Goal: Task Accomplishment & Management: Use online tool/utility

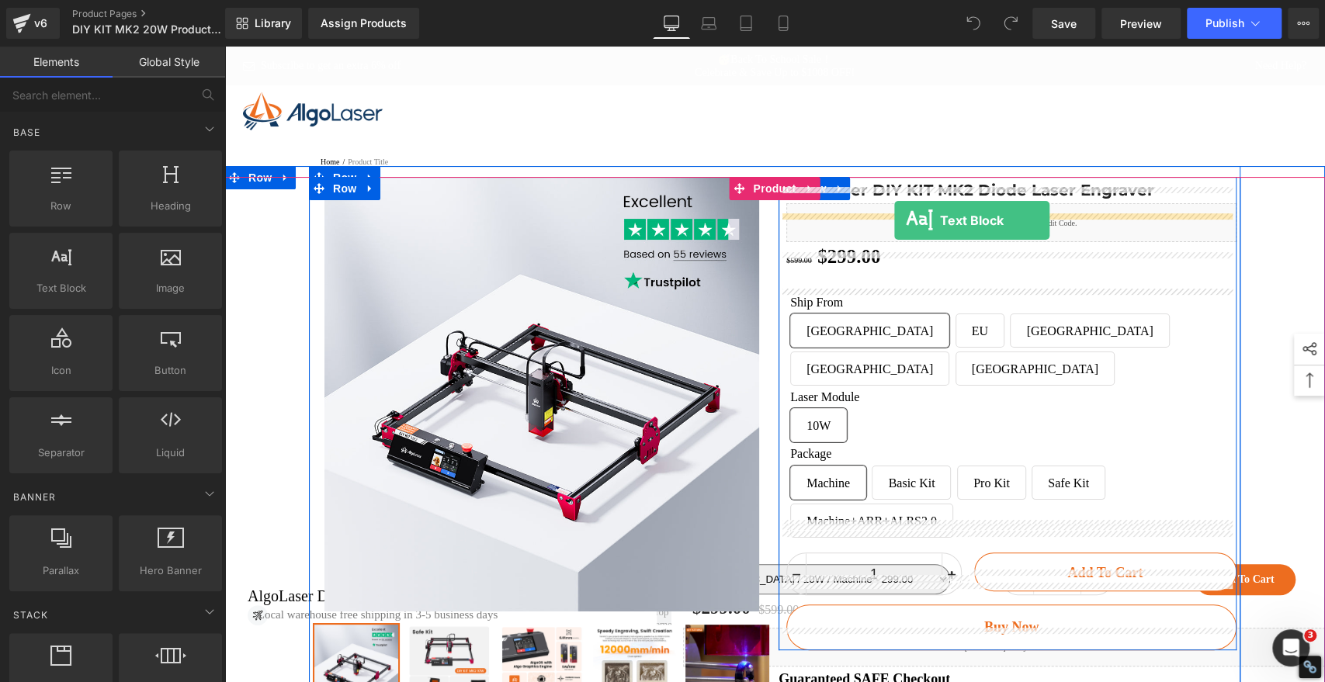
drag, startPoint x: 301, startPoint y: 314, endPoint x: 894, endPoint y: 220, distance: 600.5
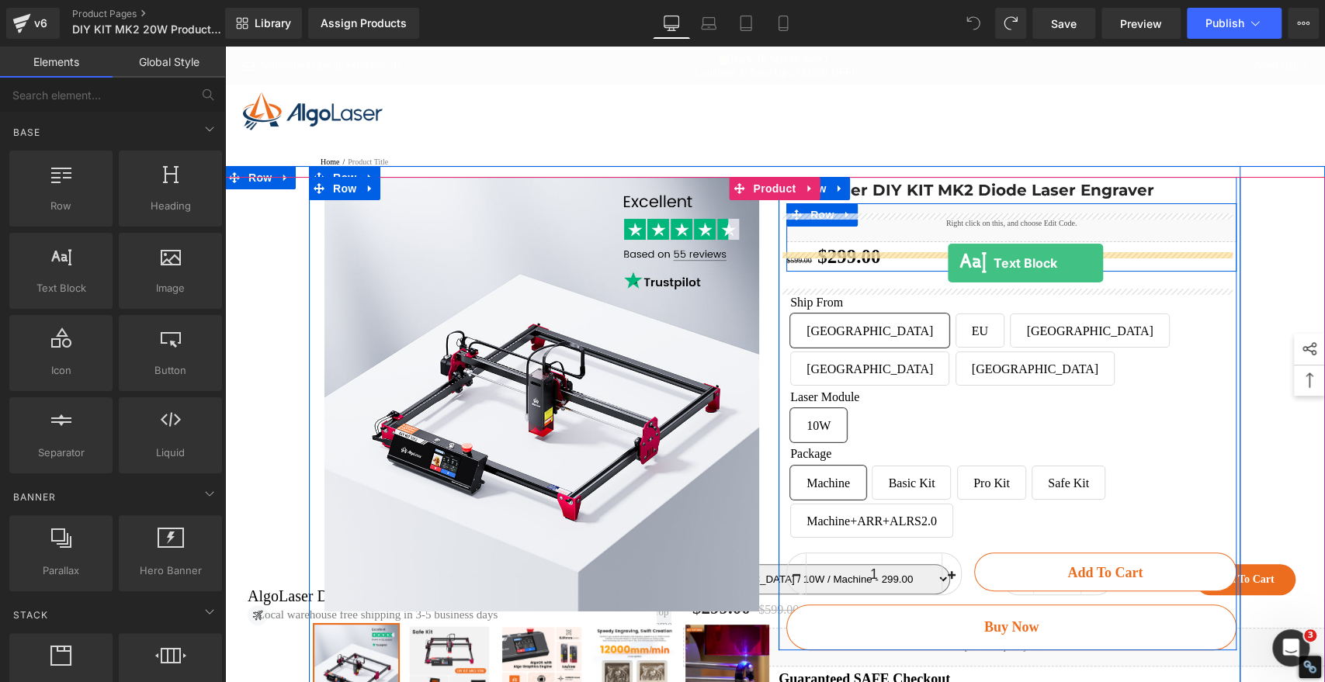
drag, startPoint x: 286, startPoint y: 326, endPoint x: 948, endPoint y: 263, distance: 664.4
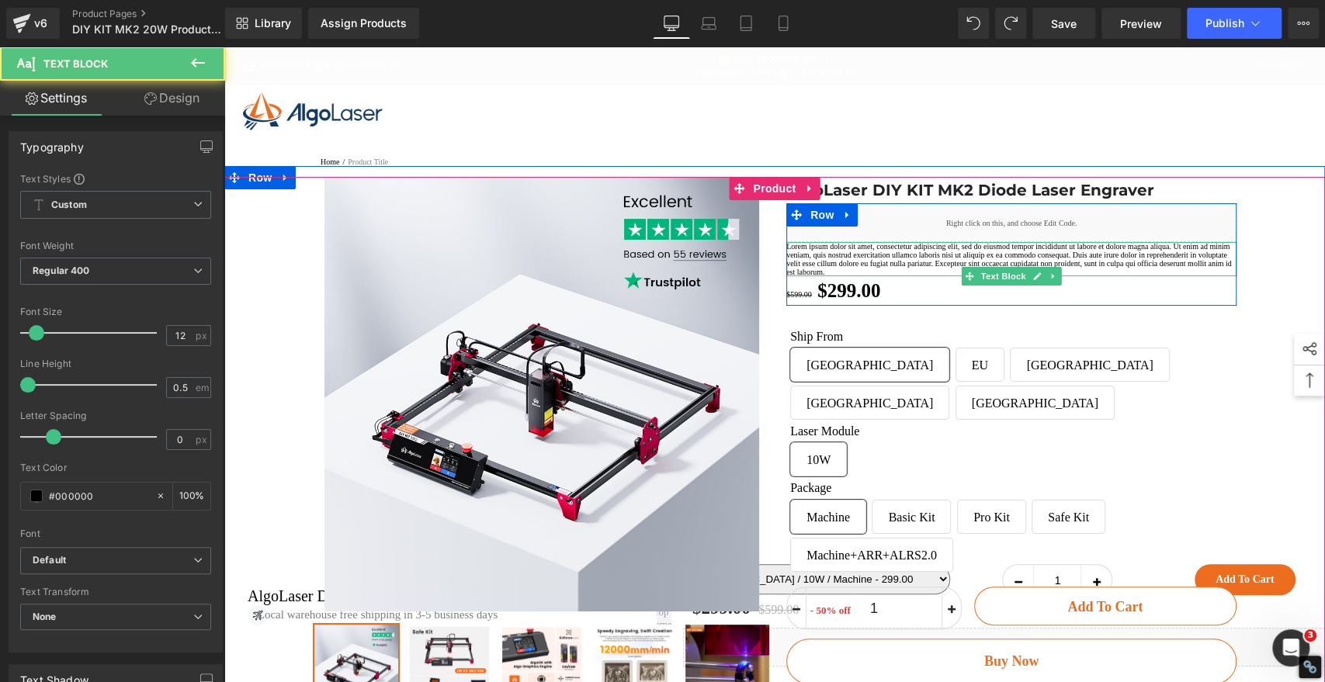
click at [905, 276] on p "Lorem ipsum dolor sit amet, consectetur adipiscing elit, sed do eiusmod tempor …" at bounding box center [1011, 259] width 450 height 34
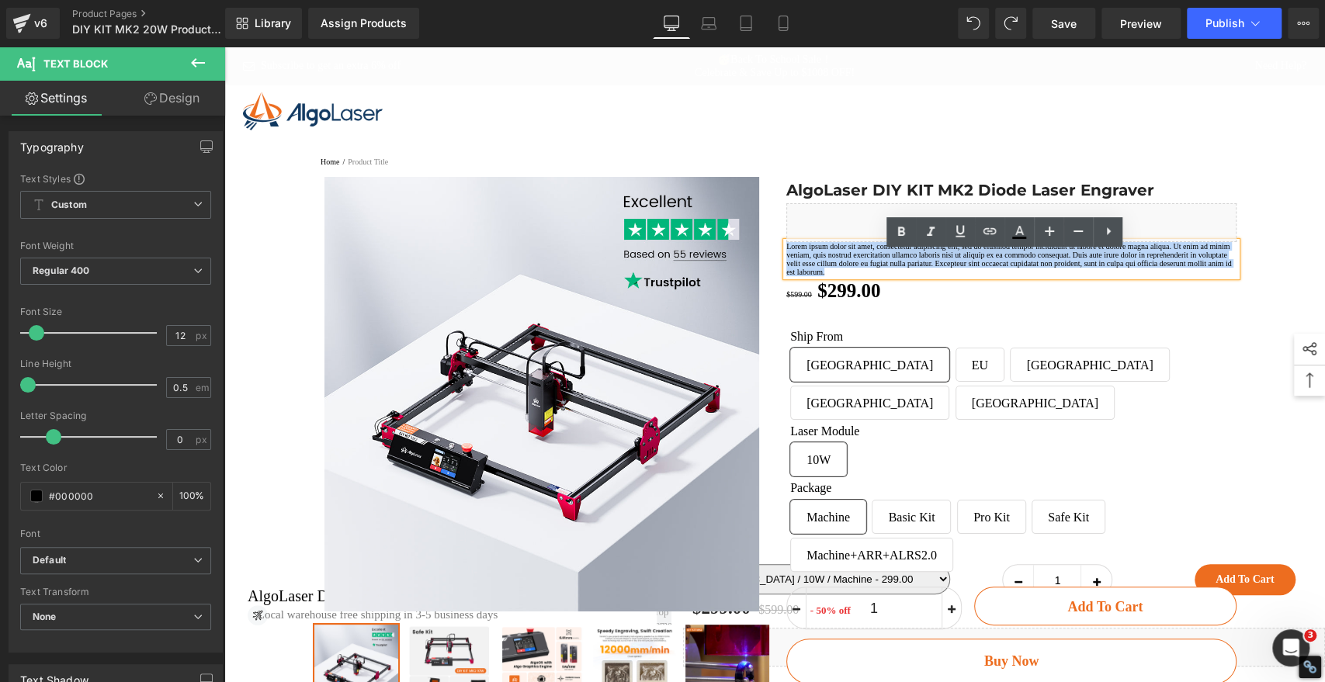
drag, startPoint x: 907, startPoint y: 314, endPoint x: 779, endPoint y: 265, distance: 137.4
click at [786, 265] on p "Lorem ipsum dolor sit amet, consectetur adipiscing elit, sed do eiusmod tempor …" at bounding box center [1011, 259] width 450 height 34
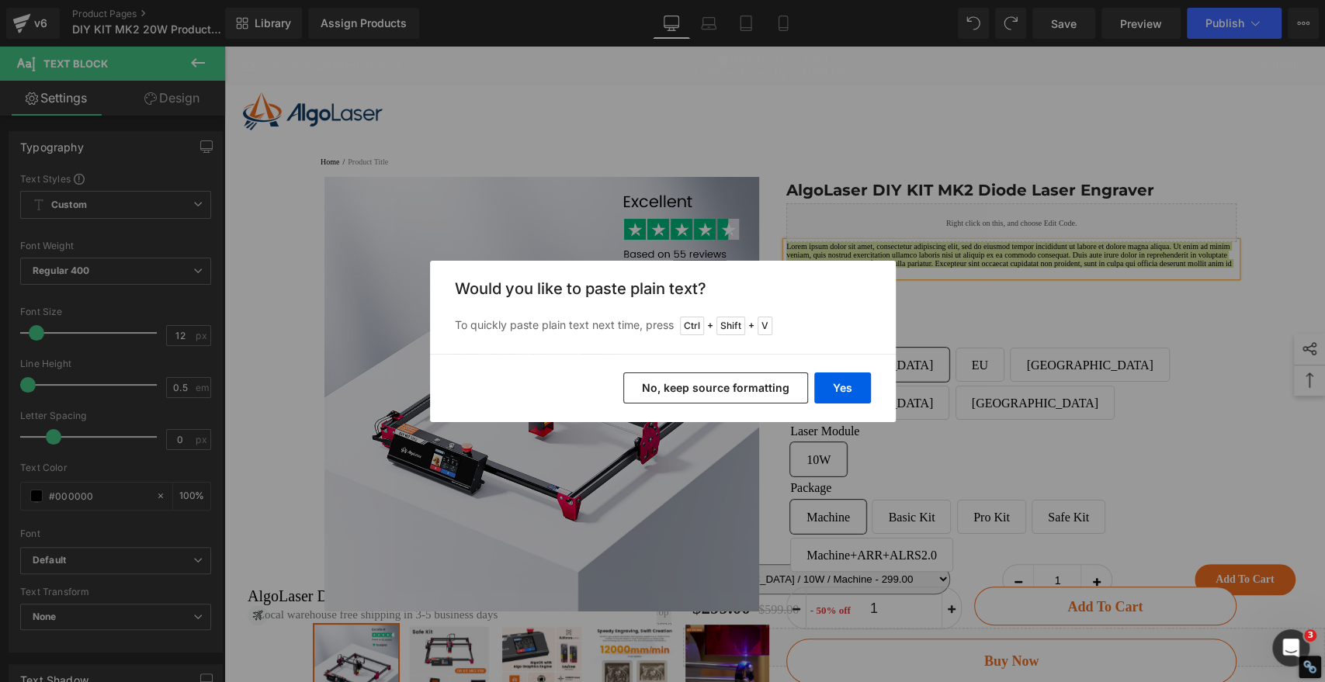
click at [728, 389] on button "No, keep source formatting" at bounding box center [715, 388] width 185 height 31
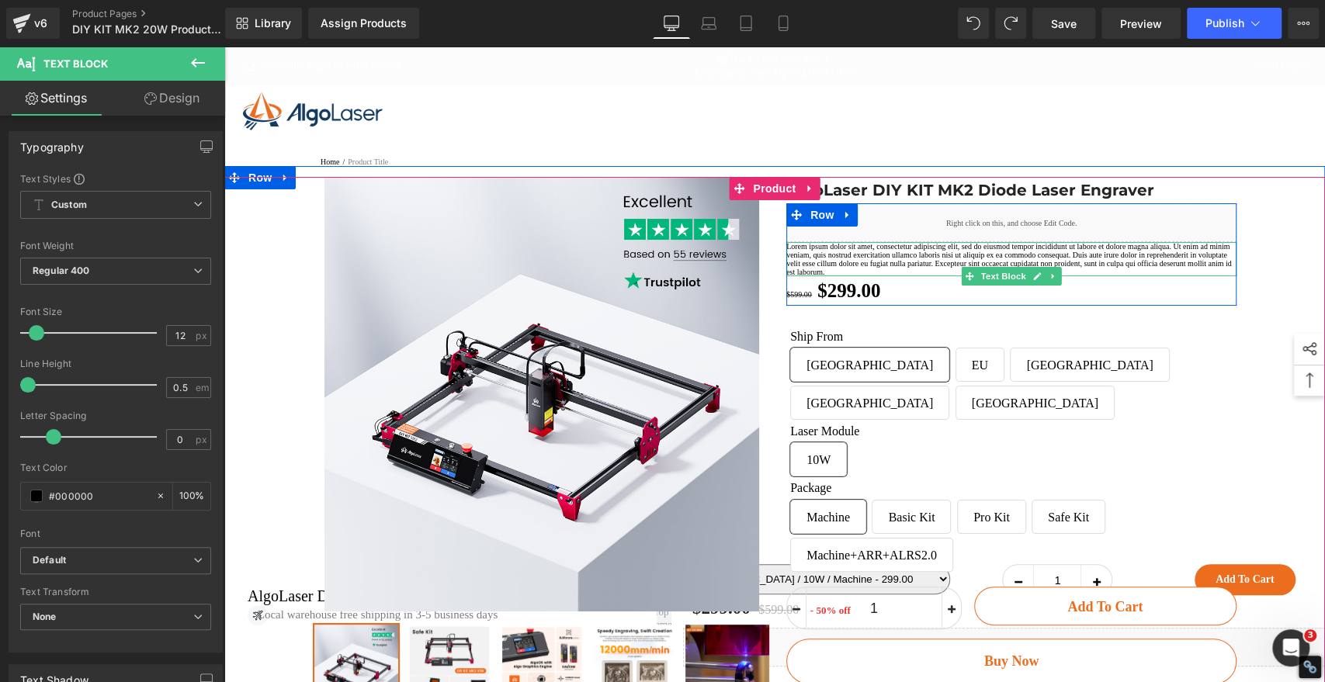
click at [926, 276] on p "Lorem ipsum dolor sit amet, consectetur adipiscing elit, sed do eiusmod tempor …" at bounding box center [1011, 259] width 450 height 34
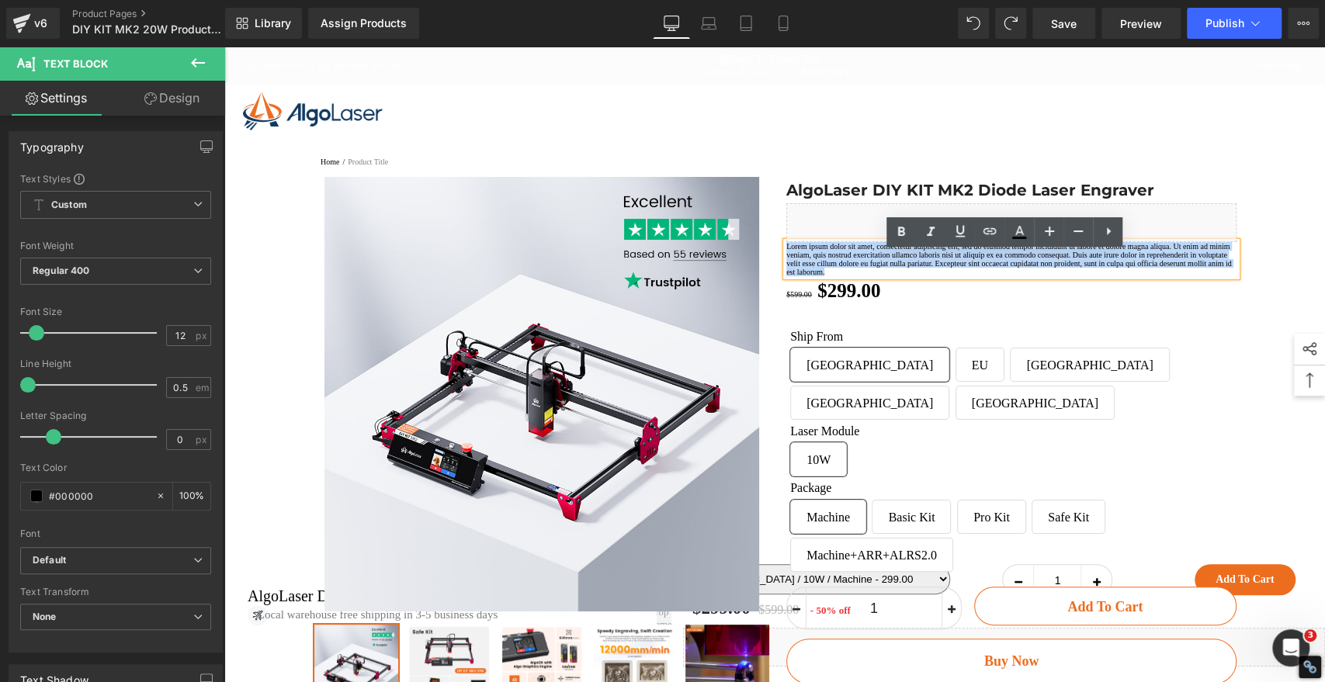
drag, startPoint x: 921, startPoint y: 312, endPoint x: 779, endPoint y: 262, distance: 151.2
click at [786, 262] on p "Lorem ipsum dolor sit amet, consectetur adipiscing elit, sed do eiusmod tempor …" at bounding box center [1011, 259] width 450 height 34
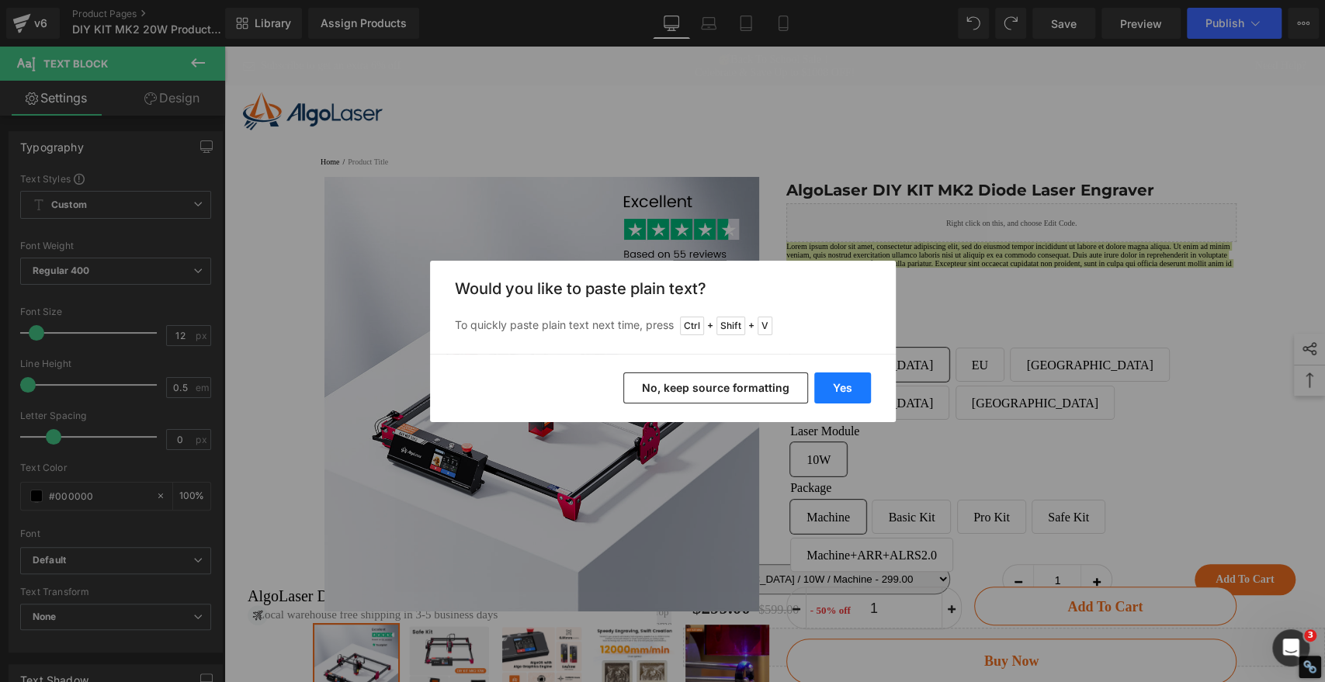
click at [838, 390] on button "Yes" at bounding box center [842, 388] width 57 height 31
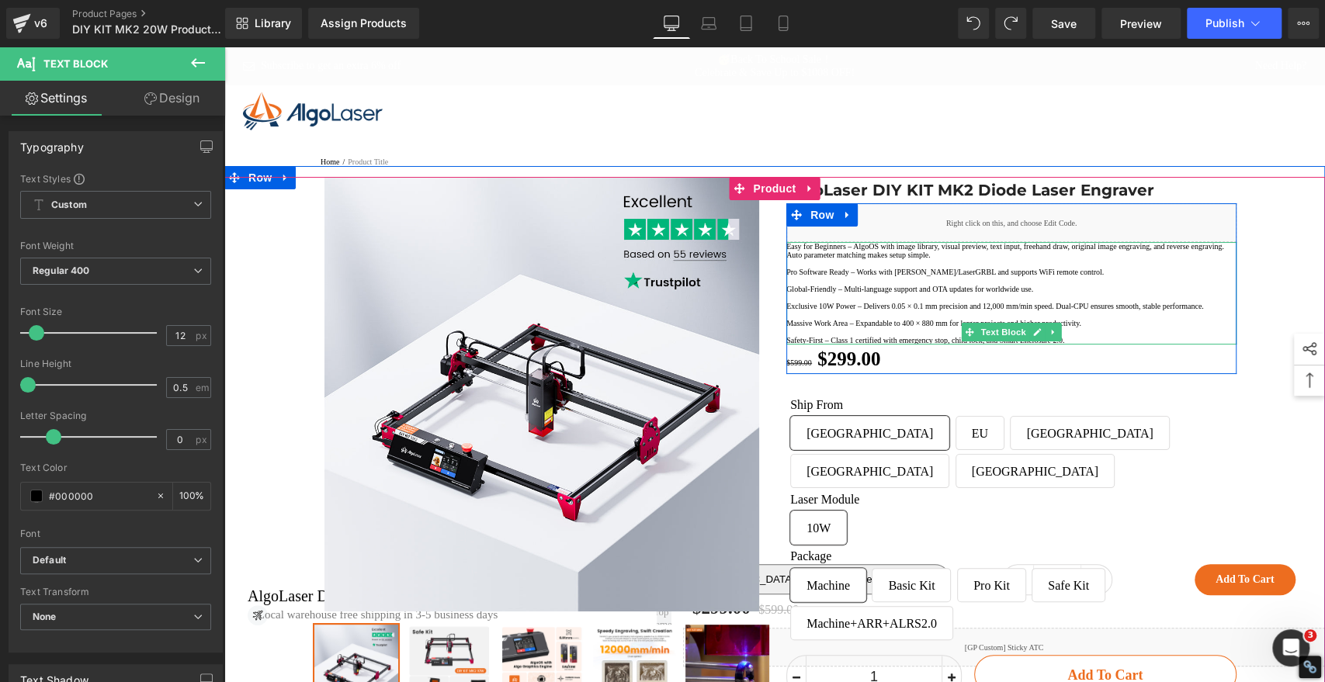
click at [858, 293] on p "Global-Friendly – Multi-language support and OTA updates for worldwide use." at bounding box center [1011, 289] width 450 height 9
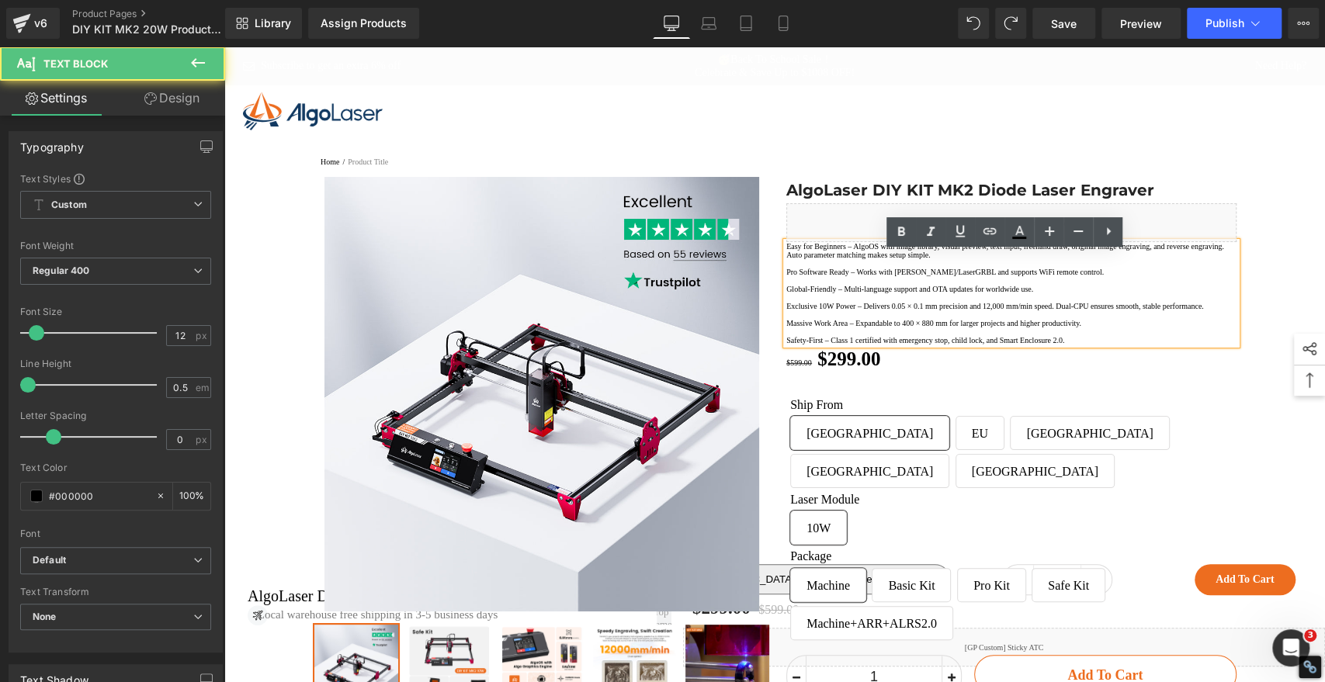
click at [786, 259] on p "Easy for Beginners – AlgoOS with image library, visual preview, text input, fre…" at bounding box center [1011, 250] width 450 height 17
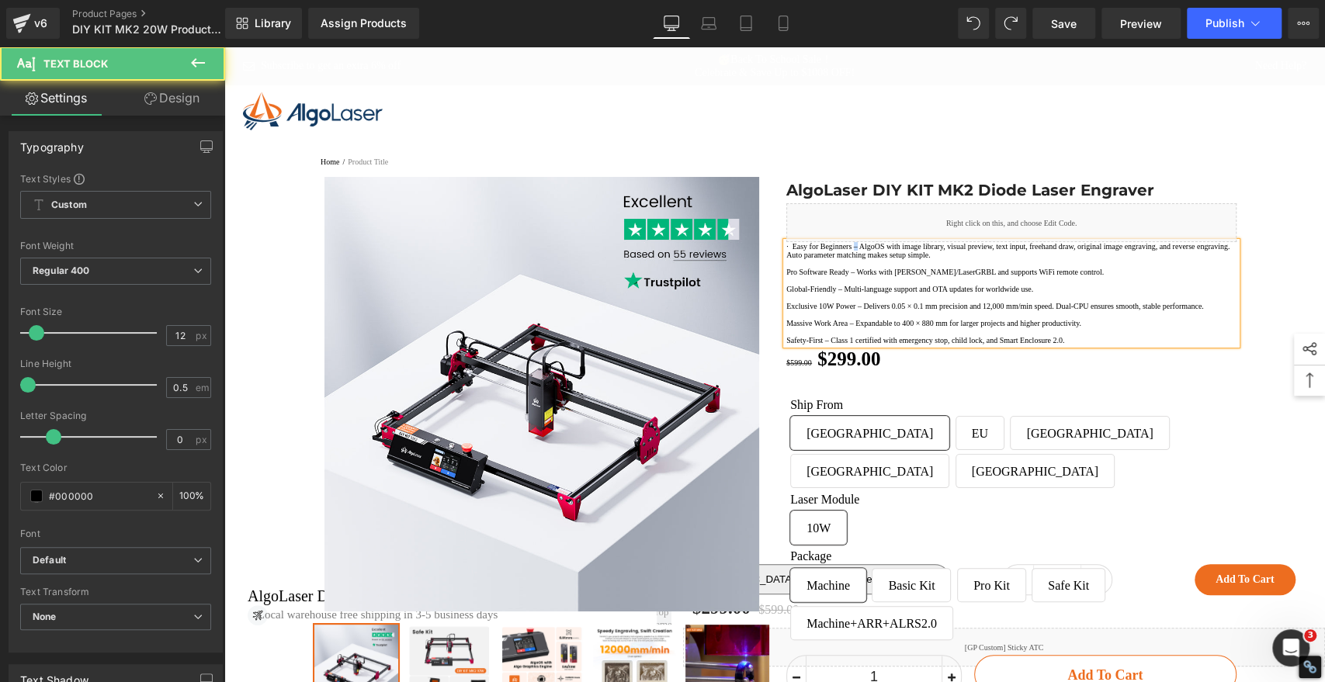
click at [880, 259] on p "· Easy for Beginners – AlgoOS with image library, visual preview, text input, f…" at bounding box center [1011, 250] width 450 height 17
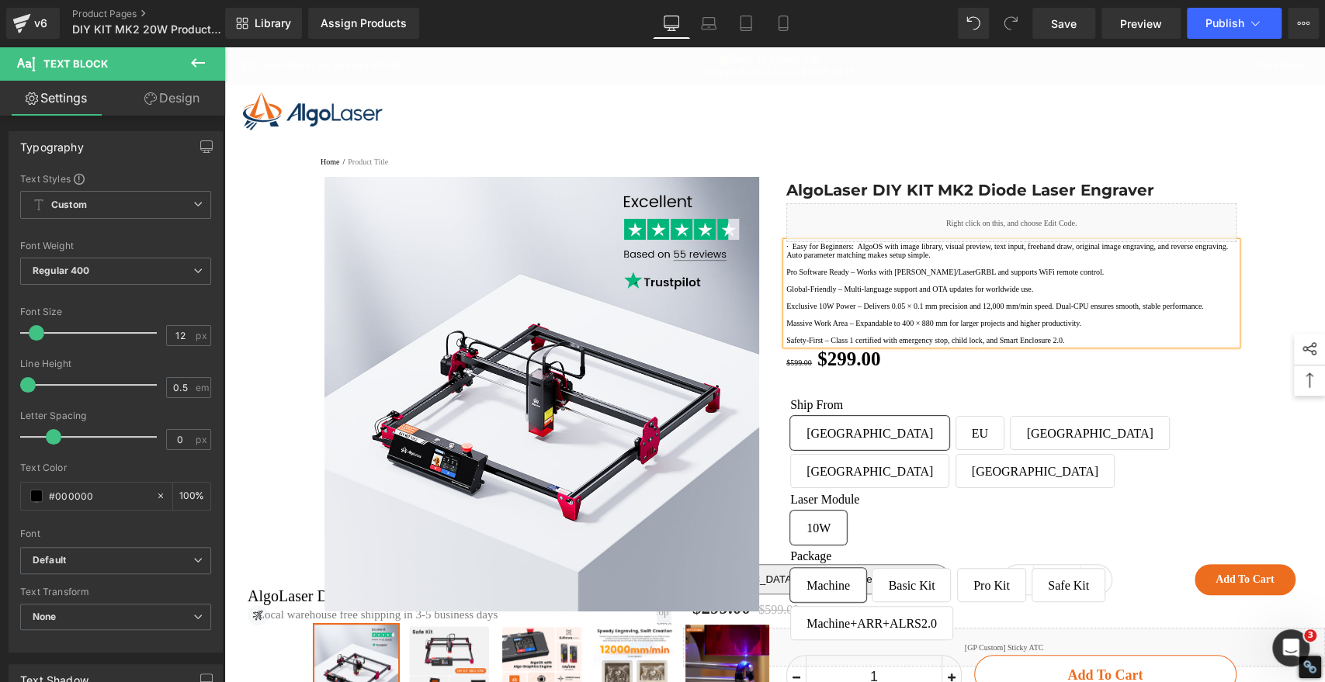
click at [870, 276] on p "Pro Software Ready – Works with LightBurn/LaserGRBL and supports WiFi remote co…" at bounding box center [1011, 272] width 450 height 9
click at [853, 293] on p "Global-Friendly – Multi-language support and OTA updates for worldwide use." at bounding box center [1011, 289] width 450 height 9
click at [877, 311] on p "Exclusive 10W Power – Delivers 0.05 × 0.1 mm precision and 12,000 mm/min speed.…" at bounding box center [1011, 306] width 450 height 9
click at [867, 328] on p "Massive Work Area – Expandable to 400 × 880 mm for larger projects and higher p…" at bounding box center [1011, 323] width 450 height 9
click at [835, 345] on p "Safety-First – Class 1 certified with emergency stop, child lock, and Smart Enc…" at bounding box center [1011, 340] width 450 height 9
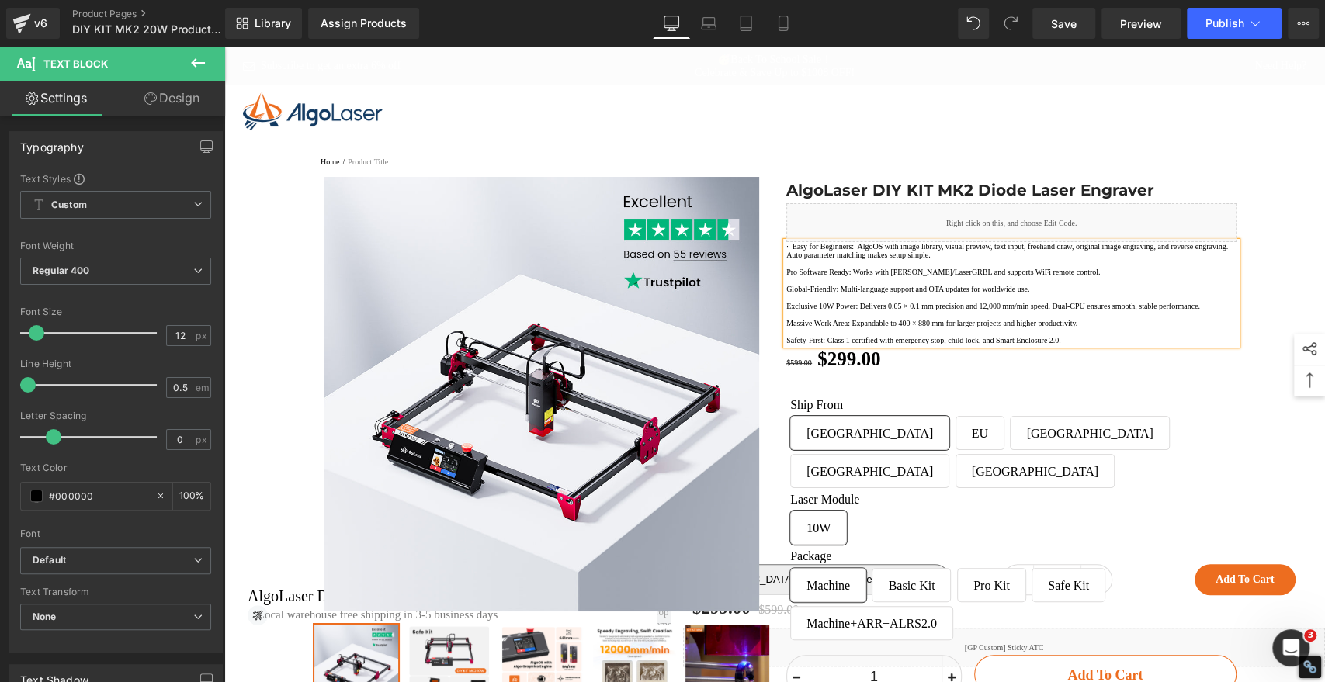
click at [793, 259] on p "· Easy for Beginners: AlgoOS with image library, visual preview, text input, fr…" at bounding box center [1011, 250] width 450 height 17
copy p "·"
click at [786, 276] on p "Pro Software Ready: Works with LightBurn/LaserGRBL and supports WiFi remote con…" at bounding box center [1011, 272] width 450 height 9
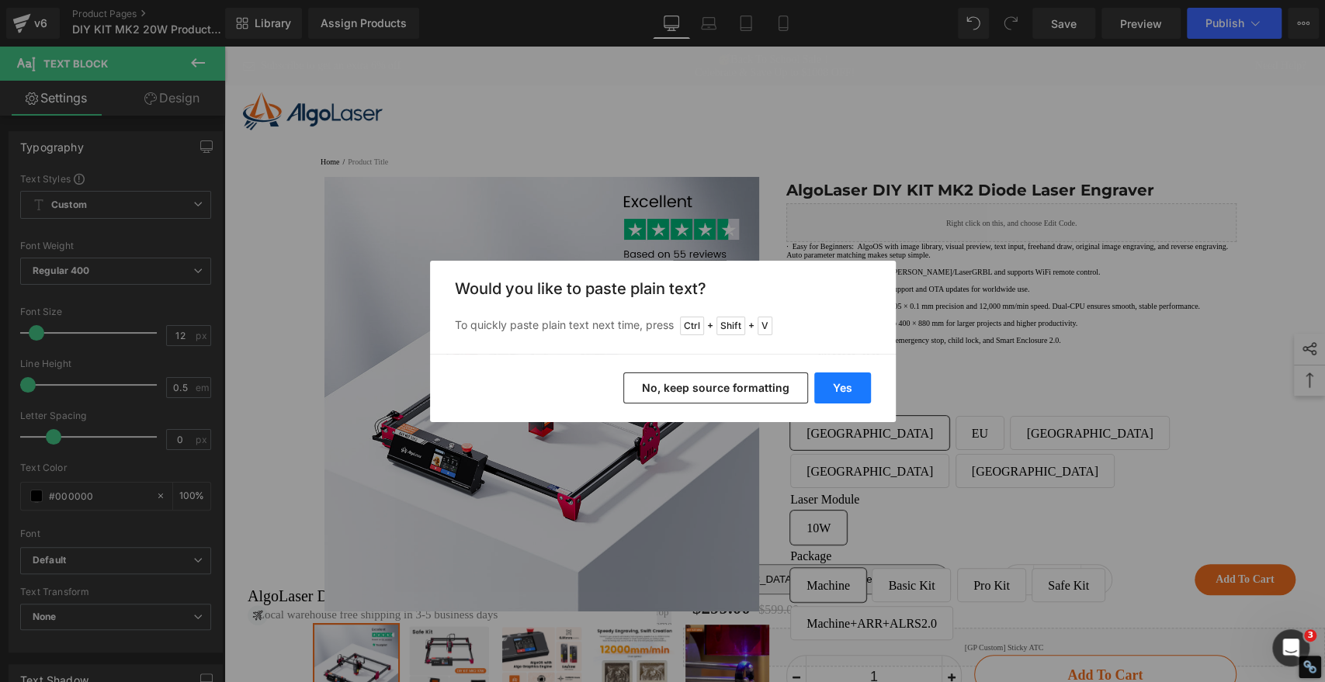
click at [830, 390] on button "Yes" at bounding box center [842, 388] width 57 height 31
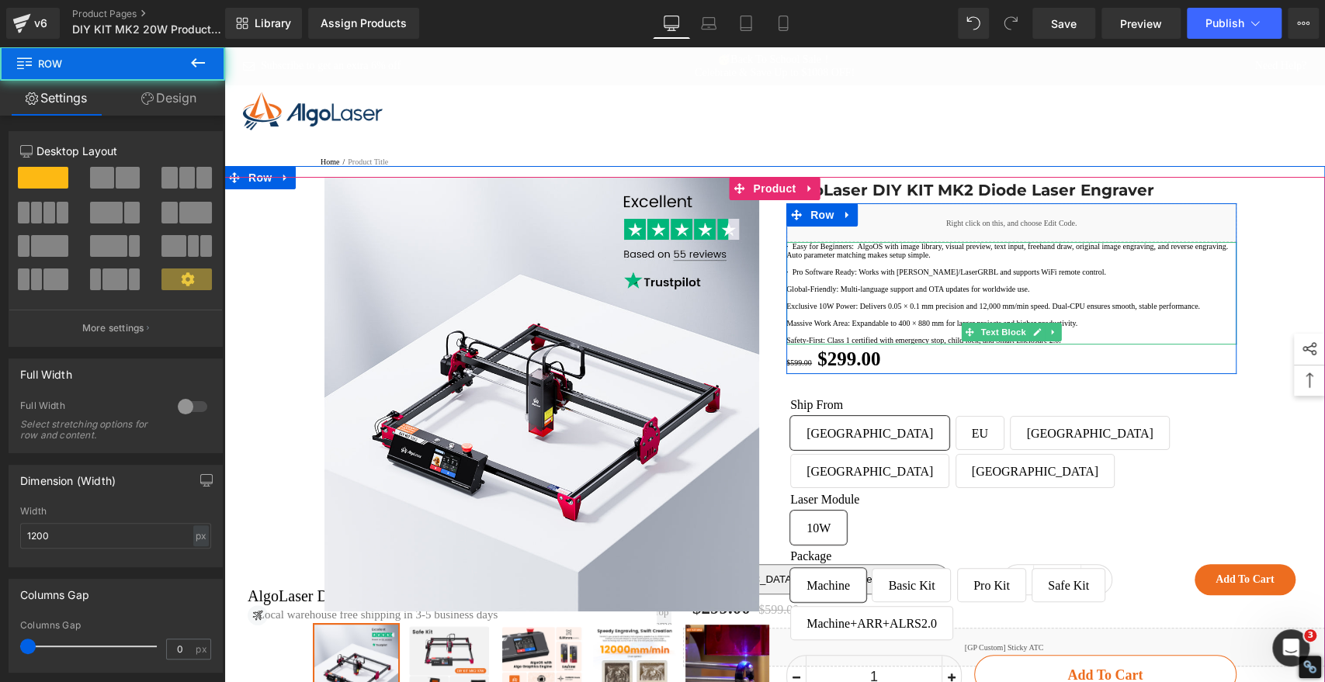
click at [786, 331] on div at bounding box center [788, 288] width 4 height 171
click at [787, 293] on p "Global-Friendly: Multi-language support and OTA updates for worldwide use." at bounding box center [1011, 289] width 450 height 9
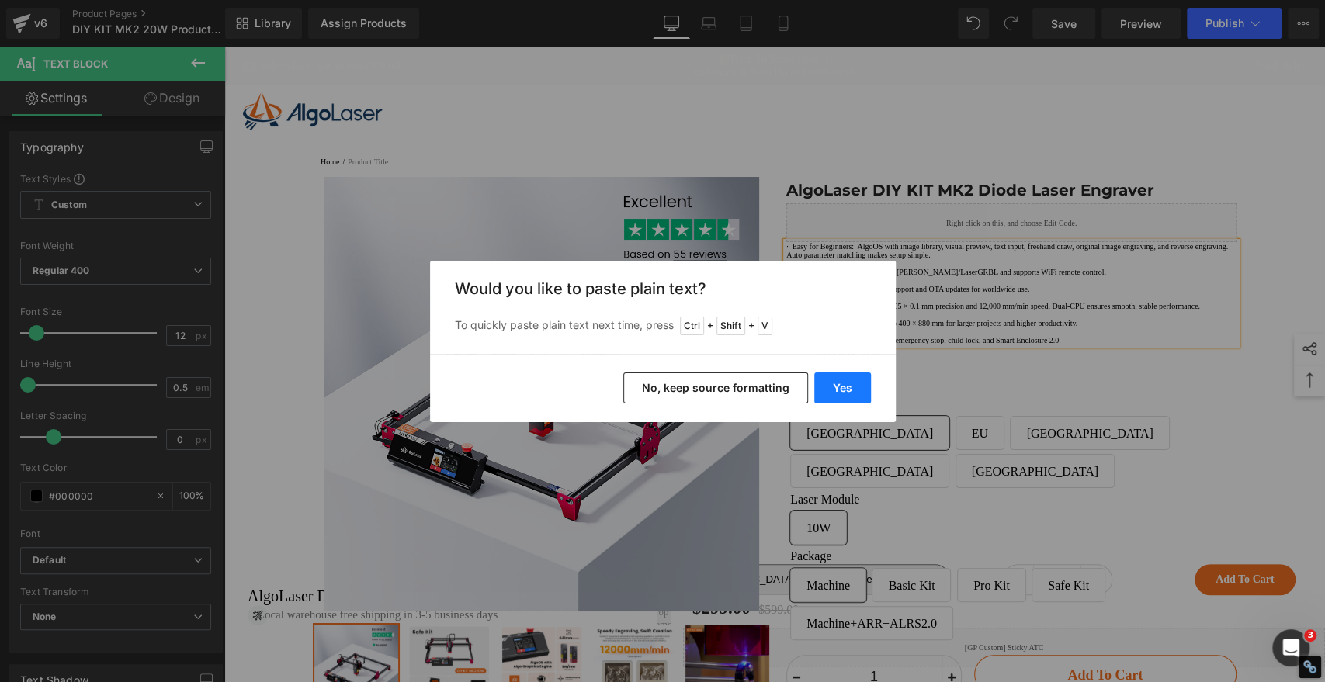
click at [845, 377] on button "Yes" at bounding box center [842, 388] width 57 height 31
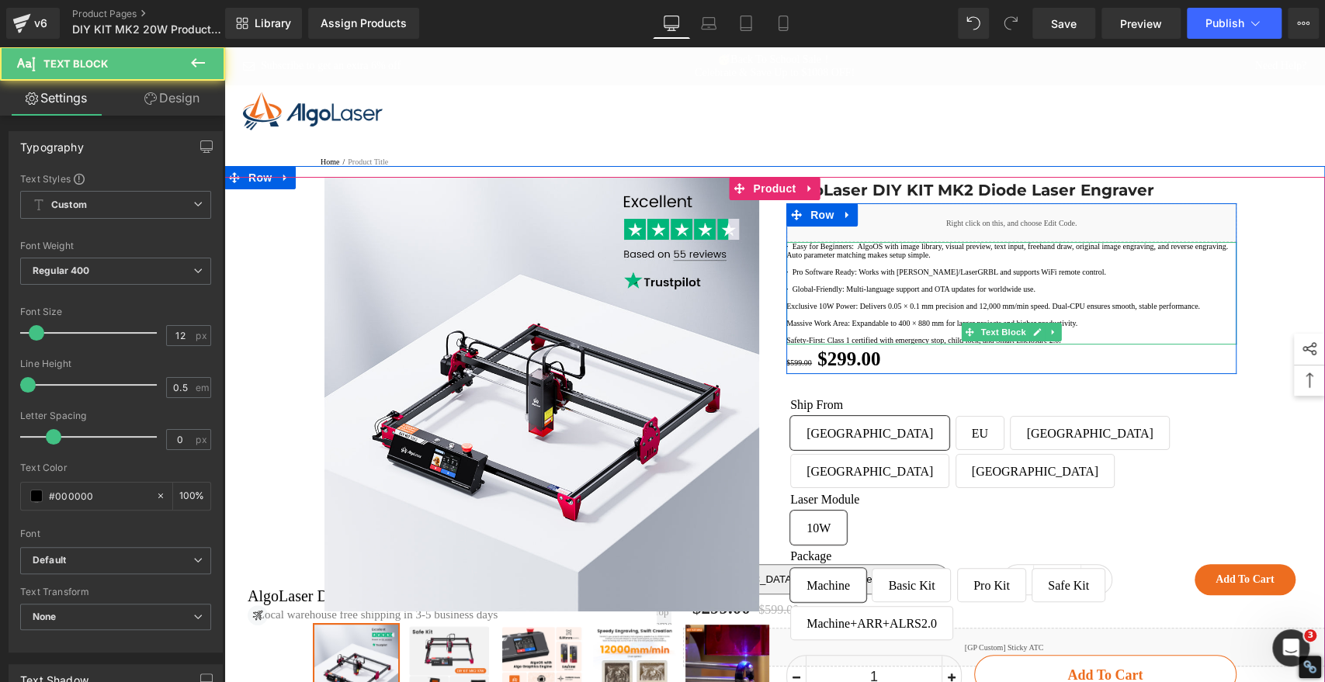
click at [786, 311] on p "Exclusive 10W Power: Delivers 0.05 × 0.1 mm precision and 12,000 mm/min speed. …" at bounding box center [1011, 306] width 450 height 9
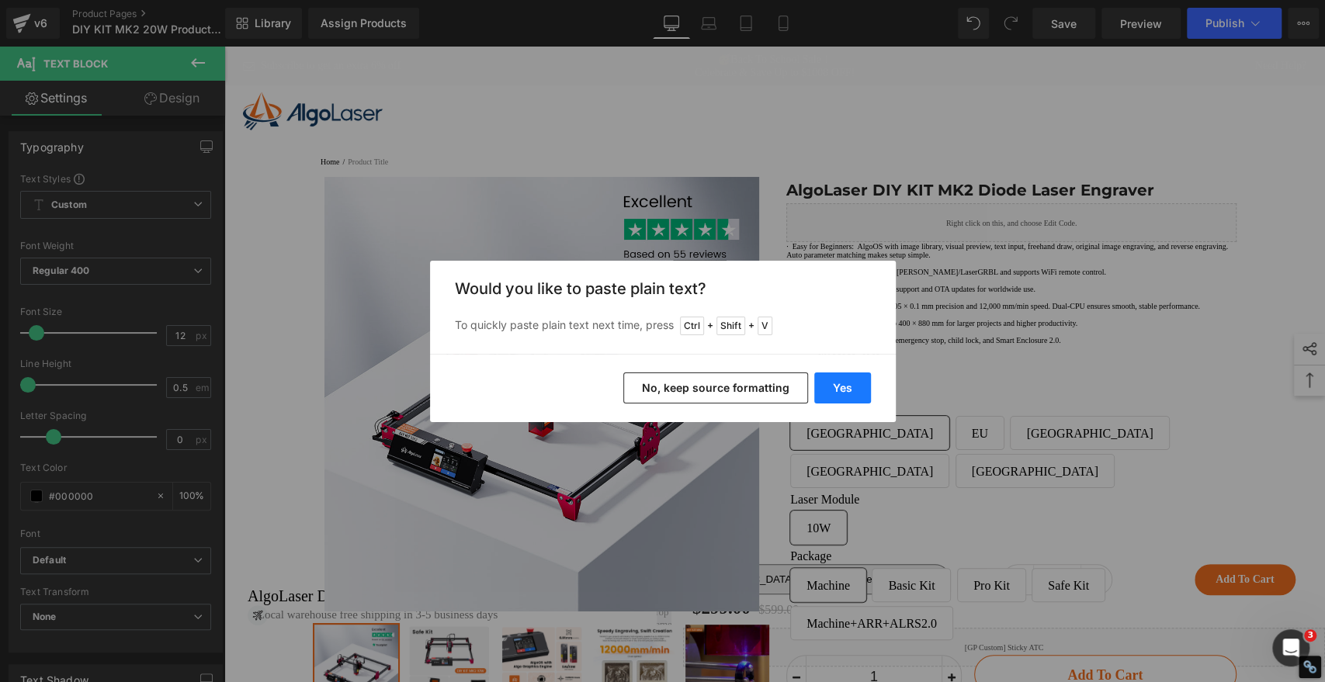
click at [839, 392] on button "Yes" at bounding box center [842, 388] width 57 height 31
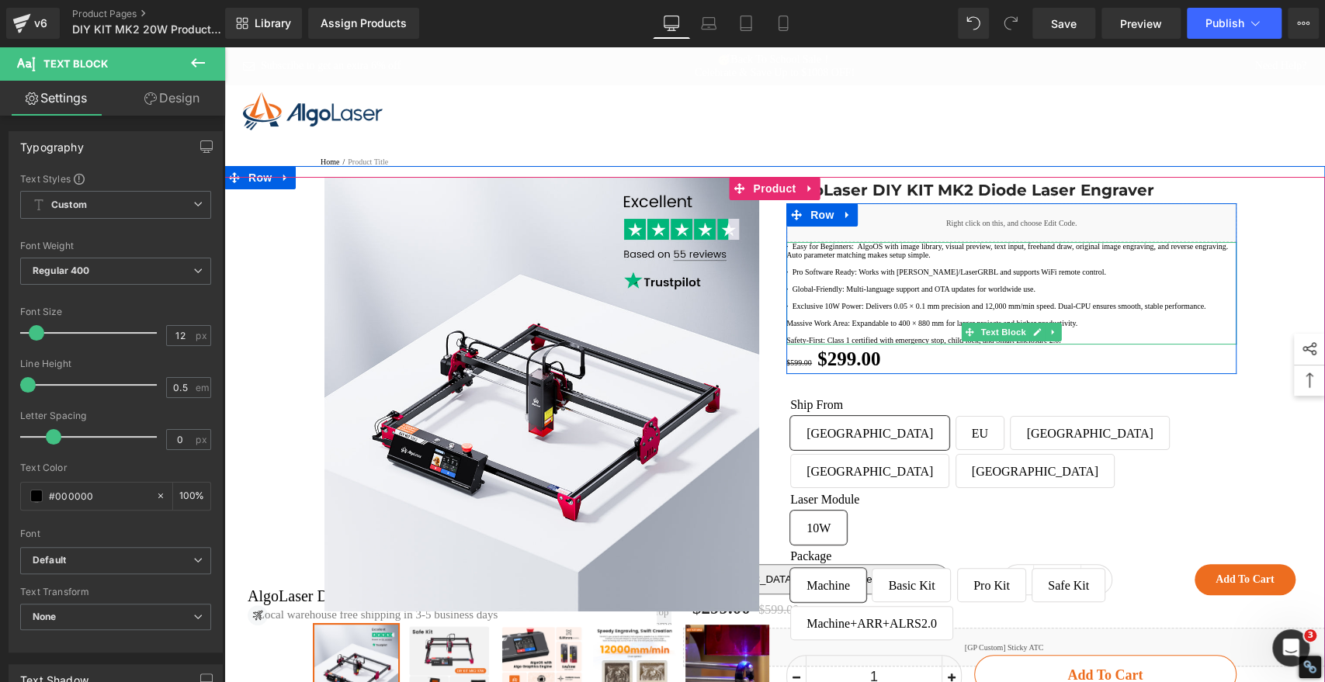
click at [797, 328] on p "Massive Work Area: Expandable to 400 × 880 mm for larger projects and higher pr…" at bounding box center [1011, 323] width 450 height 9
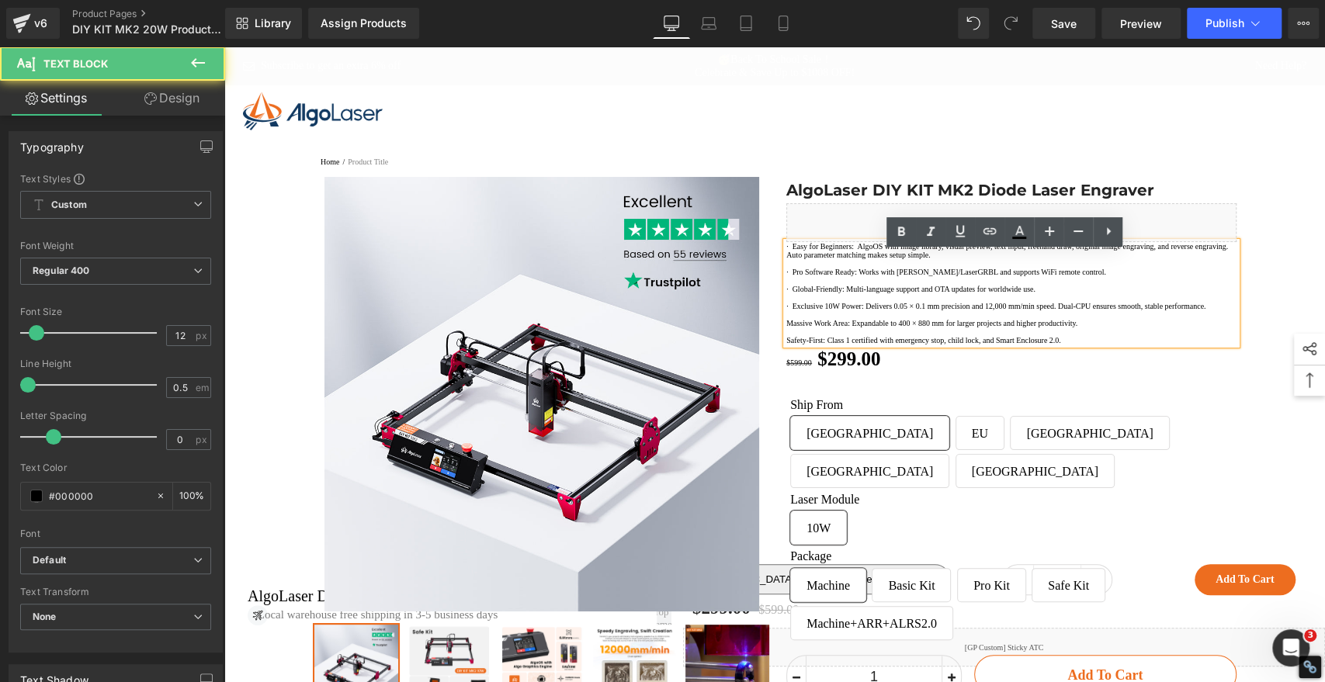
click at [786, 328] on p "Massive Work Area: Expandable to 400 × 880 mm for larger projects and higher pr…" at bounding box center [1011, 323] width 450 height 9
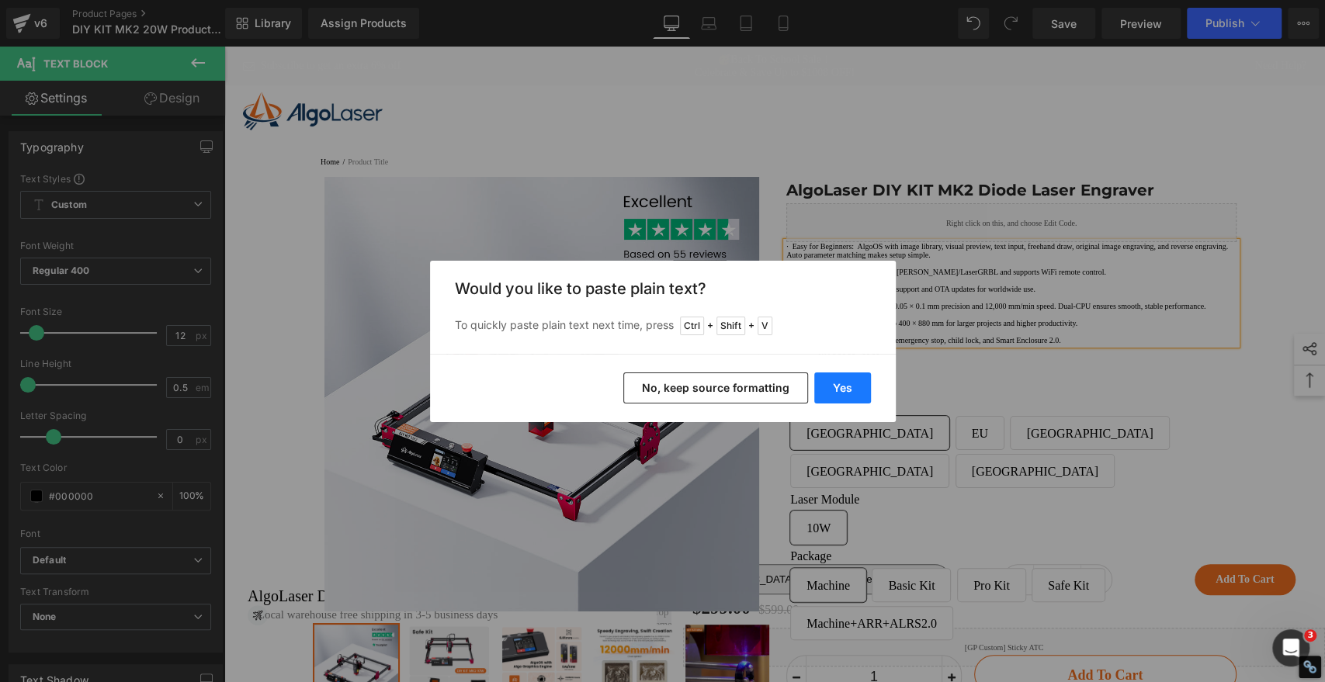
click at [859, 388] on button "Yes" at bounding box center [842, 388] width 57 height 31
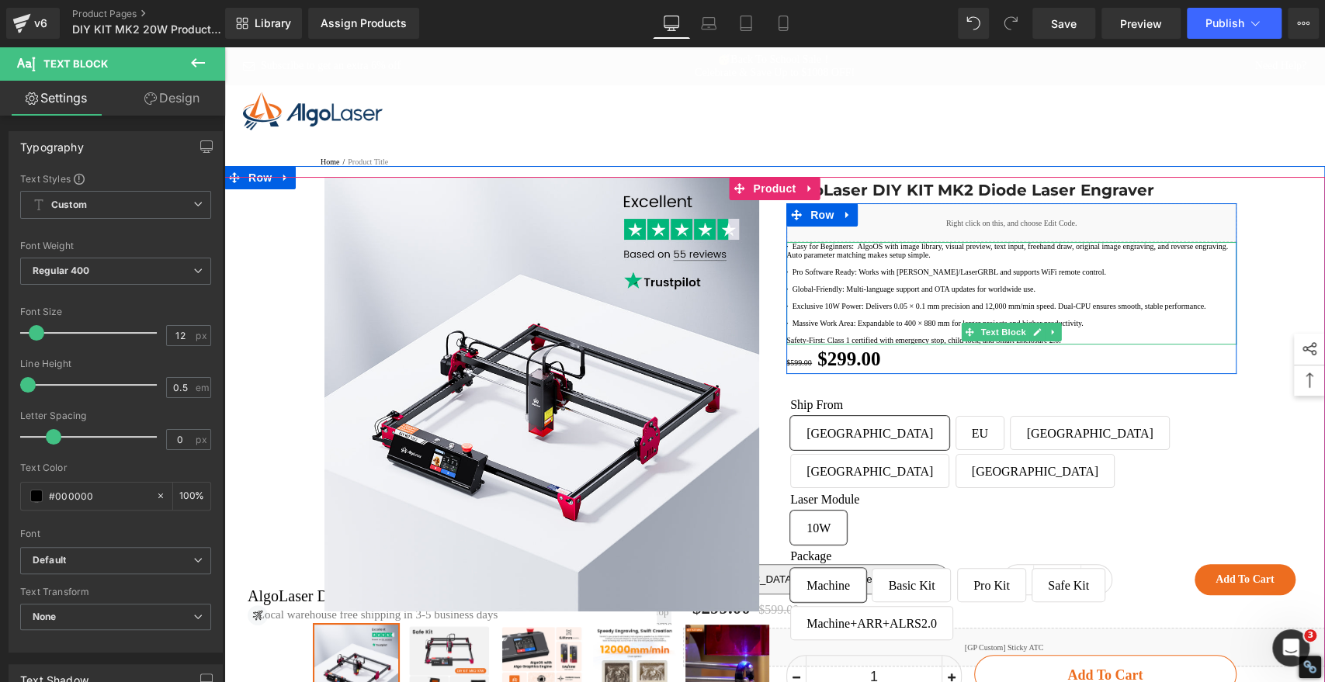
click at [789, 345] on p "Safety-First: Class 1 certified with emergency stop, child lock, and Smart Encl…" at bounding box center [1011, 340] width 450 height 9
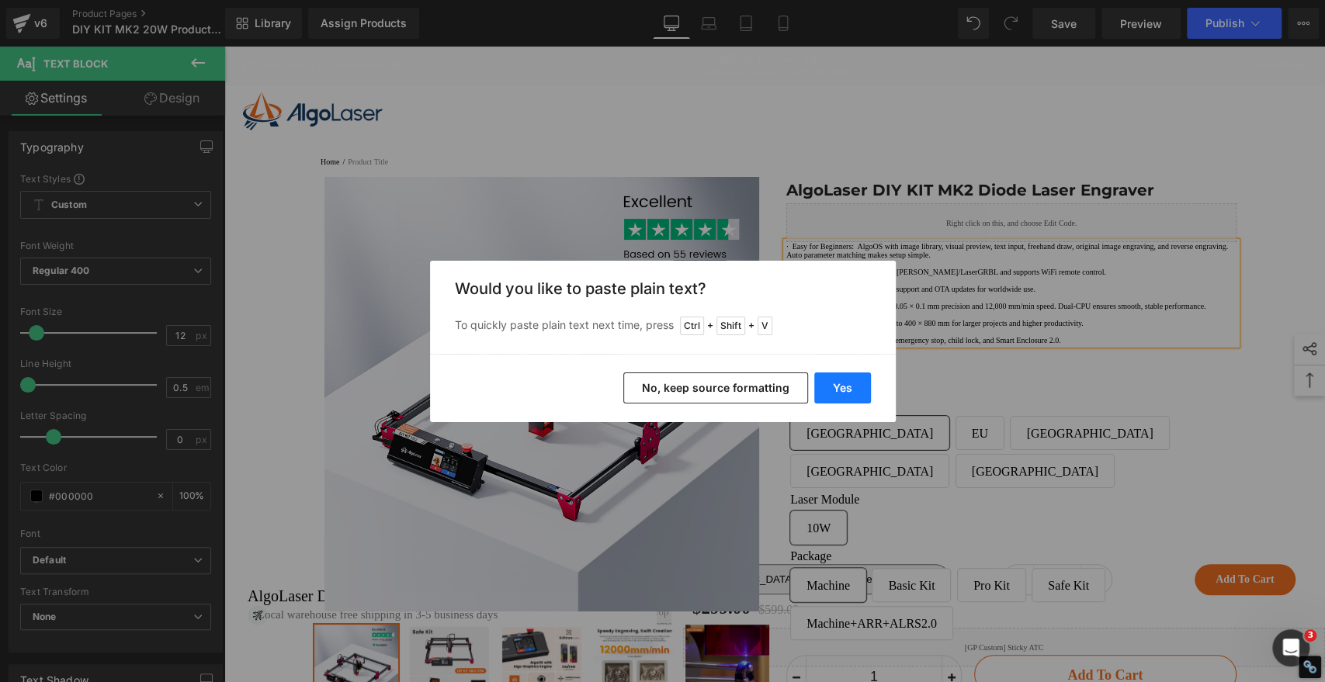
click at [838, 397] on button "Yes" at bounding box center [842, 388] width 57 height 31
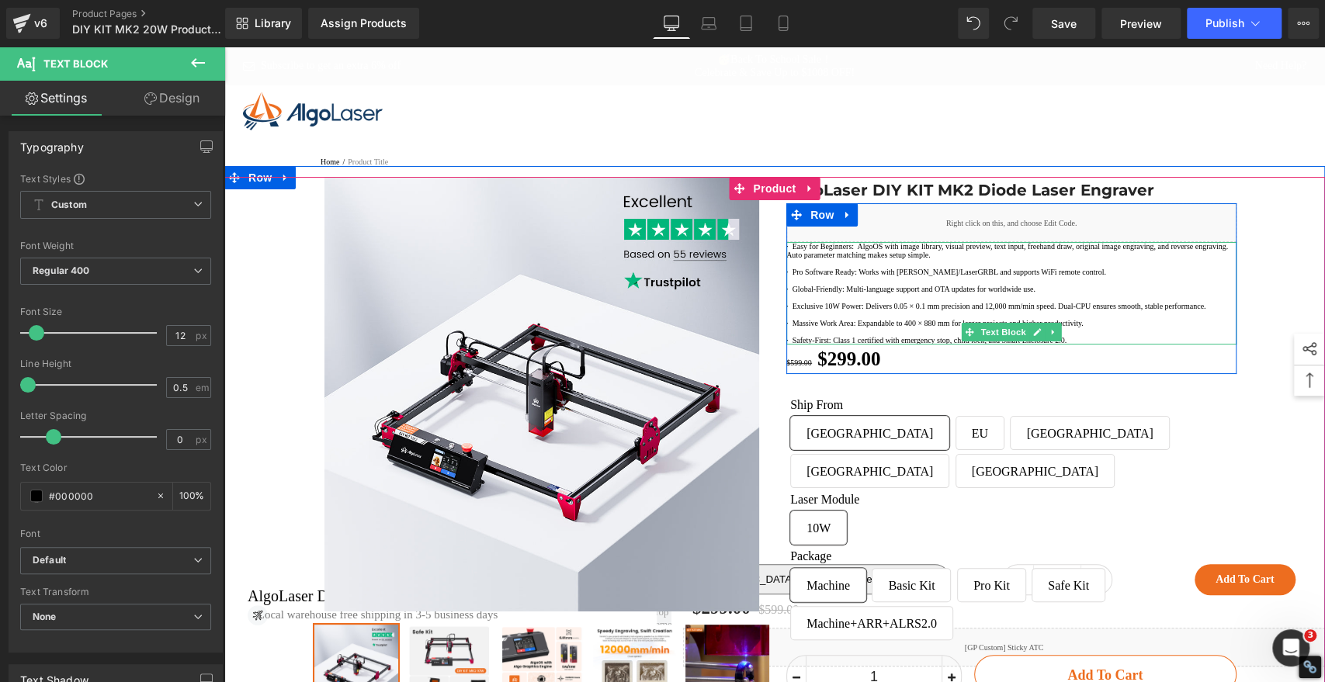
click at [897, 311] on p "· Exclusive 10W Power: Delivers 0.05 × 0.1 mm precision and 12,000 mm/min speed…" at bounding box center [1011, 306] width 450 height 9
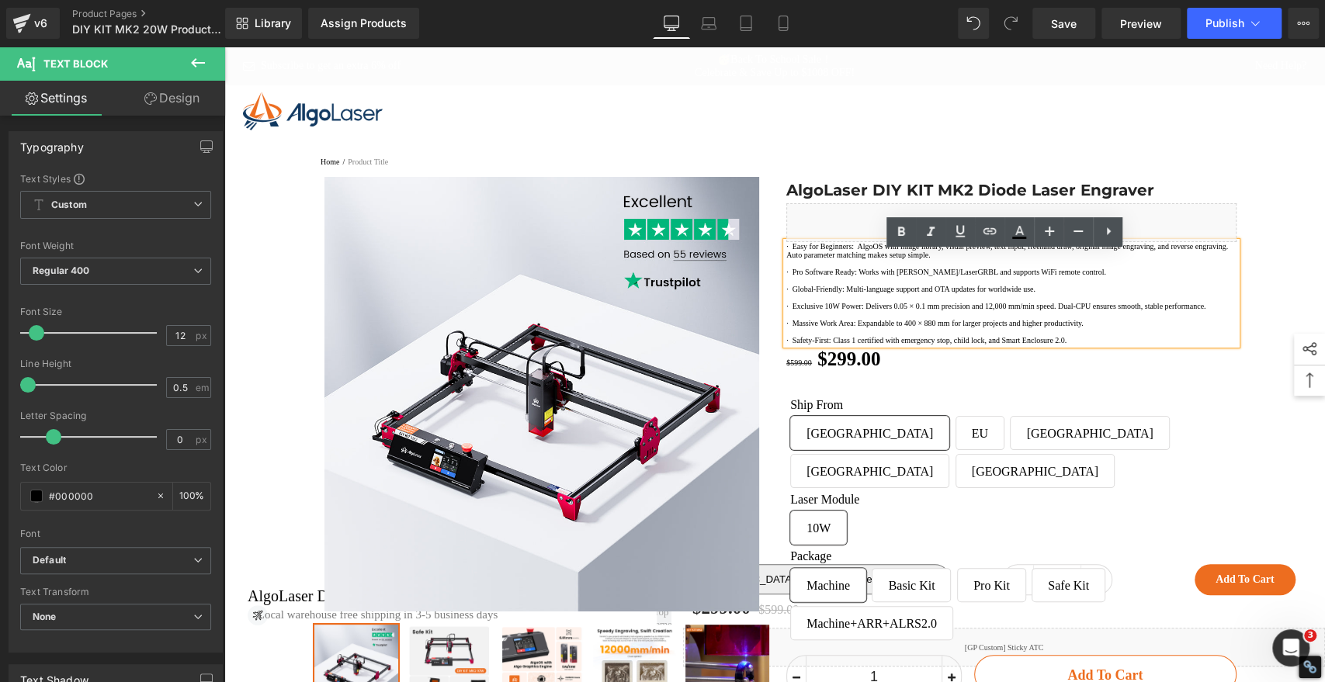
click at [849, 276] on p "· Pro Software Ready: Works with LightBurn/LaserGRBL and supports WiFi remote c…" at bounding box center [1011, 272] width 450 height 9
click at [875, 259] on p "· Easy for Beginners: AlgoOS with image library, visual preview, text input, fr…" at bounding box center [1011, 250] width 450 height 17
drag, startPoint x: 875, startPoint y: 260, endPoint x: 779, endPoint y: 259, distance: 96.3
click at [786, 259] on p "· Easy for Beginners: AlgoOS with image library, visual preview, text input, fr…" at bounding box center [1011, 250] width 450 height 17
click at [901, 234] on icon at bounding box center [901, 232] width 19 height 19
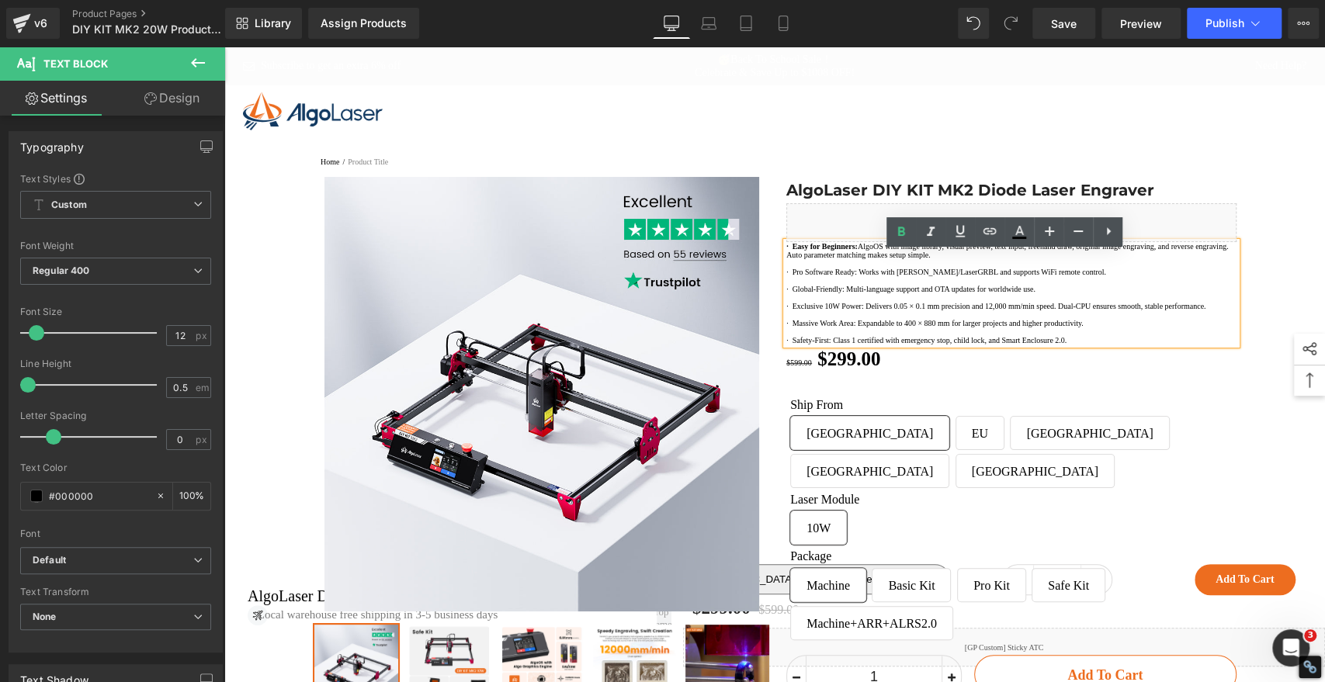
click at [847, 276] on p "· Pro Software Ready: Works with LightBurn/LaserGRBL and supports WiFi remote c…" at bounding box center [1011, 272] width 450 height 9
drag, startPoint x: 879, startPoint y: 303, endPoint x: 782, endPoint y: 307, distance: 97.1
click at [786, 276] on p "· Pro Software Ready: Works with LightBurn/LaserGRBL and supports WiFi remote c…" at bounding box center [1011, 272] width 450 height 9
click at [901, 227] on icon at bounding box center [901, 231] width 7 height 9
click at [851, 293] on p "· Global-Friendly: Multi-language support and OTA updates for worldwide use." at bounding box center [1011, 289] width 450 height 9
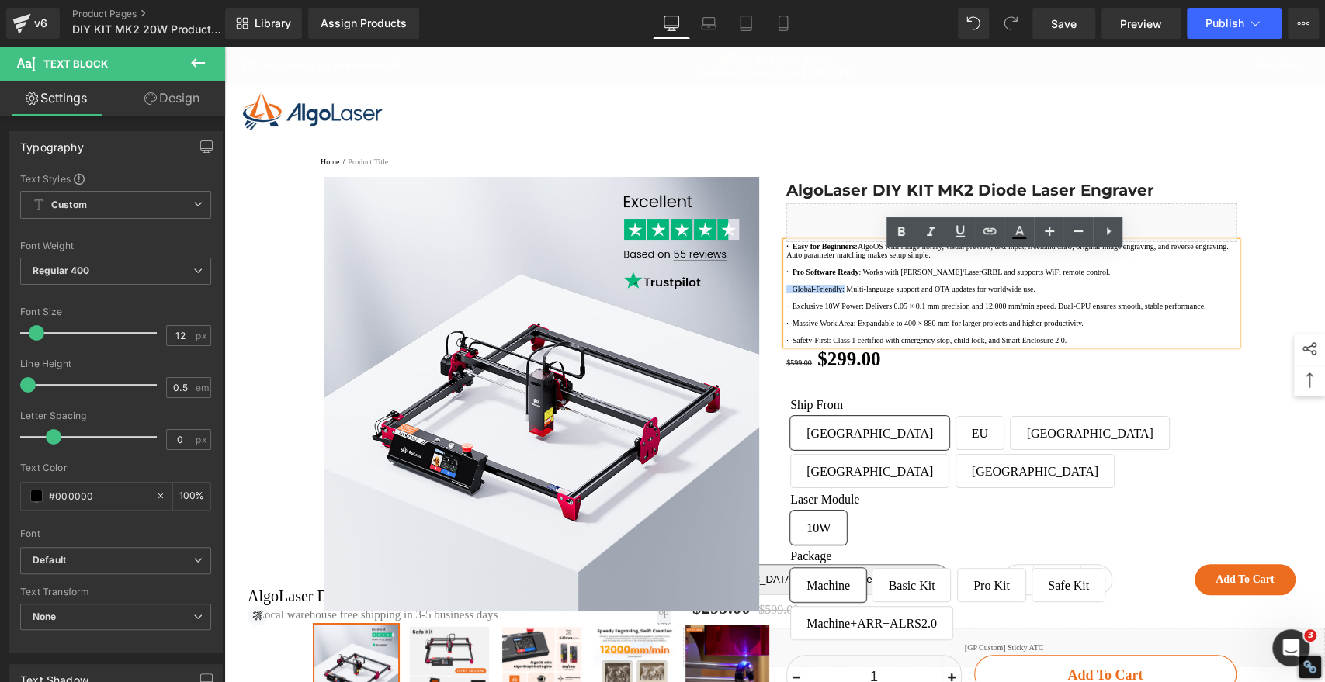
drag, startPoint x: 862, startPoint y: 328, endPoint x: 783, endPoint y: 324, distance: 80.1
click at [786, 293] on p "· Global-Friendly: Multi-language support and OTA updates for worldwide use." at bounding box center [1011, 289] width 450 height 9
click at [908, 230] on icon at bounding box center [901, 232] width 19 height 19
click at [842, 311] on p "· Exclusive 10W Power: Delivers 0.05 × 0.1 mm precision and 12,000 mm/min speed…" at bounding box center [1011, 306] width 450 height 9
drag, startPoint x: 885, startPoint y: 359, endPoint x: 783, endPoint y: 357, distance: 101.7
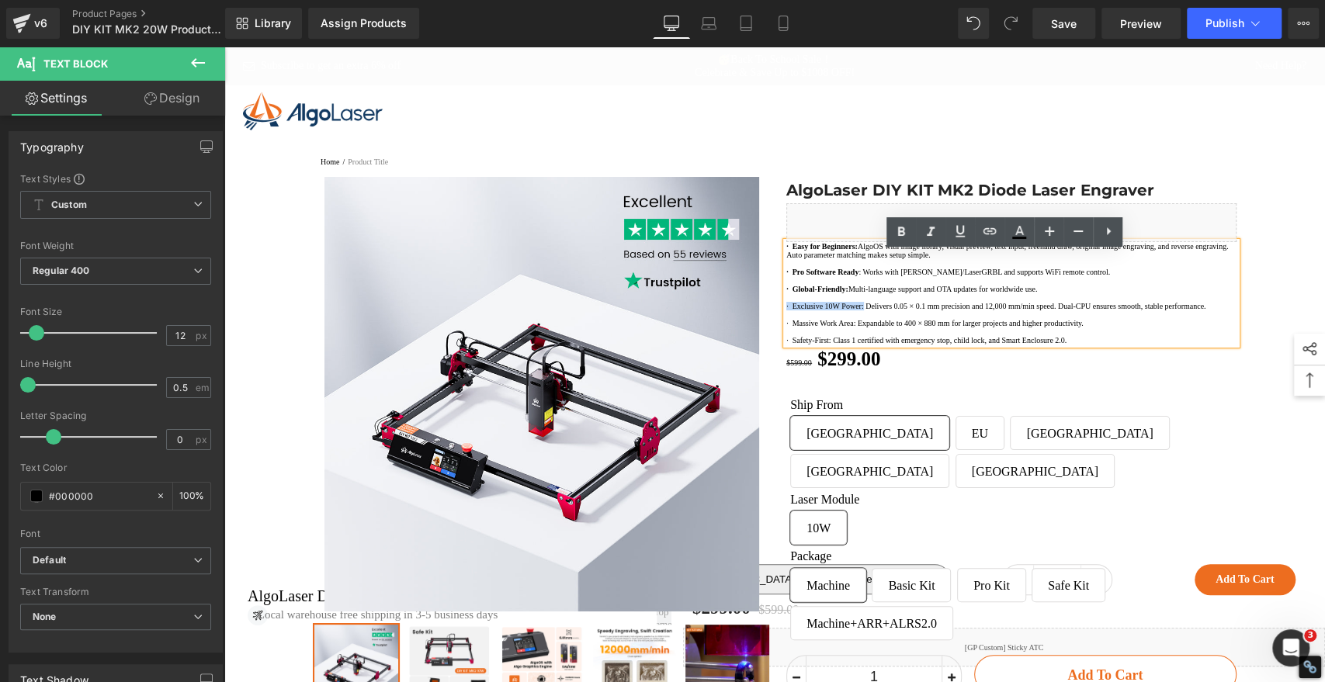
click at [786, 311] on p "· Exclusive 10W Power: Delivers 0.05 × 0.1 mm precision and 12,000 mm/min speed…" at bounding box center [1011, 306] width 450 height 9
click at [900, 229] on icon at bounding box center [901, 231] width 7 height 9
click at [837, 319] on p at bounding box center [1011, 315] width 450 height 9
drag, startPoint x: 875, startPoint y: 400, endPoint x: 783, endPoint y: 394, distance: 91.8
click at [786, 328] on p "· Massive Work Area: Expandable to 400 × 880 mm for larger projects and higher …" at bounding box center [1011, 323] width 450 height 9
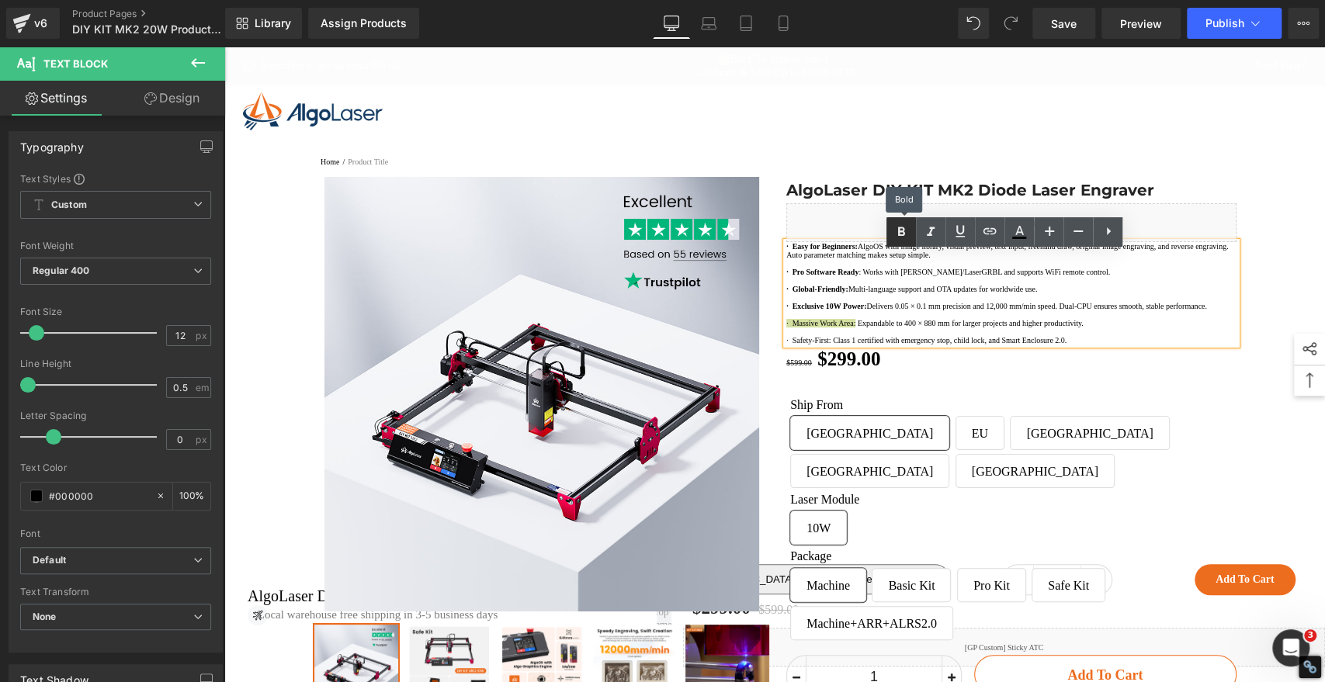
click at [894, 231] on icon at bounding box center [901, 232] width 19 height 19
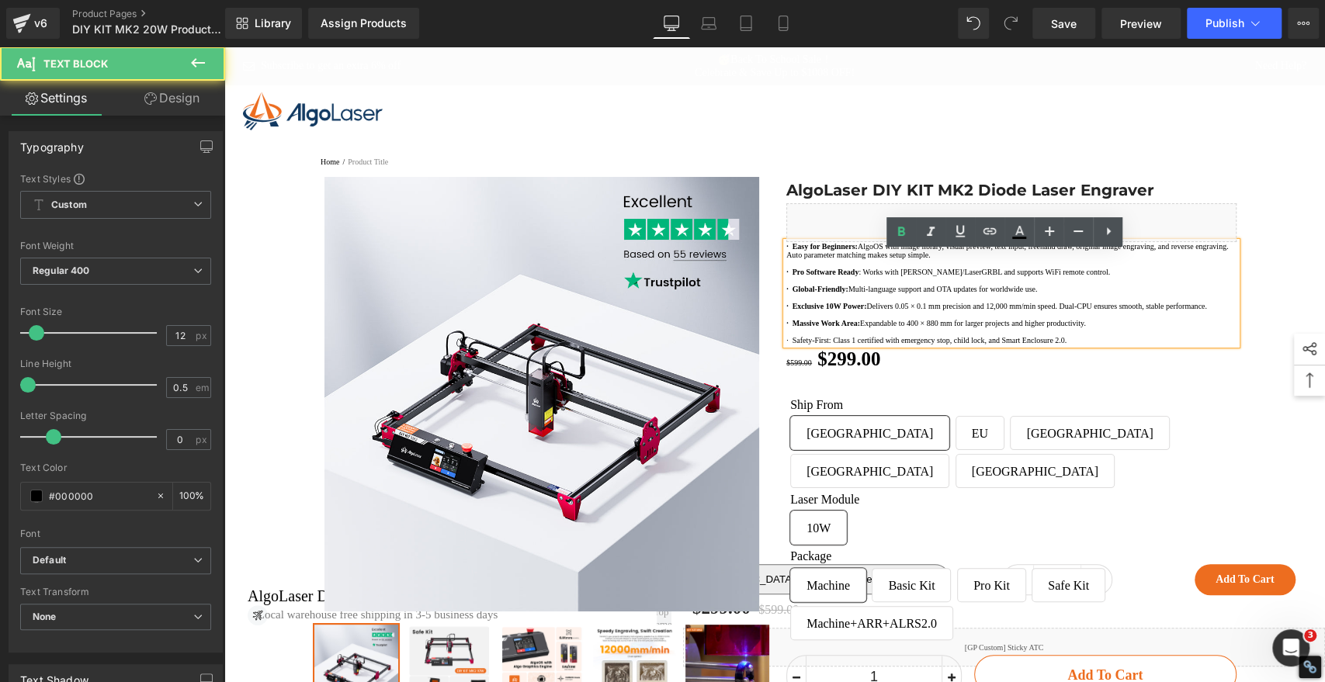
click at [846, 345] on p "· Safety-First: Class 1 certified with emergency stop, child lock, and Smart En…" at bounding box center [1011, 340] width 450 height 9
click at [843, 345] on p "· Safety-First: Class 1 certified with emergency stop, child lock, and Smart En…" at bounding box center [1011, 340] width 450 height 9
click at [845, 345] on p "· Safety-First: Class 1 certified with emergency stop, child lock, and Smart En…" at bounding box center [1011, 340] width 450 height 9
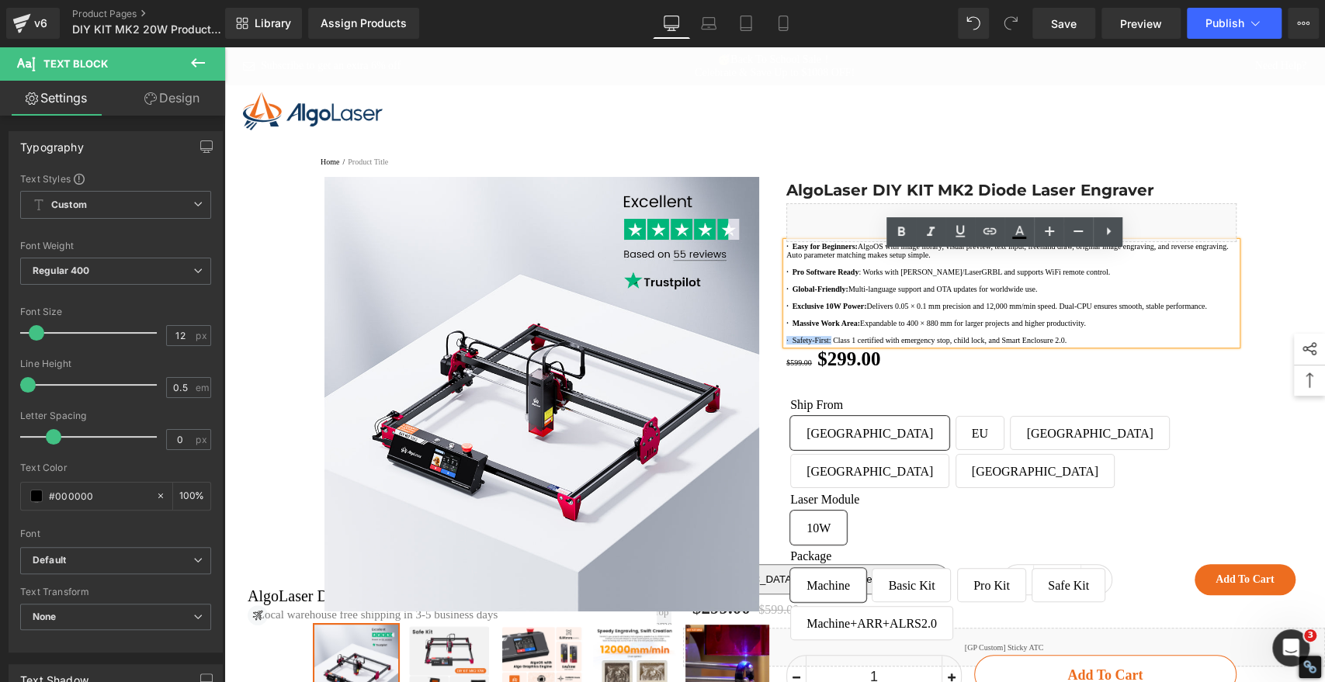
drag, startPoint x: 845, startPoint y: 425, endPoint x: 783, endPoint y: 422, distance: 61.5
click at [786, 345] on p "· Safety-First: Class 1 certified with emergency stop, child lock, and Smart En…" at bounding box center [1011, 340] width 450 height 9
click at [901, 234] on icon at bounding box center [901, 231] width 7 height 9
click at [1074, 17] on span "Save" at bounding box center [1064, 24] width 26 height 16
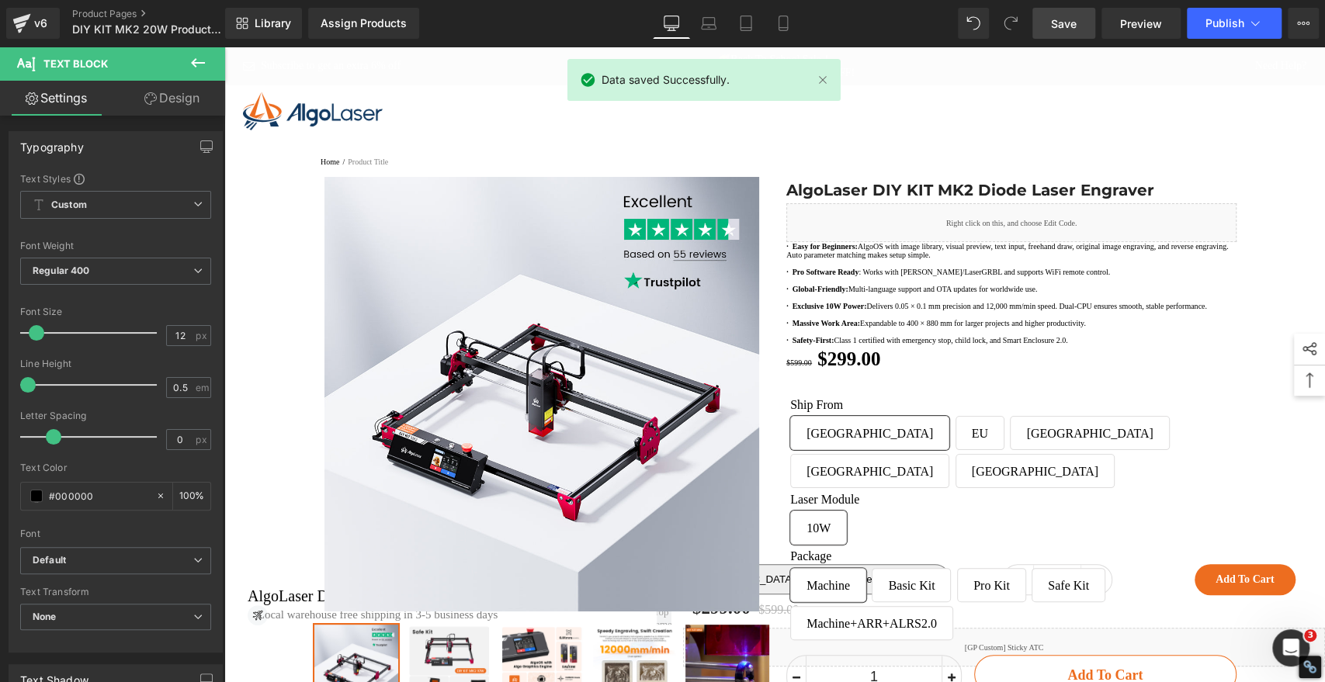
click at [1067, 21] on span "Save" at bounding box center [1064, 24] width 26 height 16
click at [1064, 26] on span "Save" at bounding box center [1064, 24] width 26 height 16
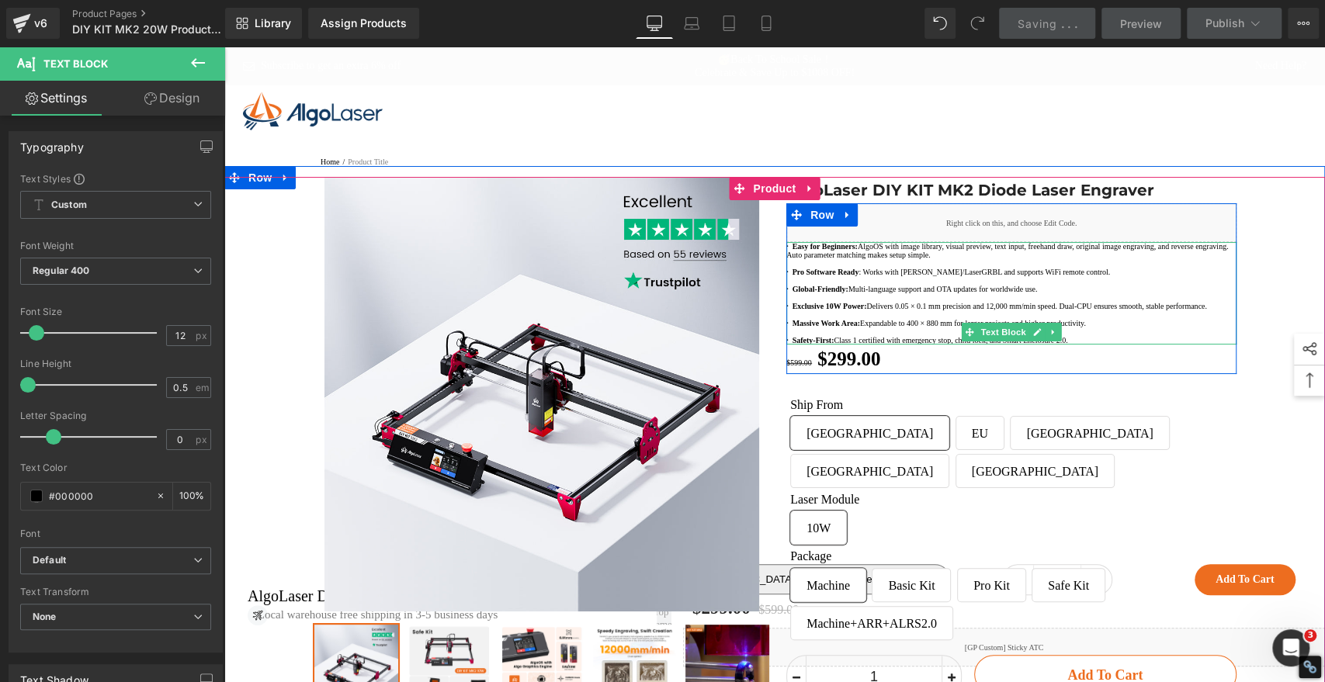
click at [904, 336] on p at bounding box center [1011, 332] width 450 height 9
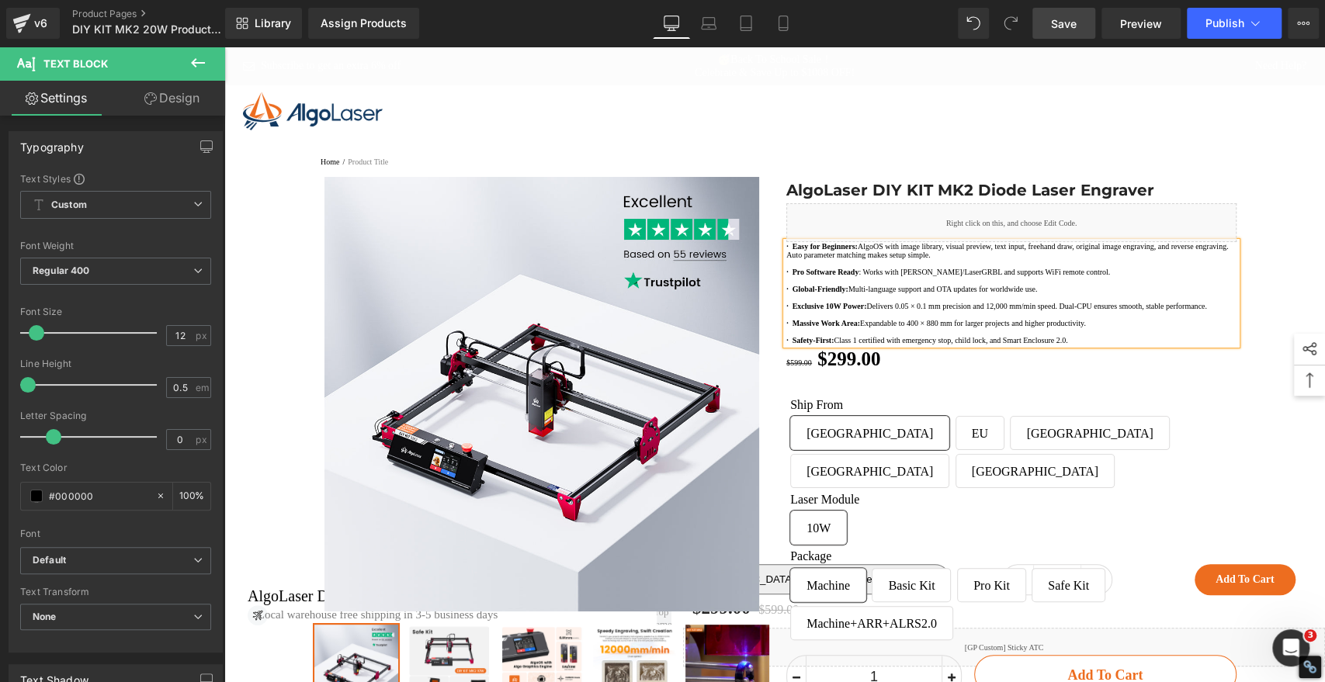
drag, startPoint x: 1050, startPoint y: 23, endPoint x: 981, endPoint y: 71, distance: 83.8
click at [1050, 23] on link "Save" at bounding box center [1063, 23] width 63 height 31
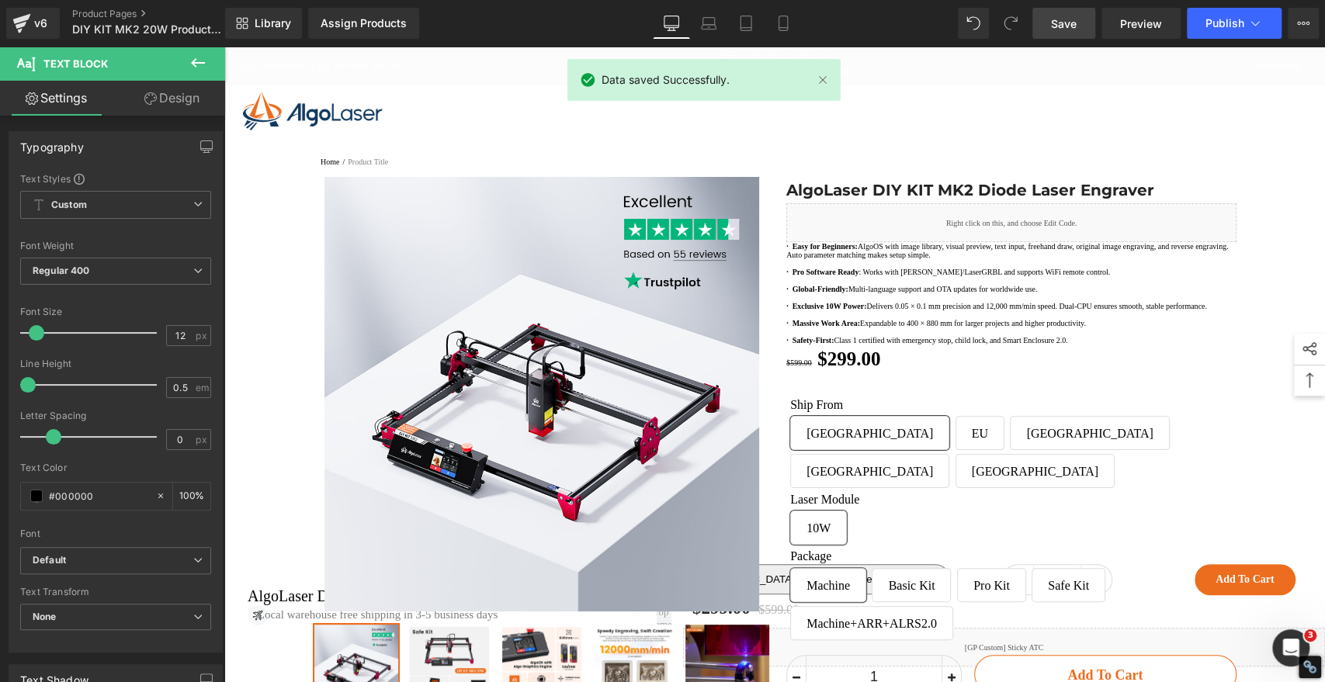
drag, startPoint x: 1064, startPoint y: 25, endPoint x: 848, endPoint y: 130, distance: 240.3
click at [1064, 25] on span "Save" at bounding box center [1064, 24] width 26 height 16
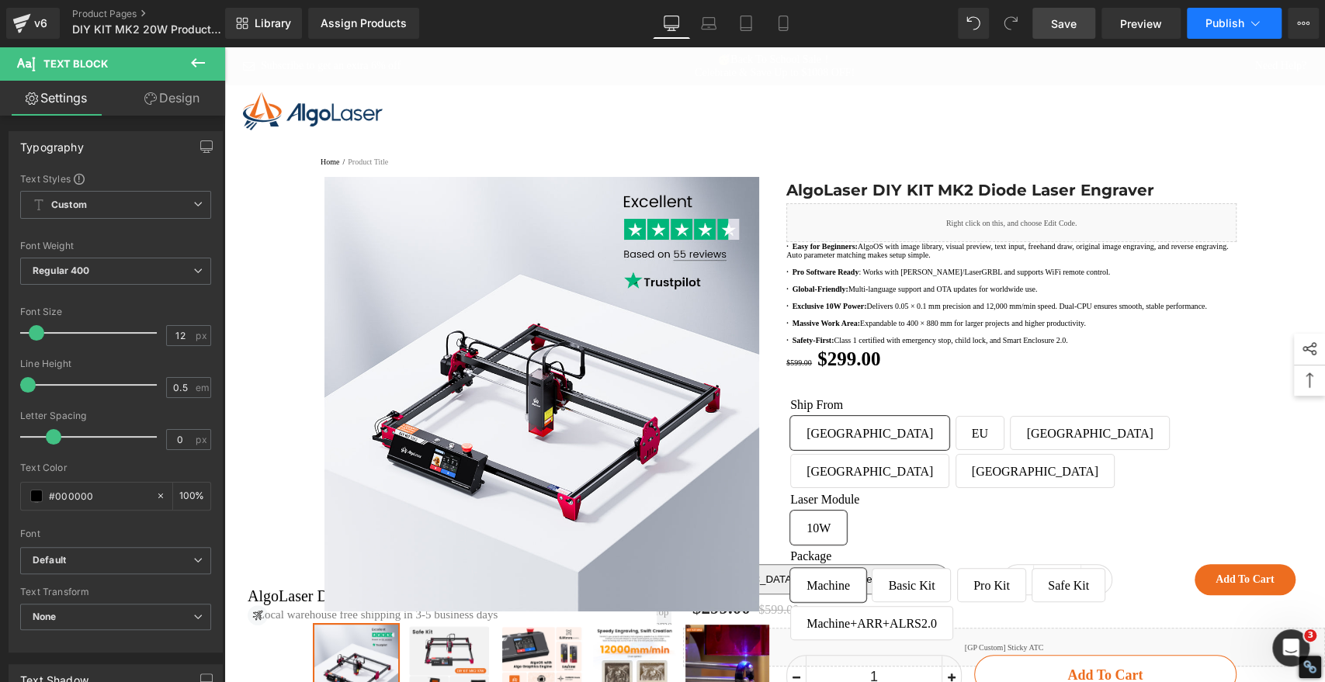
click at [1231, 22] on span "Publish" at bounding box center [1225, 23] width 39 height 12
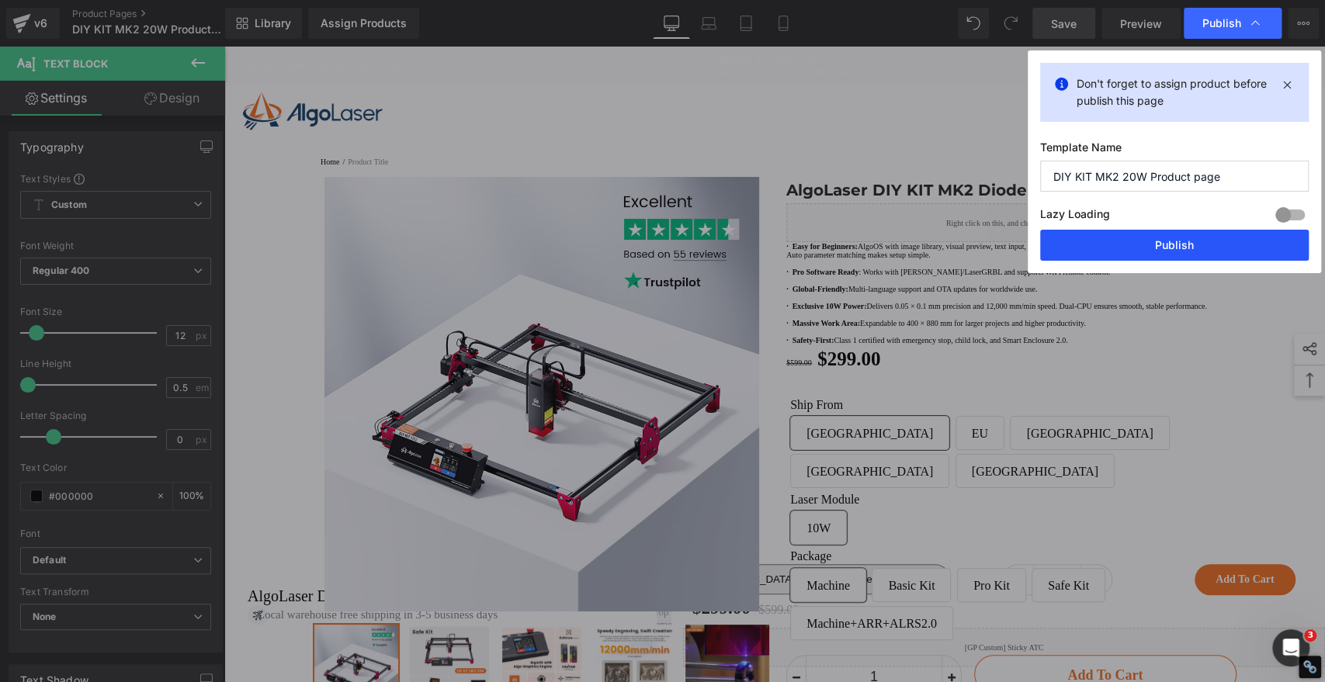
click at [1130, 252] on button "Publish" at bounding box center [1174, 245] width 269 height 31
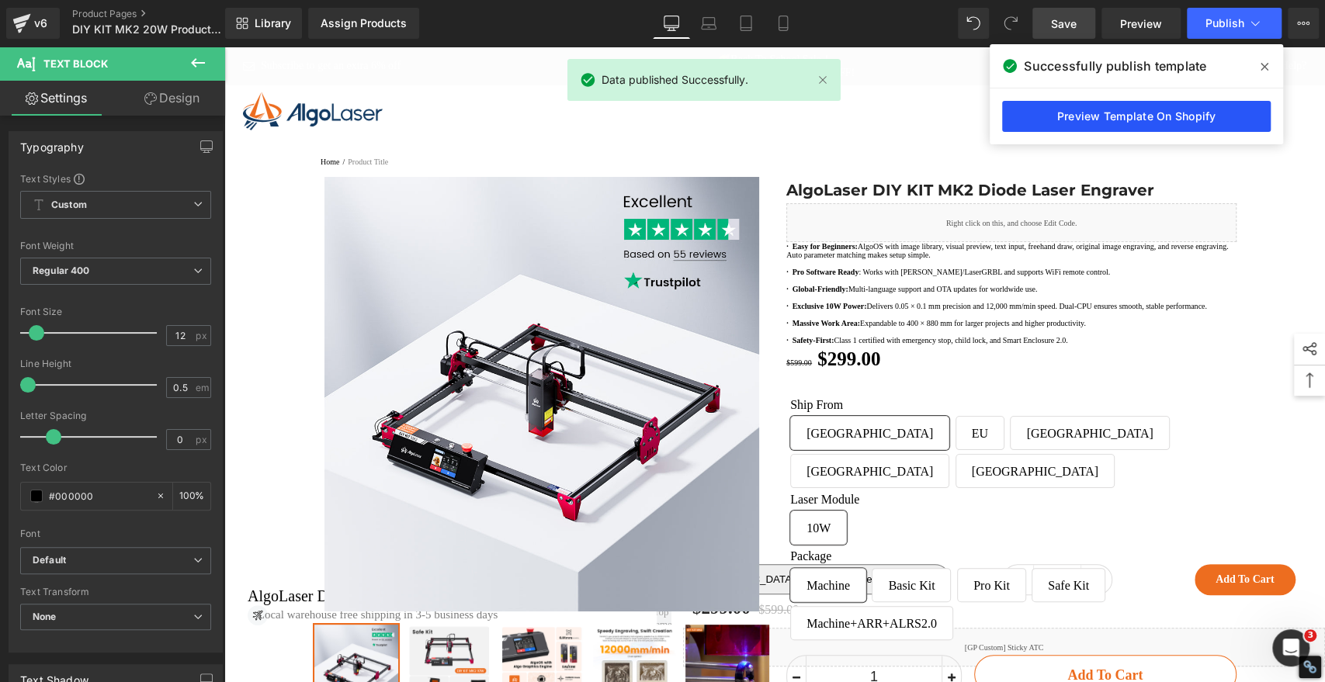
click at [1190, 115] on link "Preview Template On Shopify" at bounding box center [1136, 116] width 269 height 31
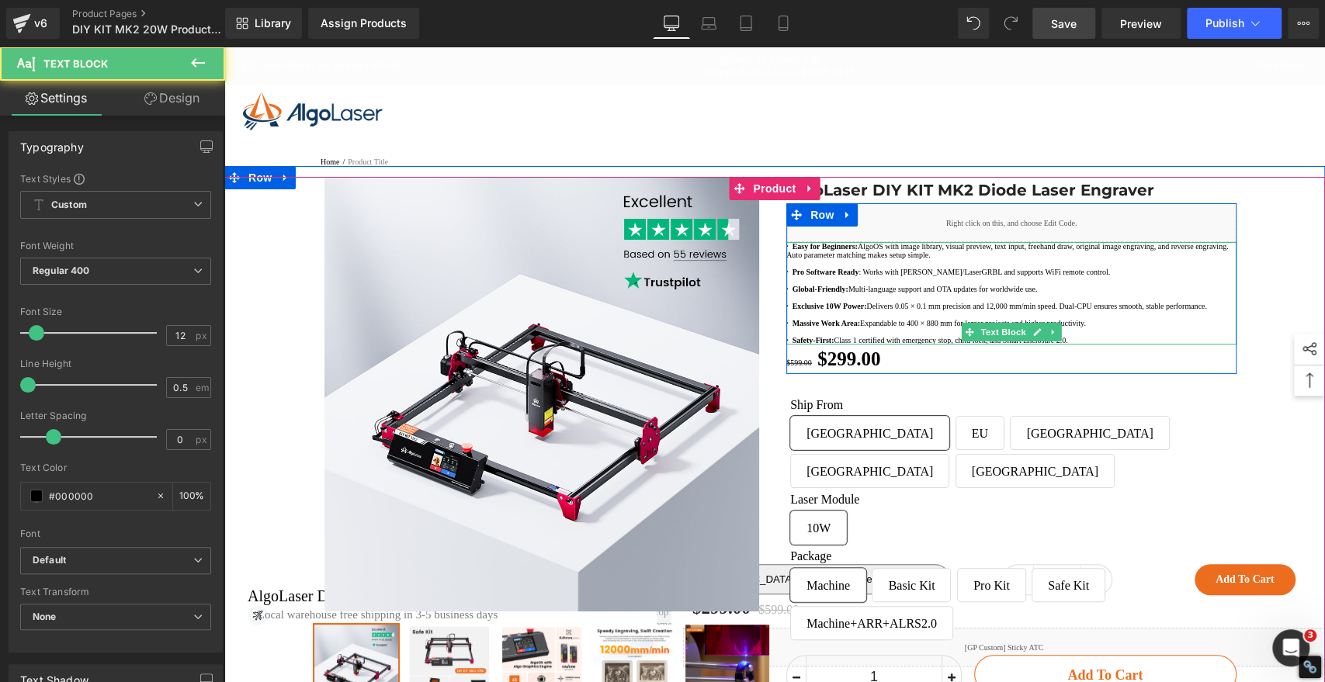
click at [852, 268] on p at bounding box center [1011, 263] width 450 height 9
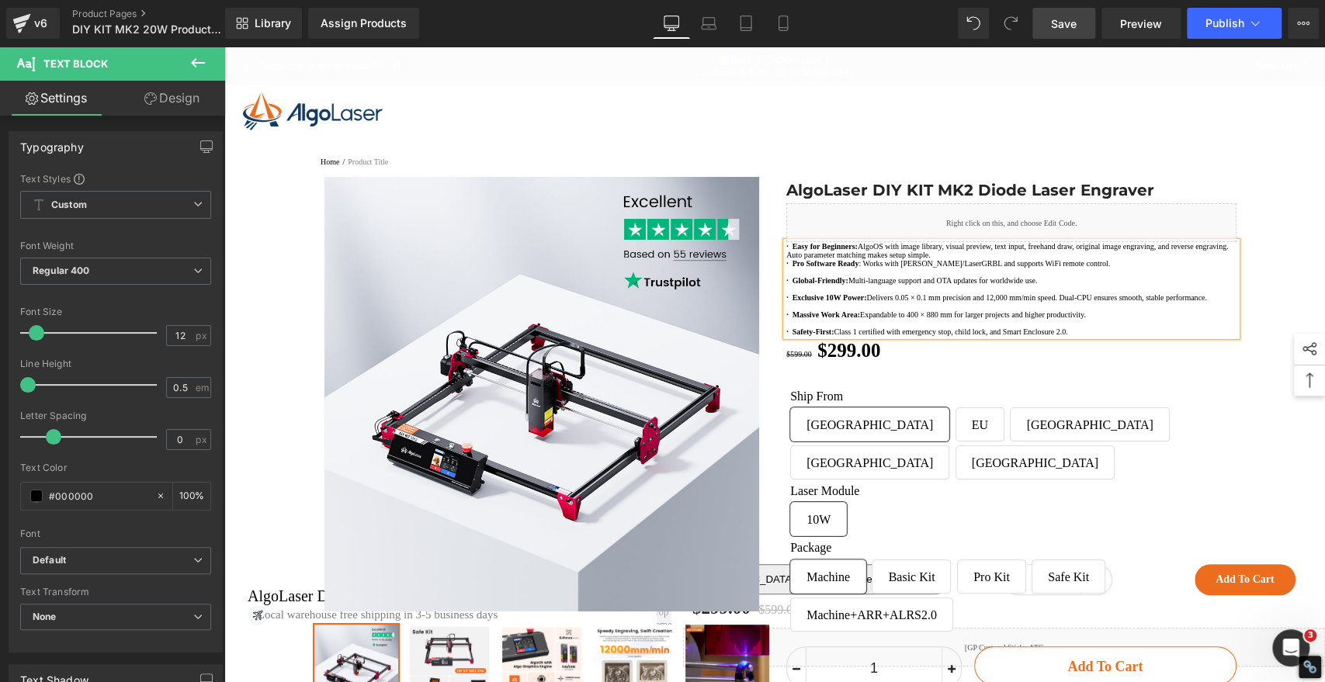
click at [826, 276] on p at bounding box center [1011, 272] width 450 height 9
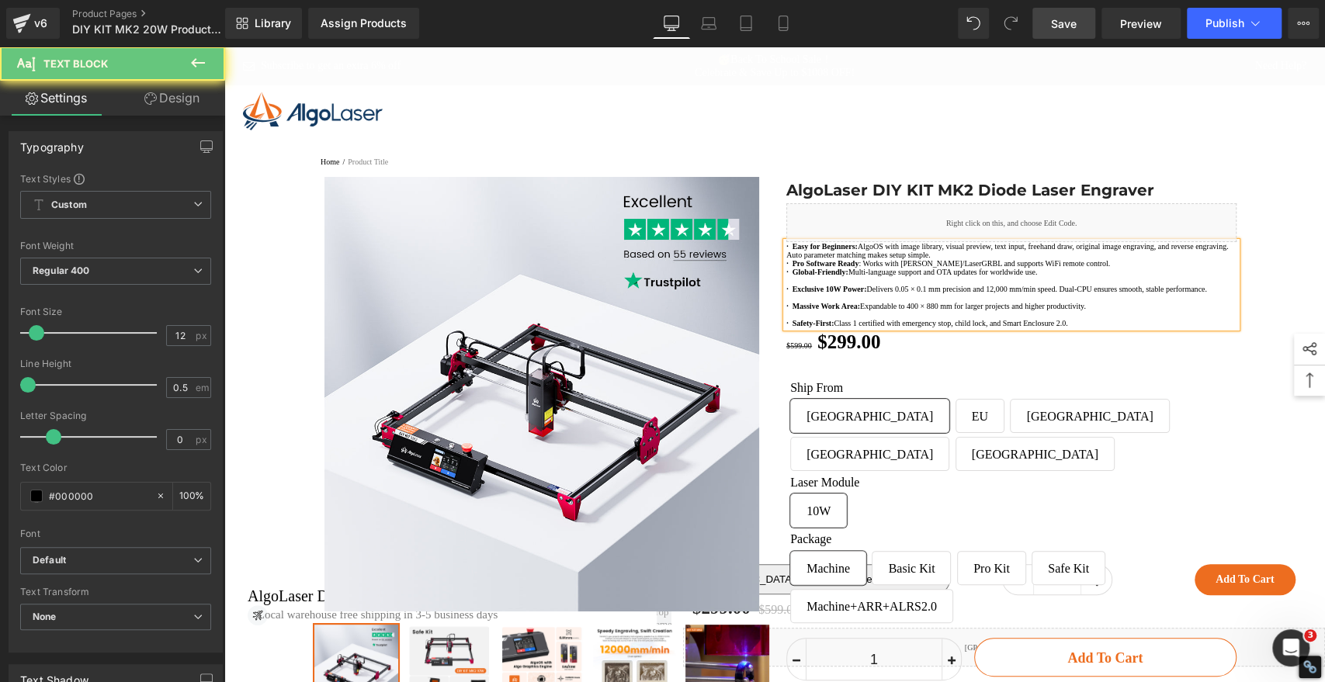
click at [816, 285] on p at bounding box center [1011, 280] width 450 height 9
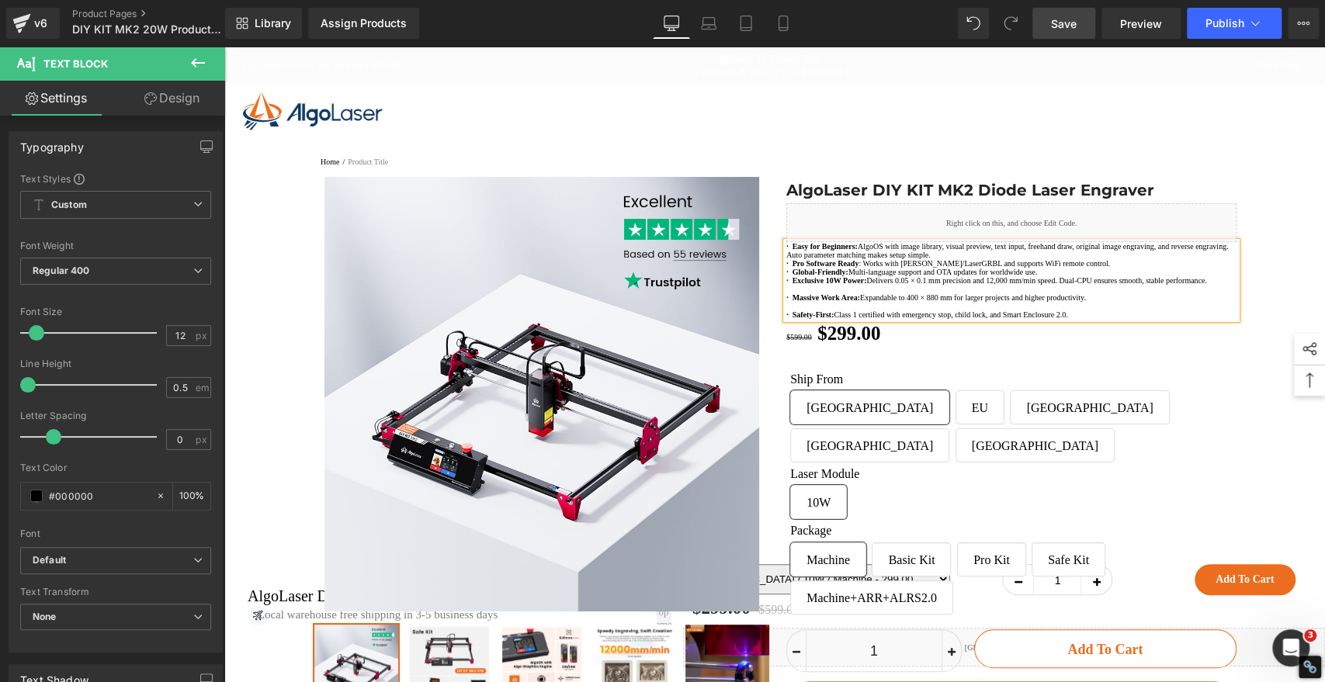
click at [810, 293] on p at bounding box center [1011, 289] width 450 height 9
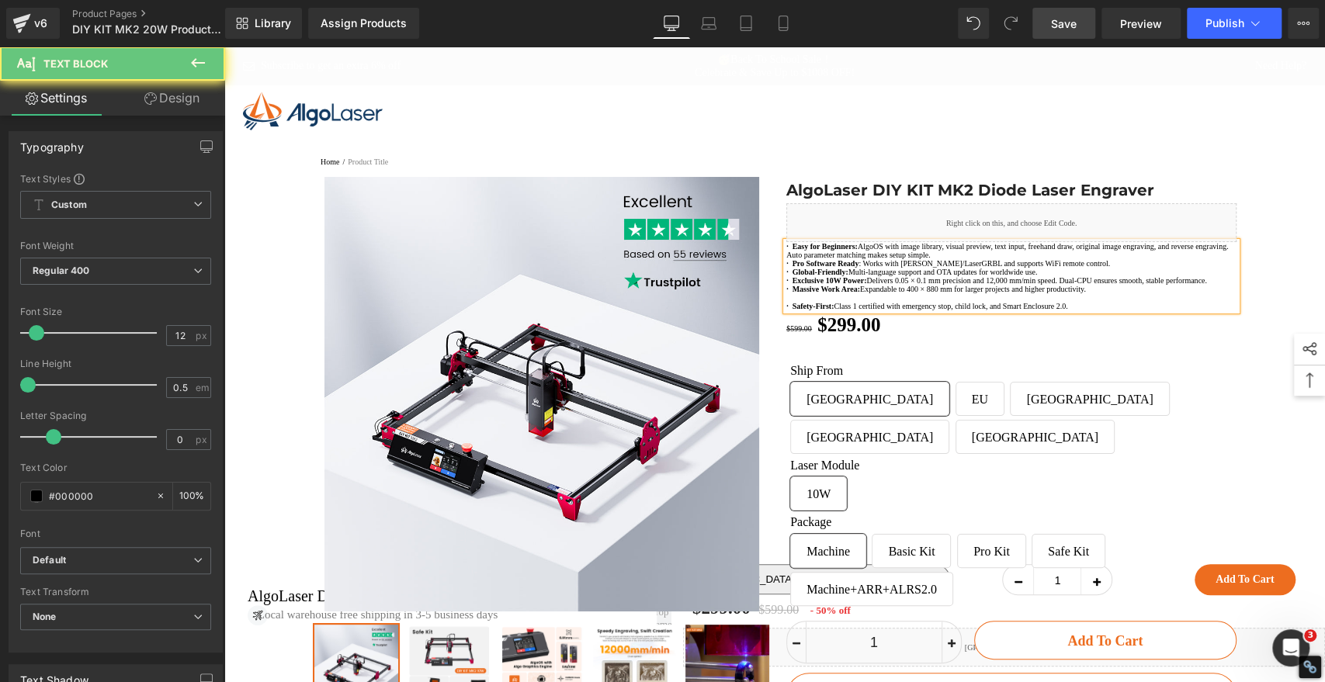
click at [802, 302] on p at bounding box center [1011, 297] width 450 height 9
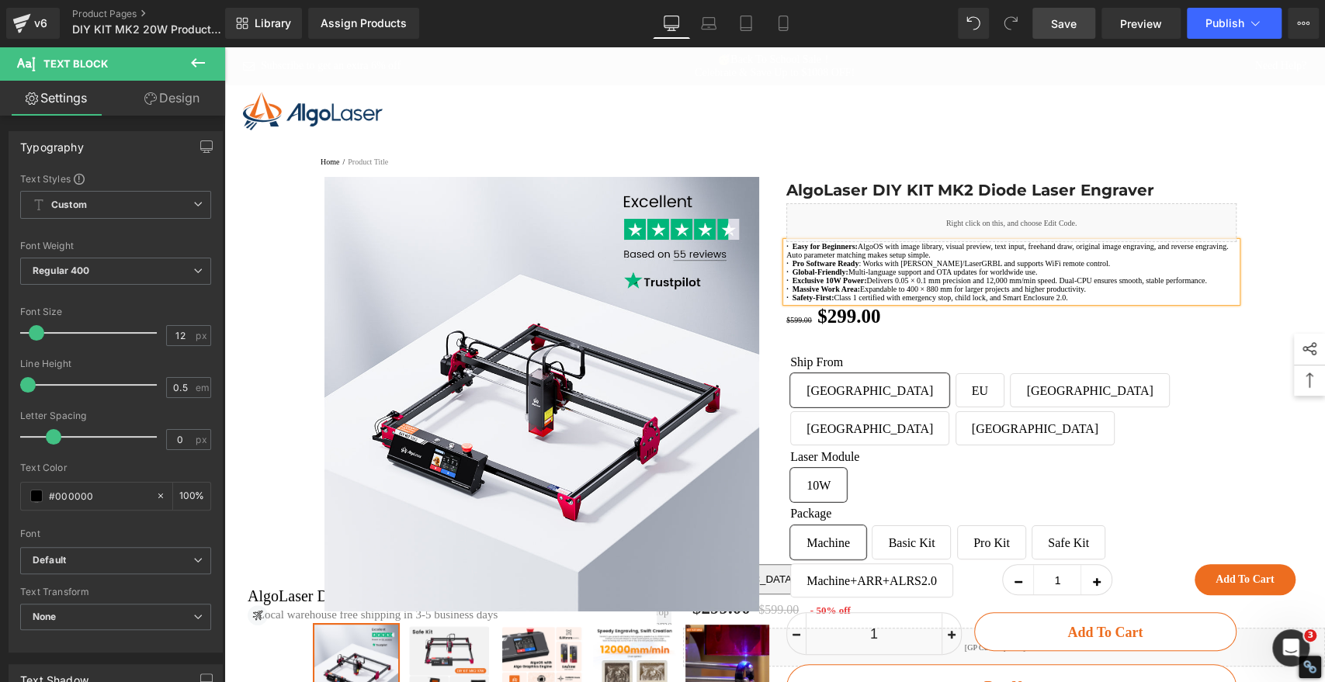
click at [1288, 258] on div at bounding box center [774, 580] width 1101 height 807
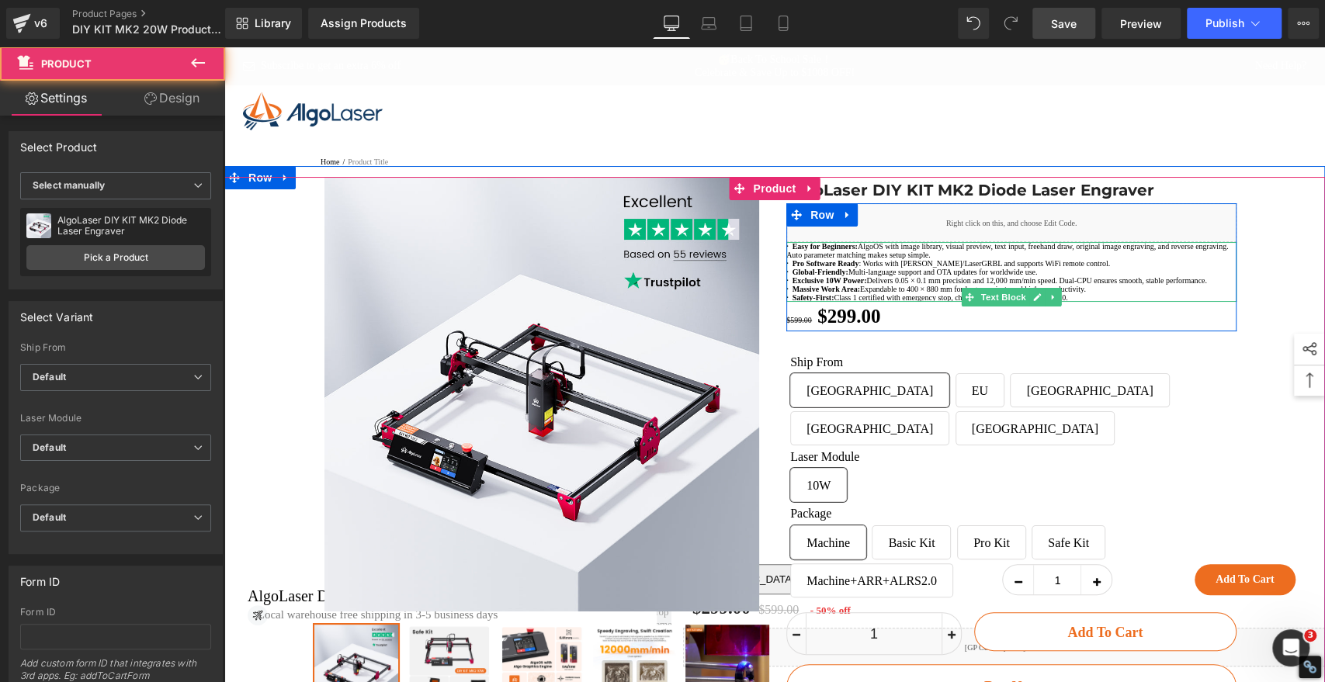
click at [849, 276] on strong "· Global-Friendly:" at bounding box center [817, 272] width 62 height 9
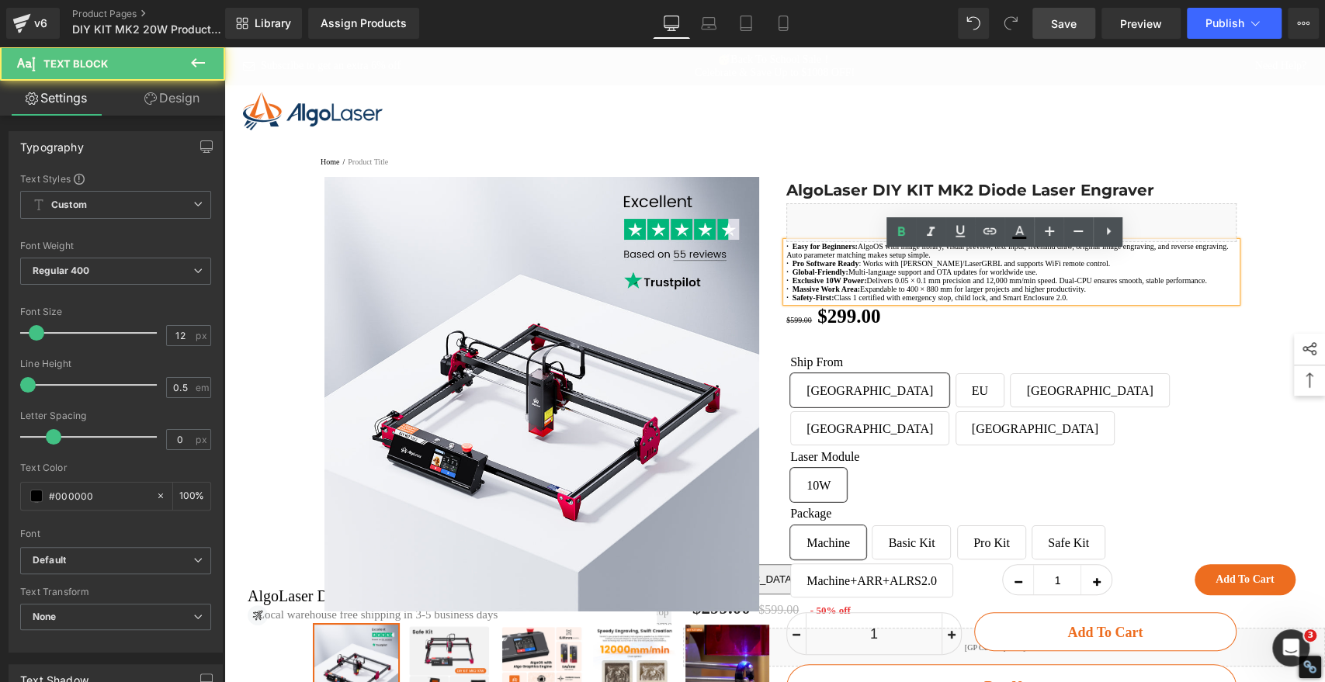
click at [953, 285] on p "· Exclusive 10W Power: Delivers 0.05 × 0.1 mm precision and 12,000 mm/min speed…" at bounding box center [1011, 280] width 450 height 9
click at [1282, 266] on div at bounding box center [774, 580] width 1101 height 807
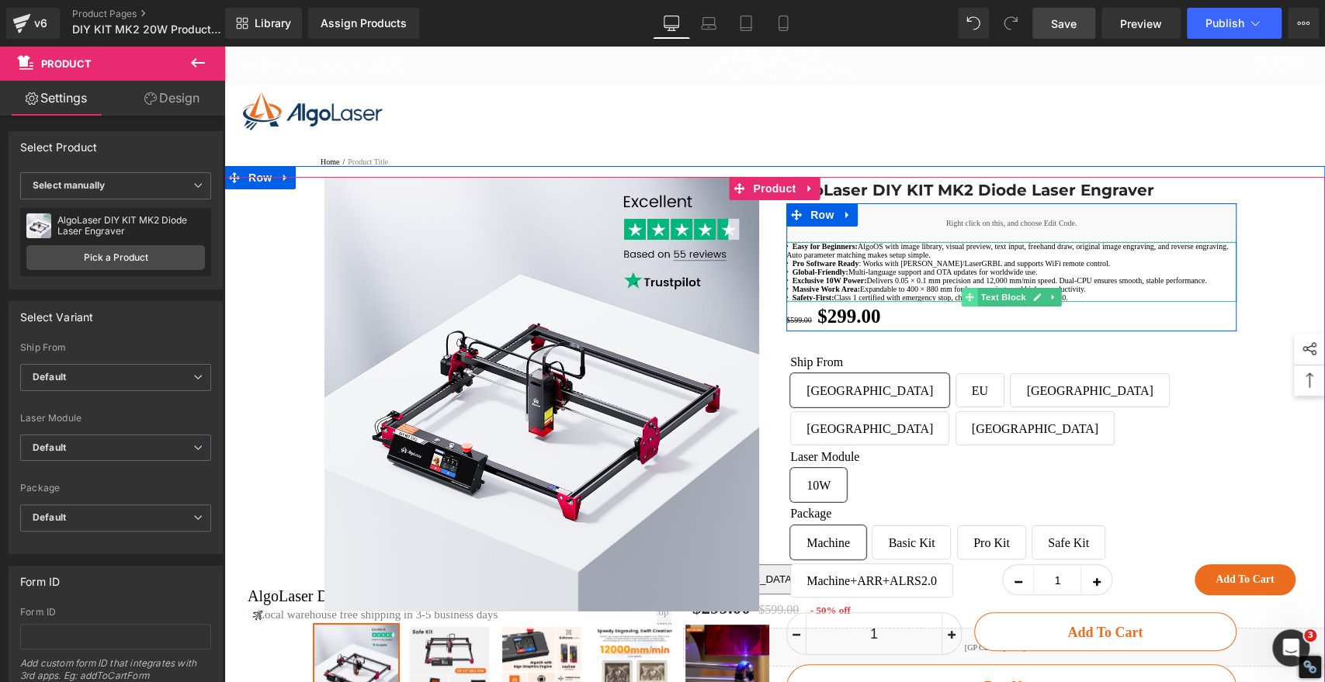
click at [965, 302] on icon at bounding box center [969, 297] width 9 height 9
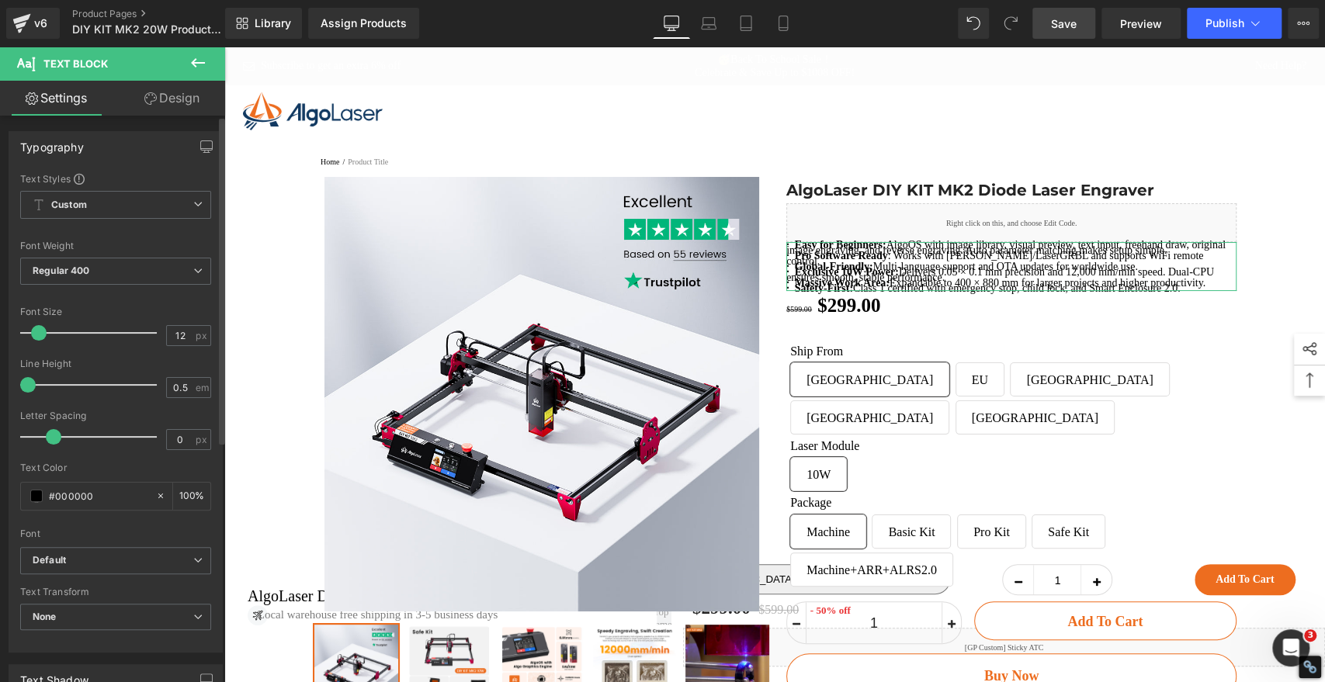
click at [41, 331] on span at bounding box center [39, 333] width 16 height 16
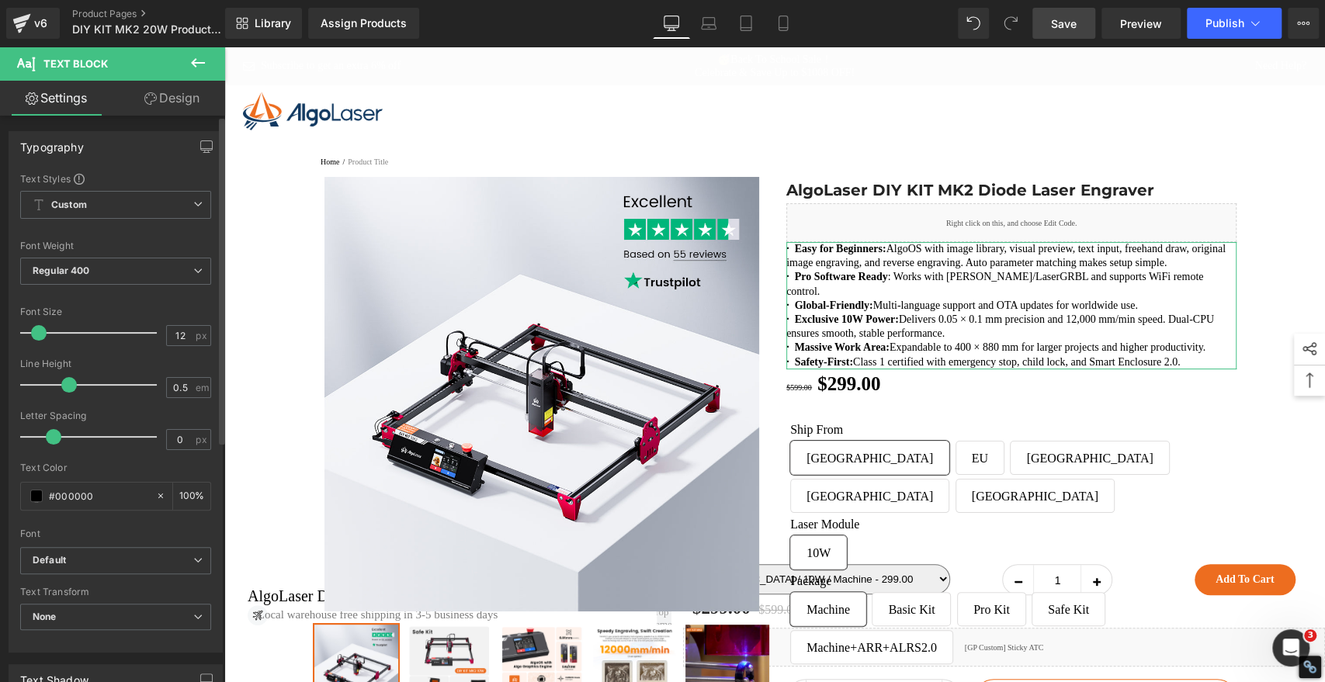
drag, startPoint x: 30, startPoint y: 386, endPoint x: 68, endPoint y: 391, distance: 38.4
click at [68, 391] on span at bounding box center [69, 385] width 16 height 16
click at [1064, 23] on span "Save" at bounding box center [1064, 24] width 26 height 16
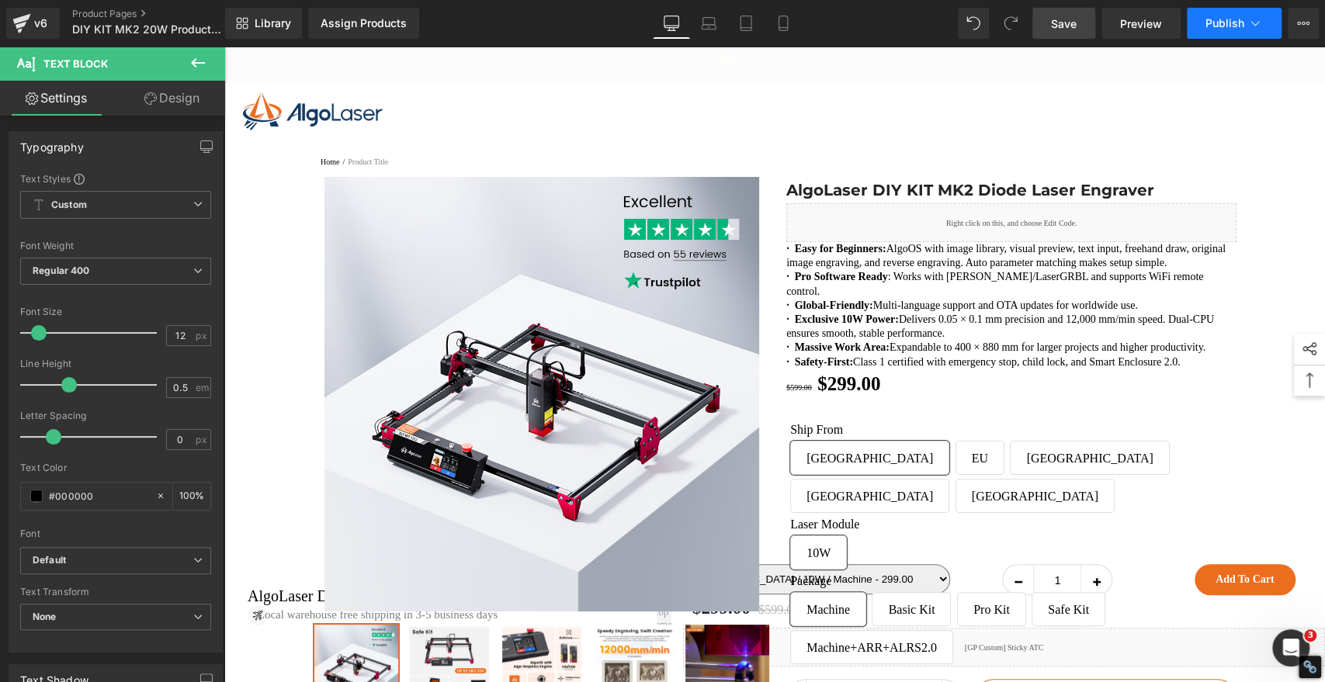
click at [1220, 29] on button "Publish" at bounding box center [1234, 23] width 95 height 31
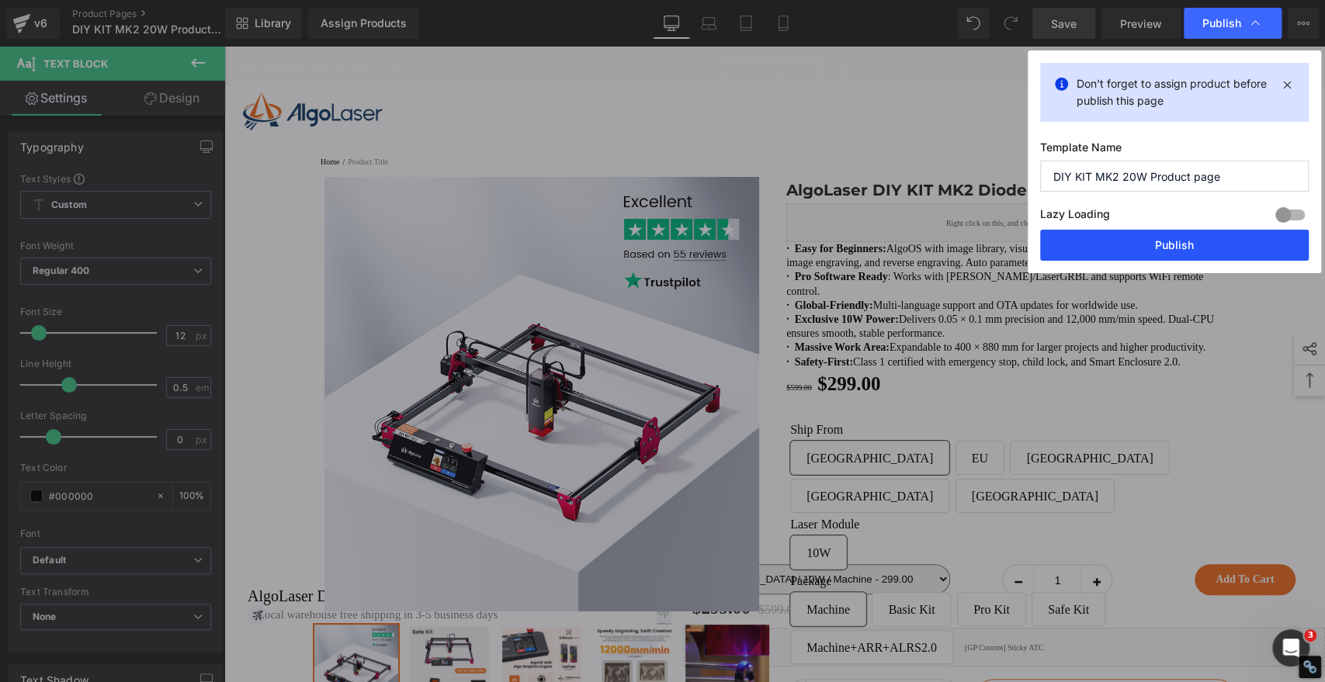
drag, startPoint x: 1155, startPoint y: 245, endPoint x: 824, endPoint y: 102, distance: 361.3
click at [1155, 245] on button "Publish" at bounding box center [1174, 245] width 269 height 31
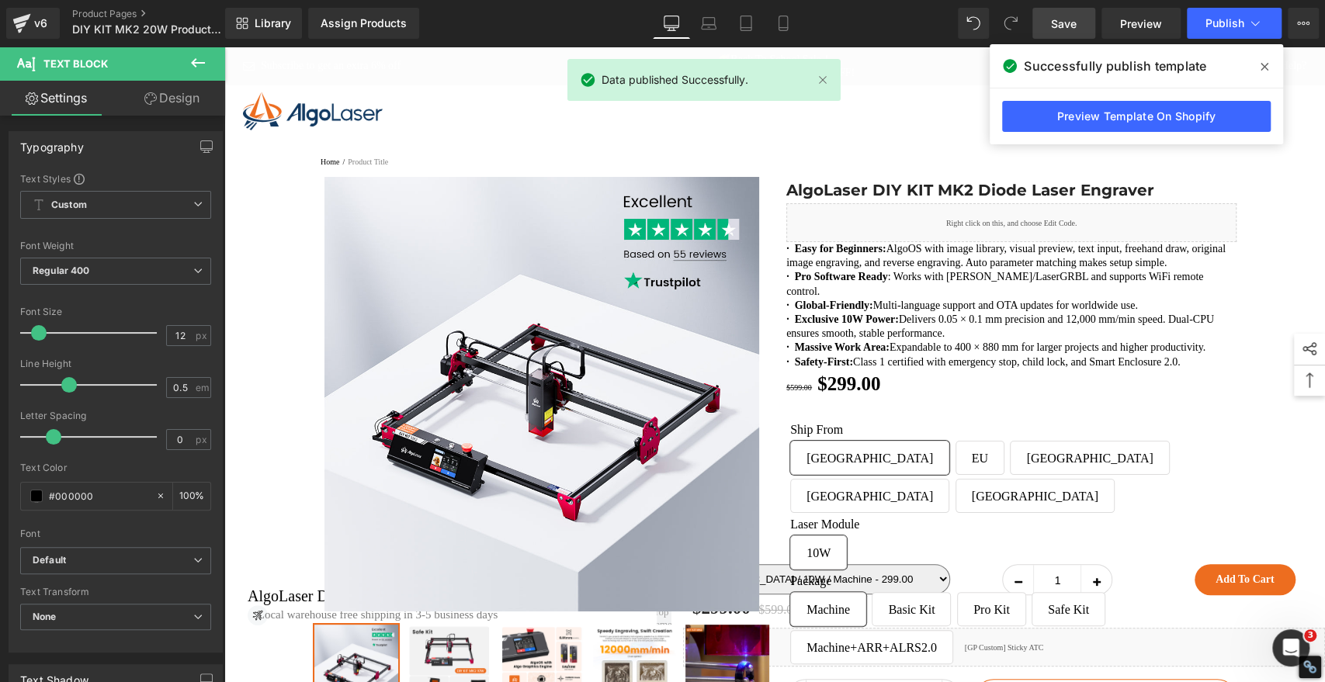
click at [1265, 68] on icon at bounding box center [1265, 67] width 8 height 8
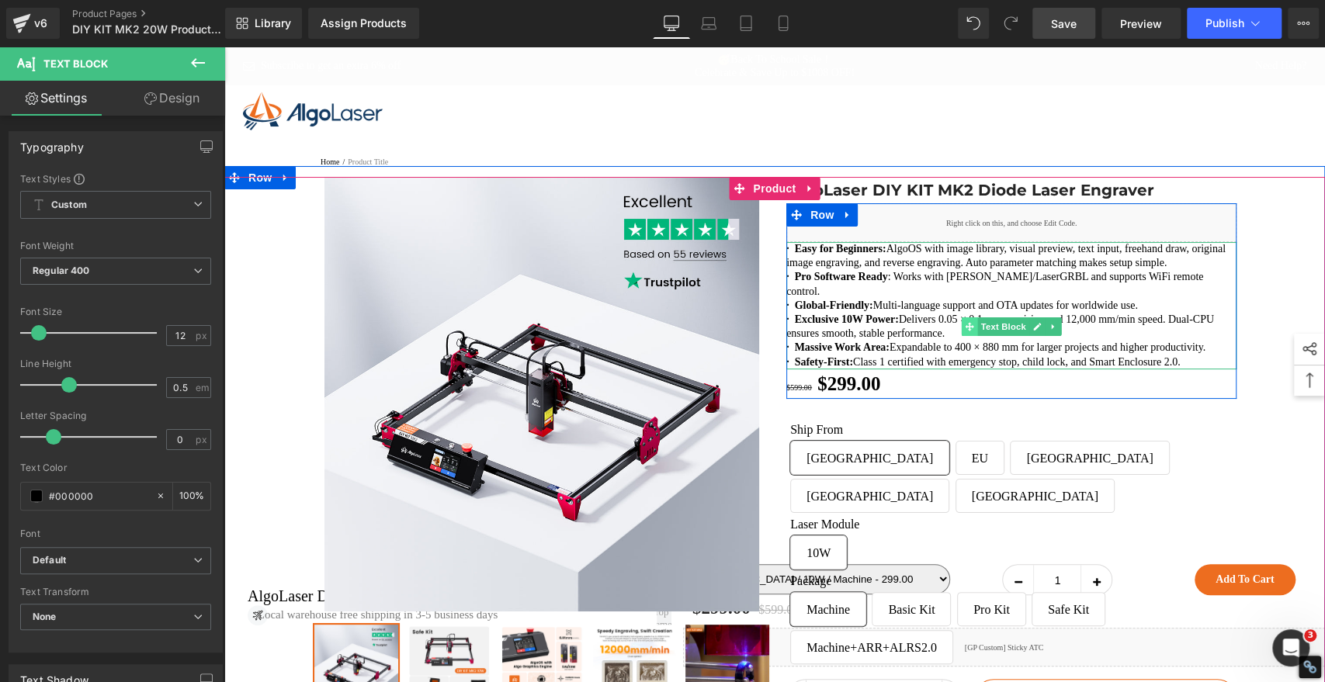
click at [965, 331] on icon at bounding box center [969, 326] width 9 height 9
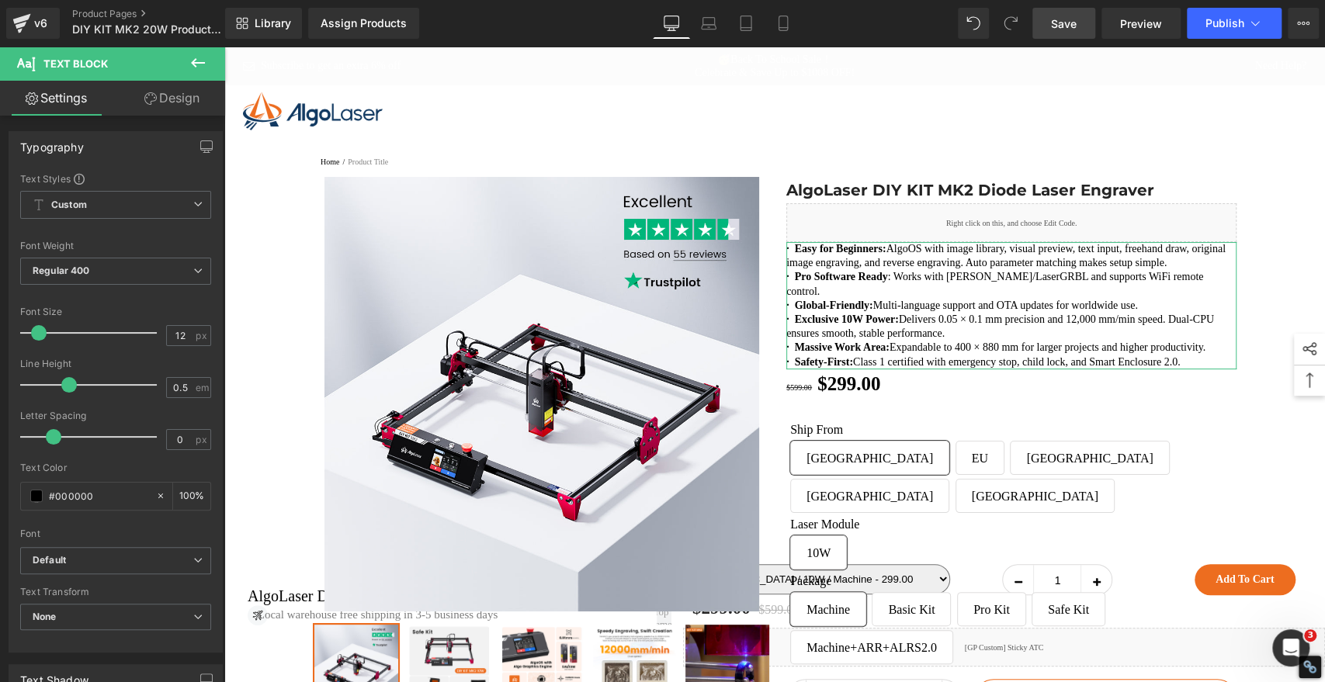
click at [185, 96] on link "Design" at bounding box center [172, 98] width 113 height 35
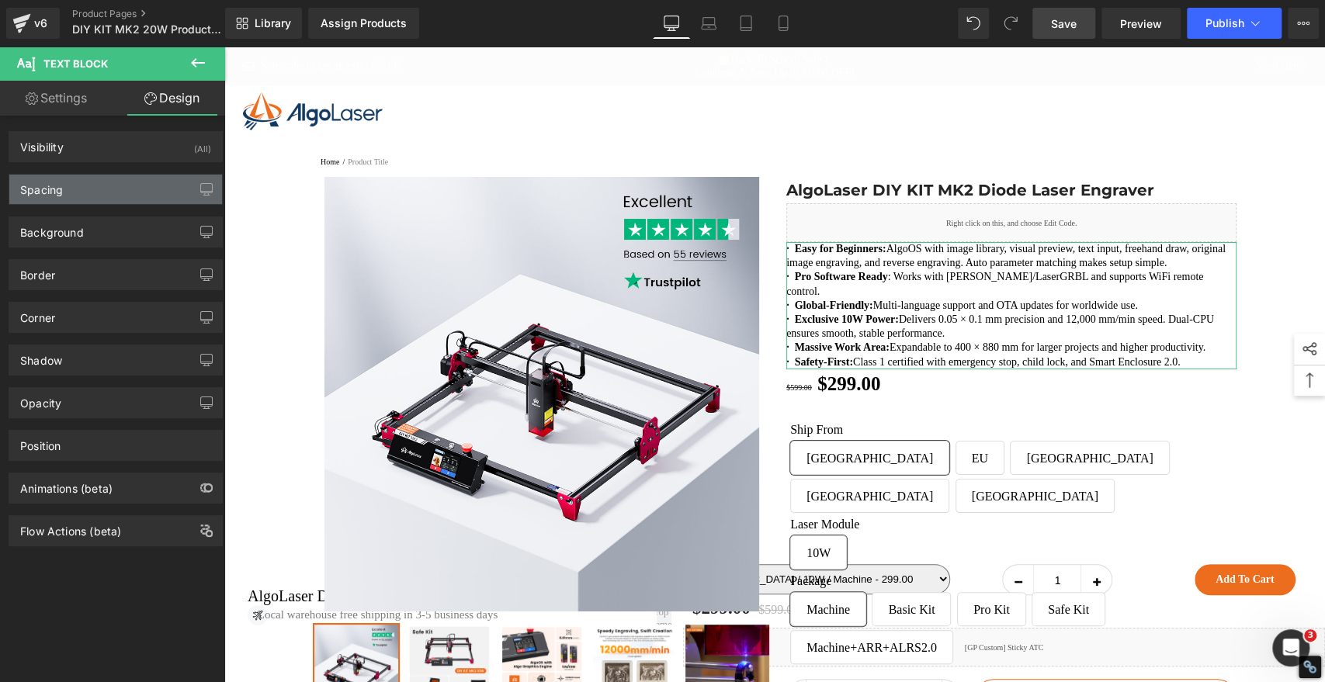
click at [73, 191] on div "Spacing" at bounding box center [115, 189] width 213 height 29
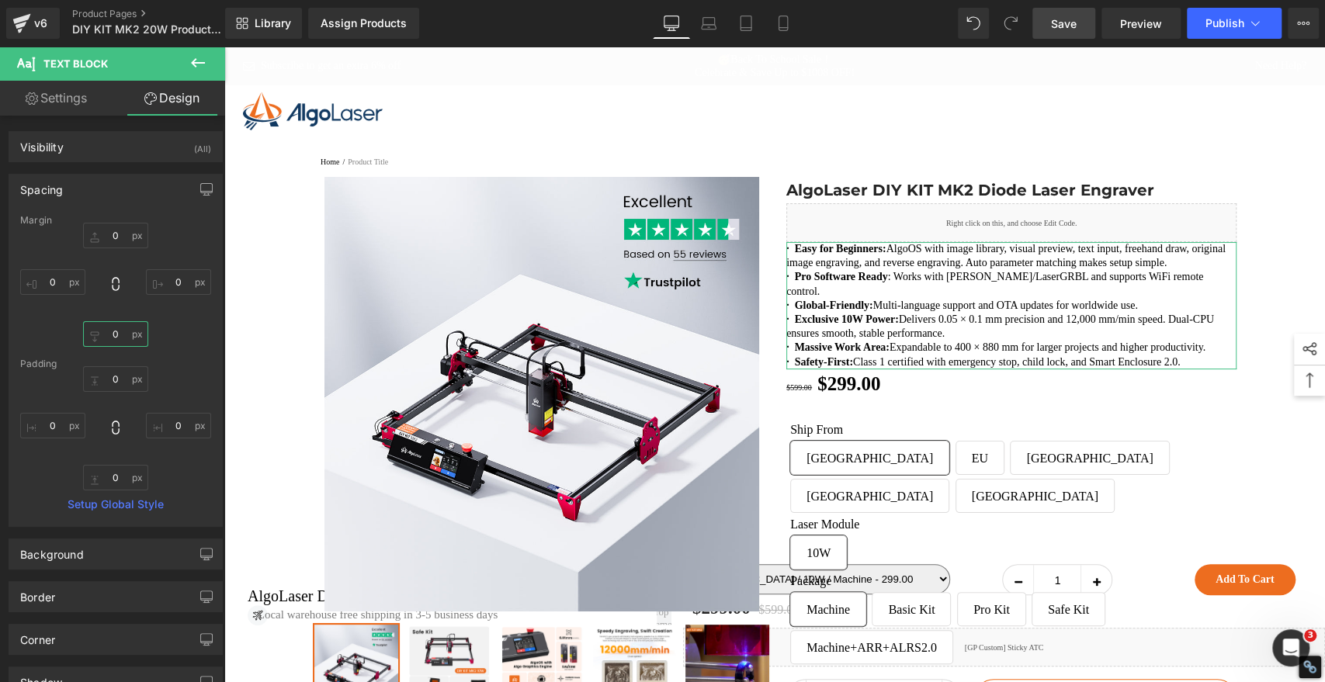
click at [116, 337] on input "text" at bounding box center [115, 334] width 65 height 26
type input "0"
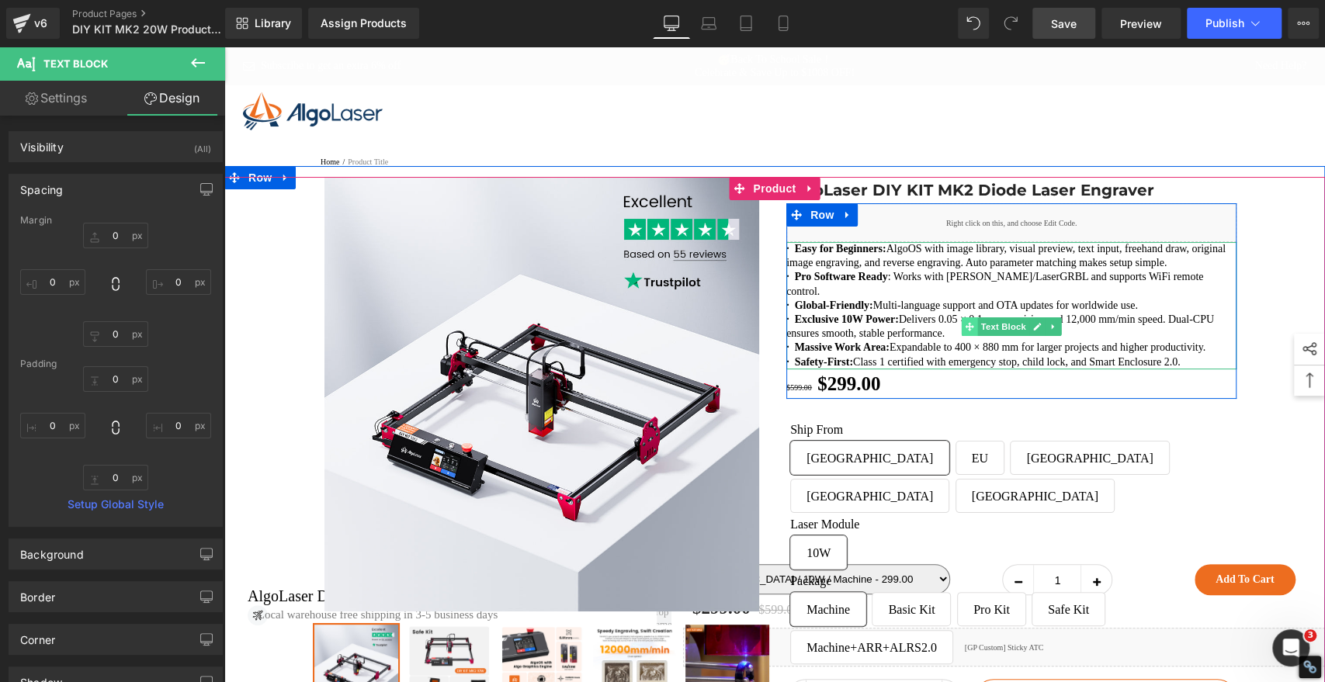
click at [965, 331] on icon at bounding box center [969, 327] width 9 height 9
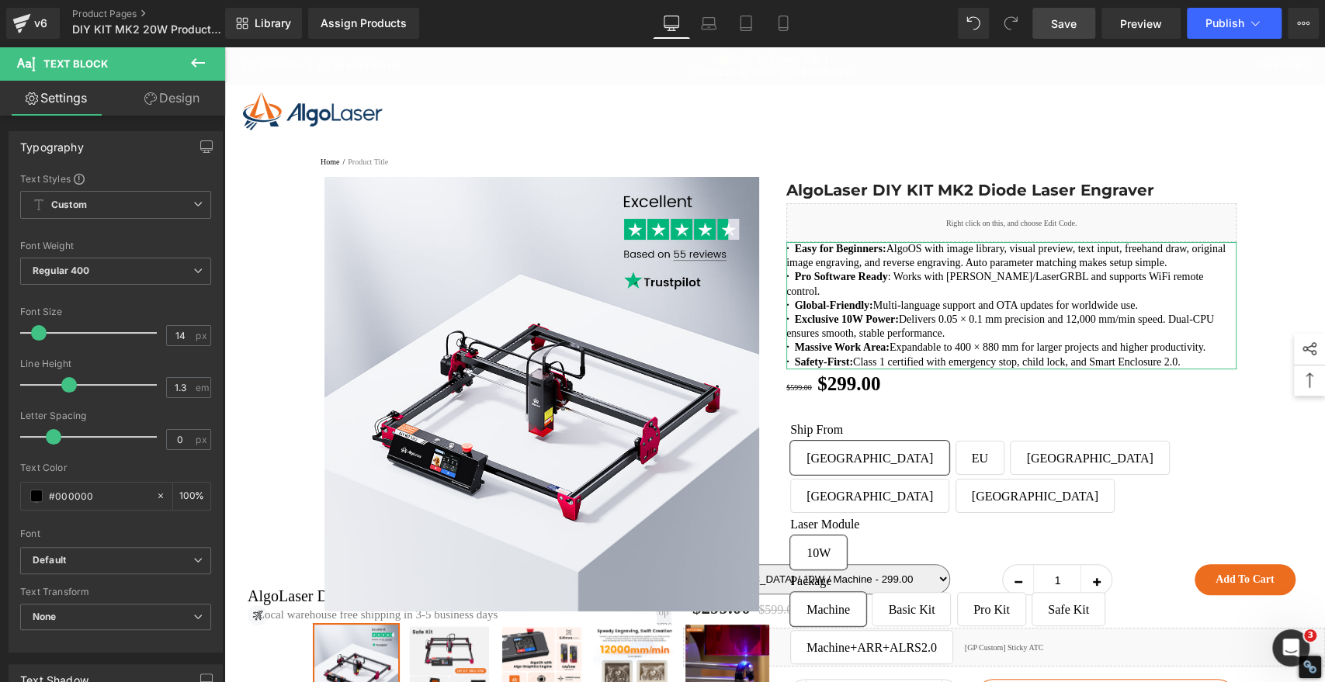
click at [180, 95] on link "Design" at bounding box center [172, 98] width 113 height 35
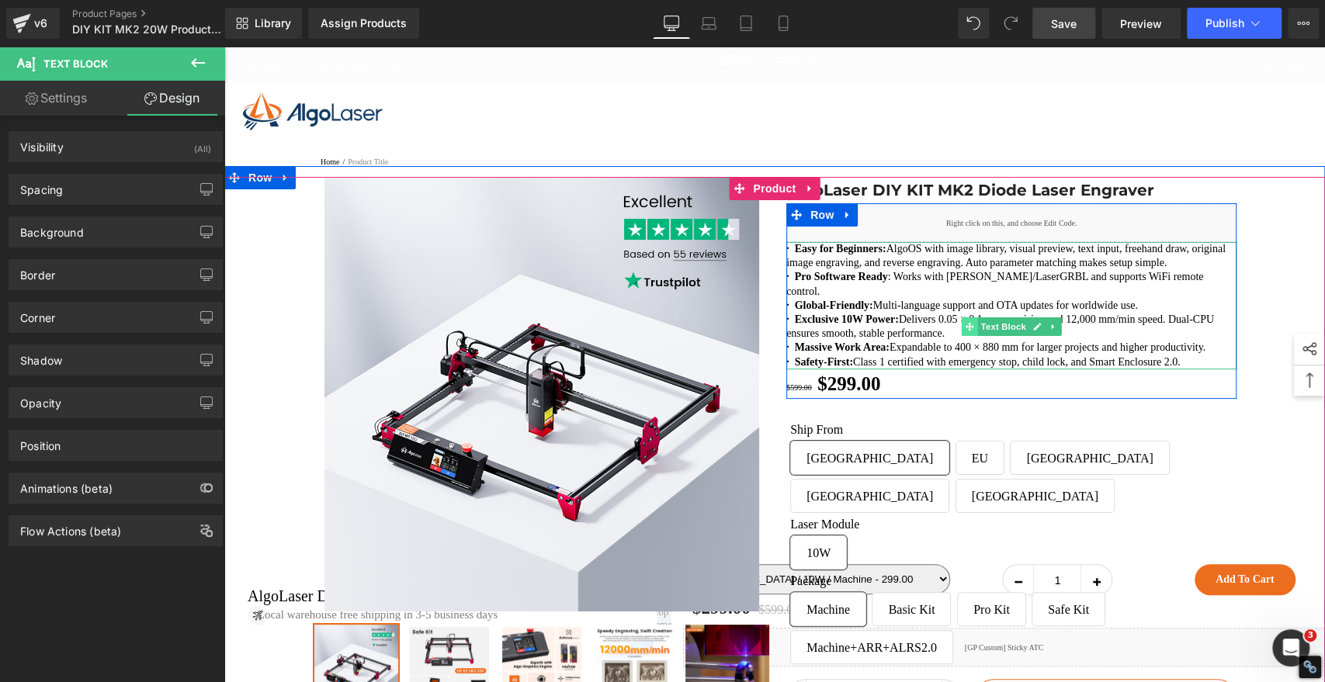
click at [965, 331] on icon at bounding box center [969, 327] width 9 height 9
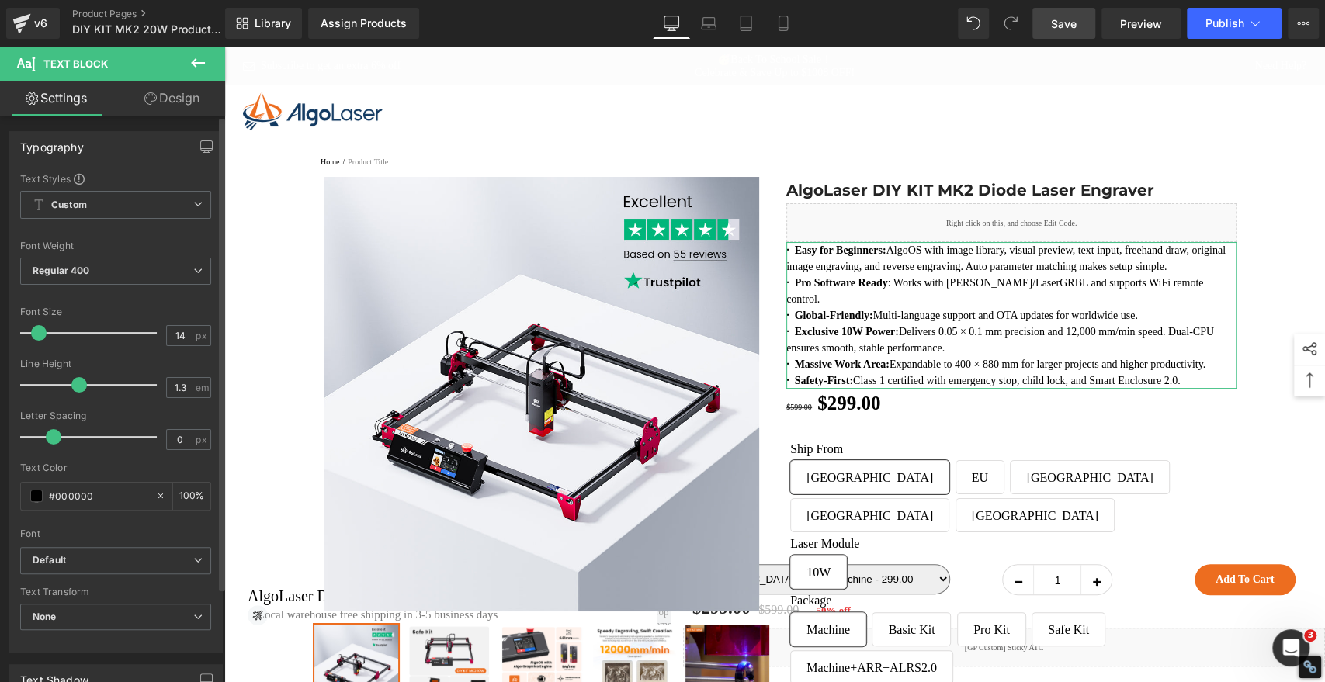
drag, startPoint x: 73, startPoint y: 386, endPoint x: 84, endPoint y: 387, distance: 10.9
click at [84, 387] on span at bounding box center [79, 385] width 16 height 16
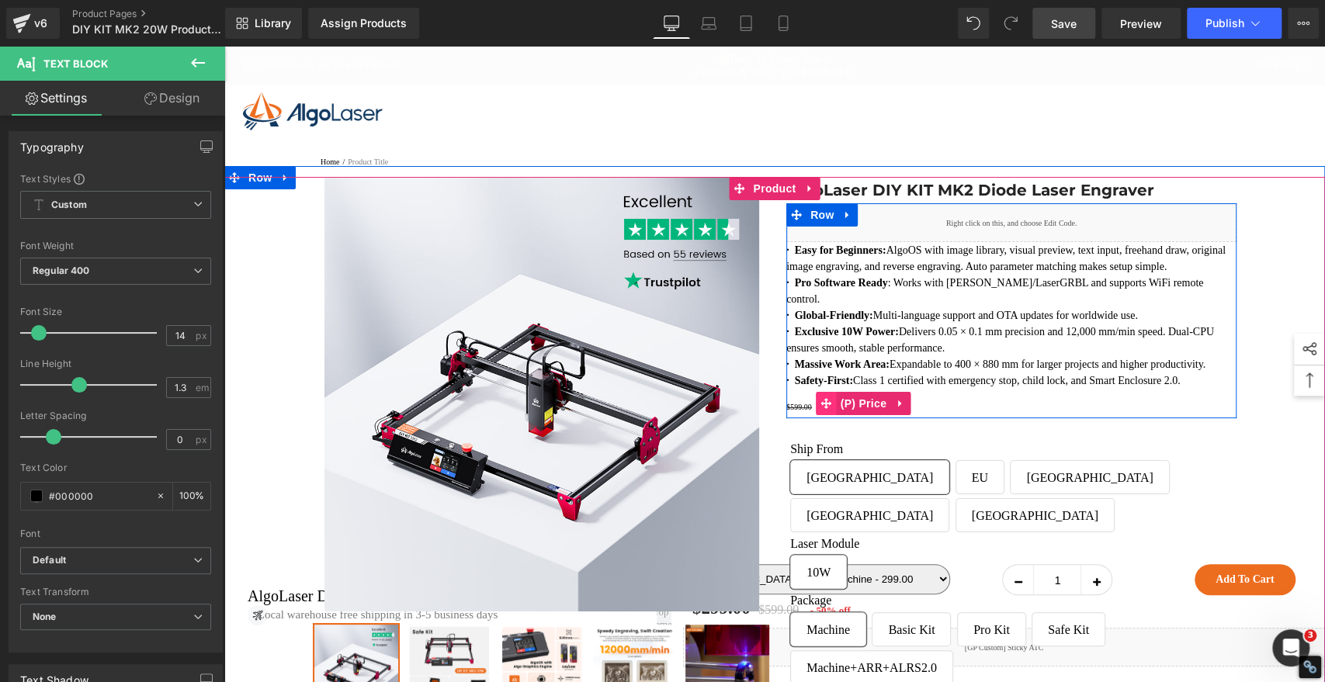
click at [821, 409] on icon at bounding box center [826, 403] width 11 height 11
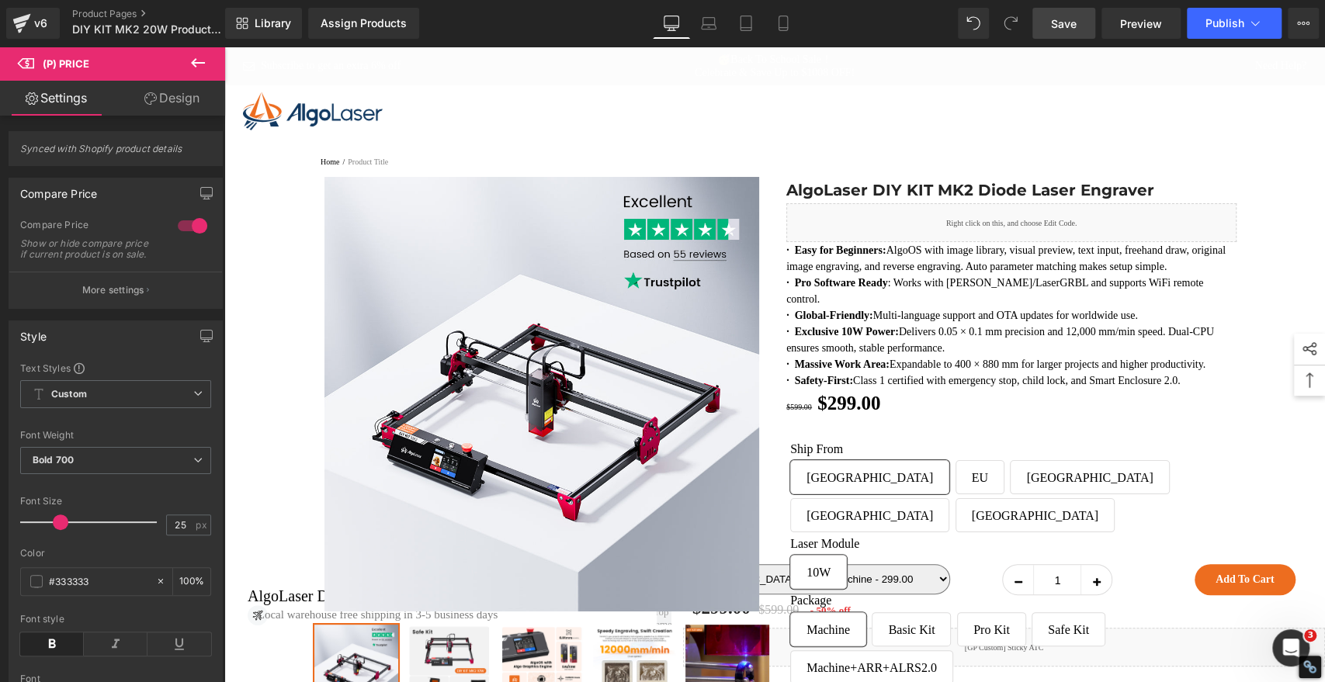
click at [182, 99] on link "Design" at bounding box center [172, 98] width 113 height 35
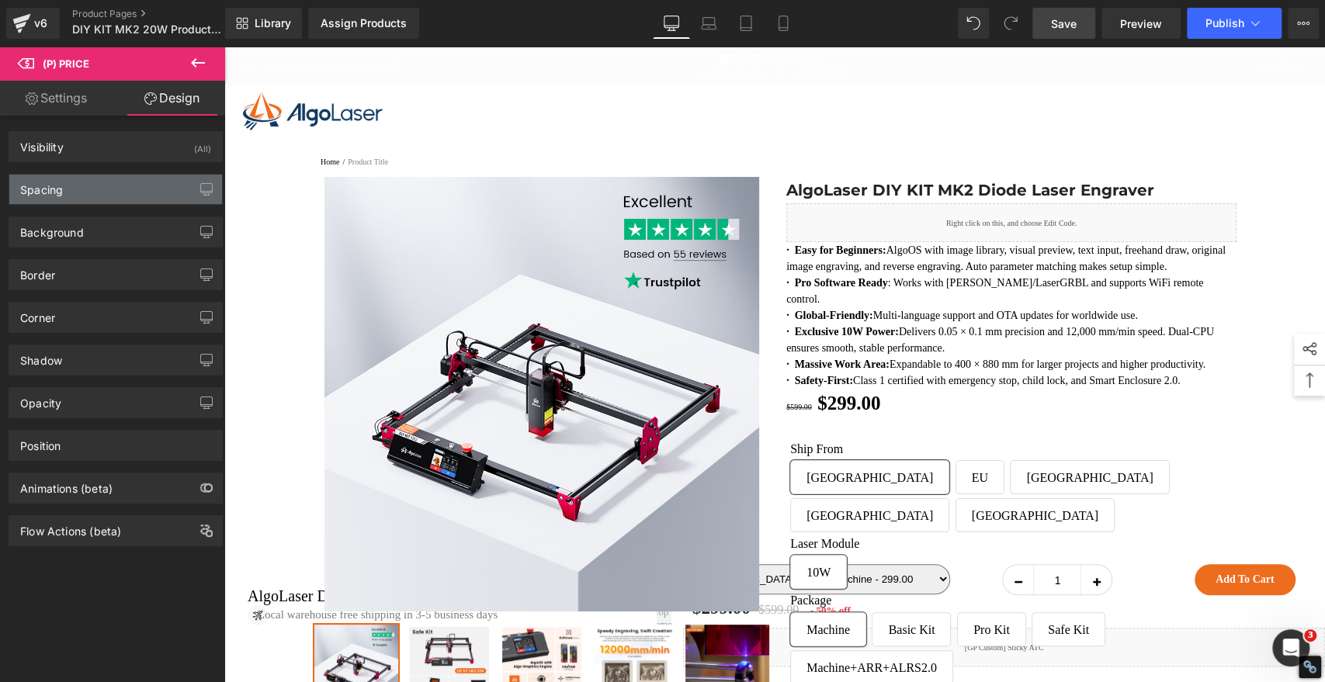
click at [117, 193] on div "Spacing" at bounding box center [115, 189] width 213 height 29
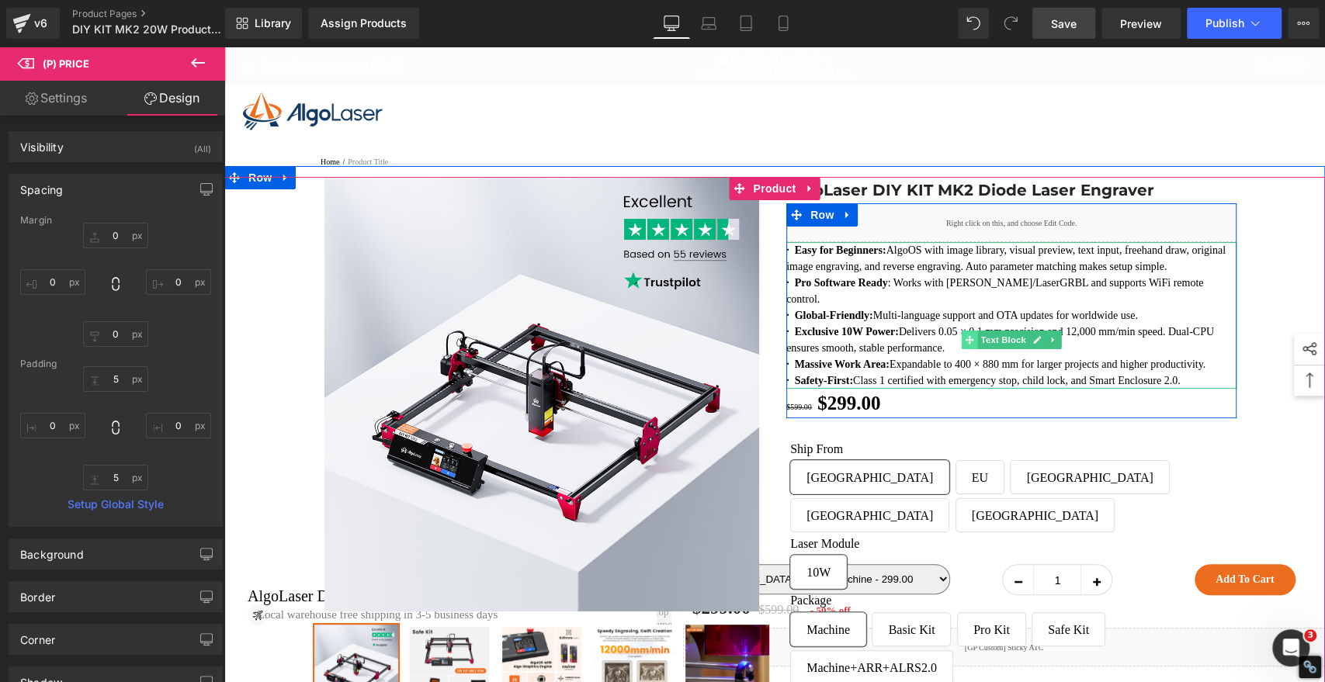
click at [965, 344] on icon at bounding box center [969, 339] width 9 height 9
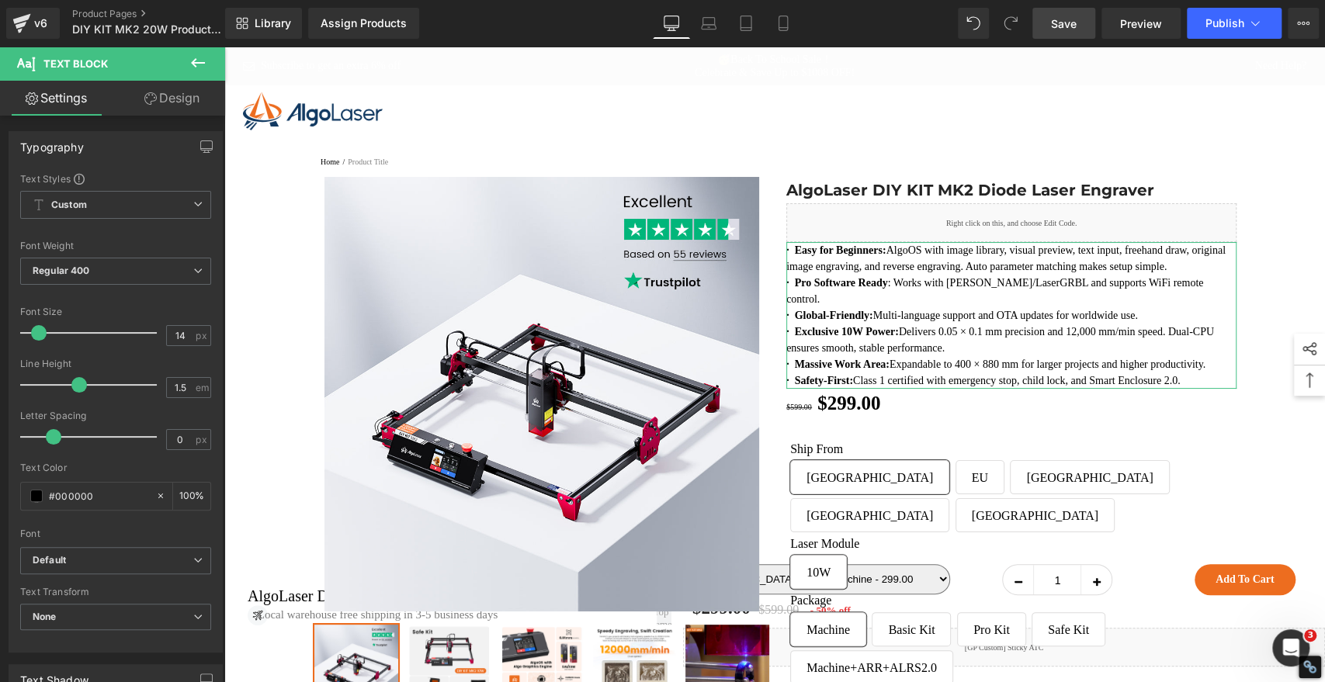
click at [186, 99] on link "Design" at bounding box center [172, 98] width 113 height 35
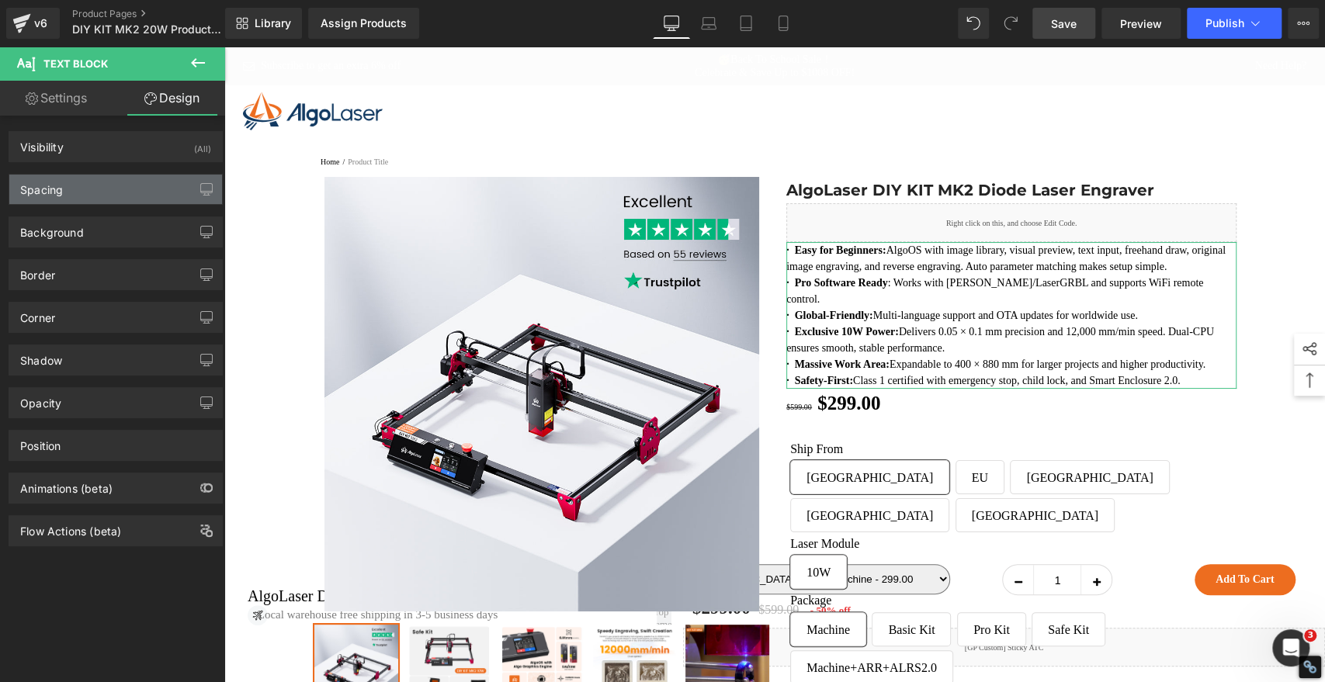
click at [99, 197] on div "Spacing" at bounding box center [115, 189] width 213 height 29
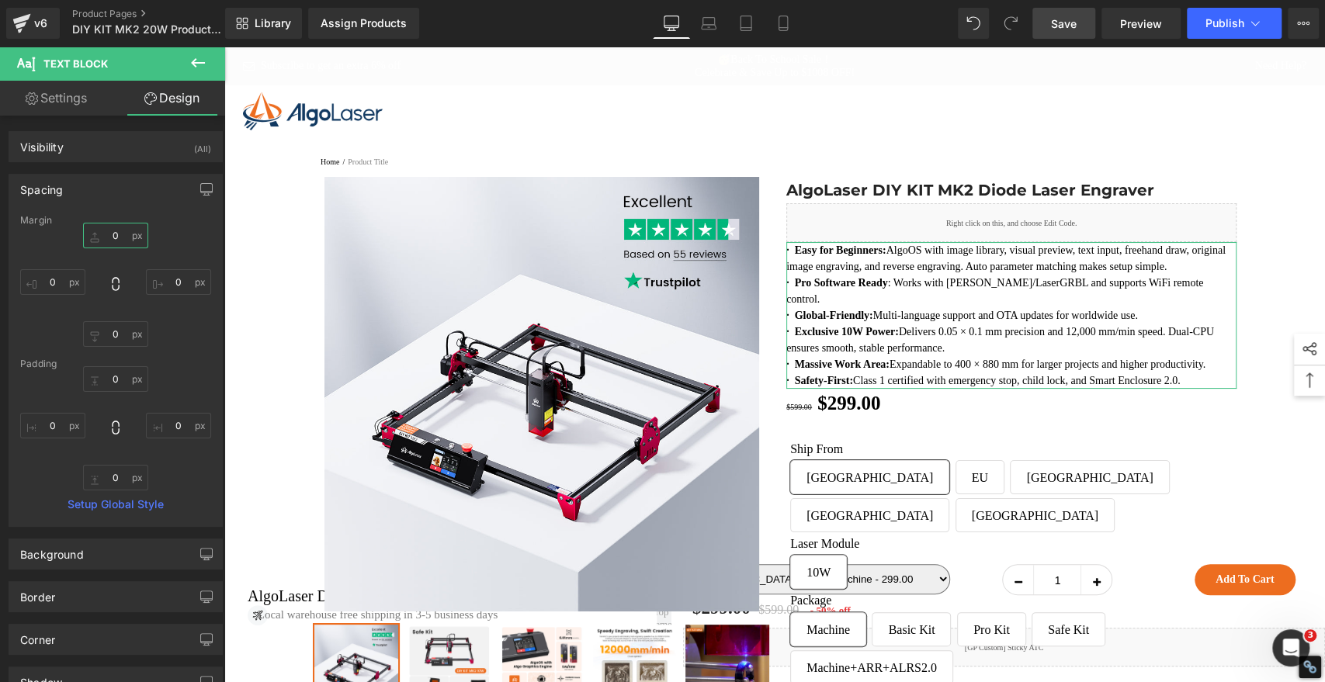
click at [120, 236] on input "text" at bounding box center [115, 236] width 65 height 26
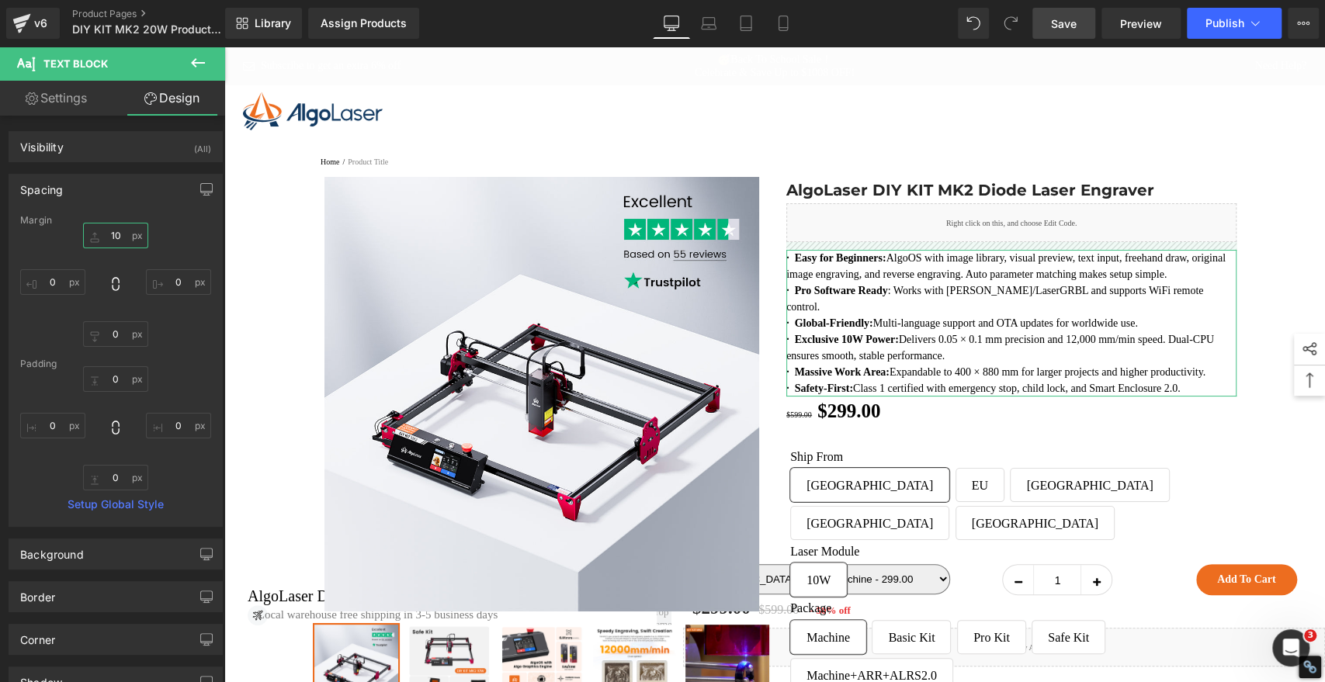
click at [120, 238] on input "10" at bounding box center [115, 236] width 65 height 26
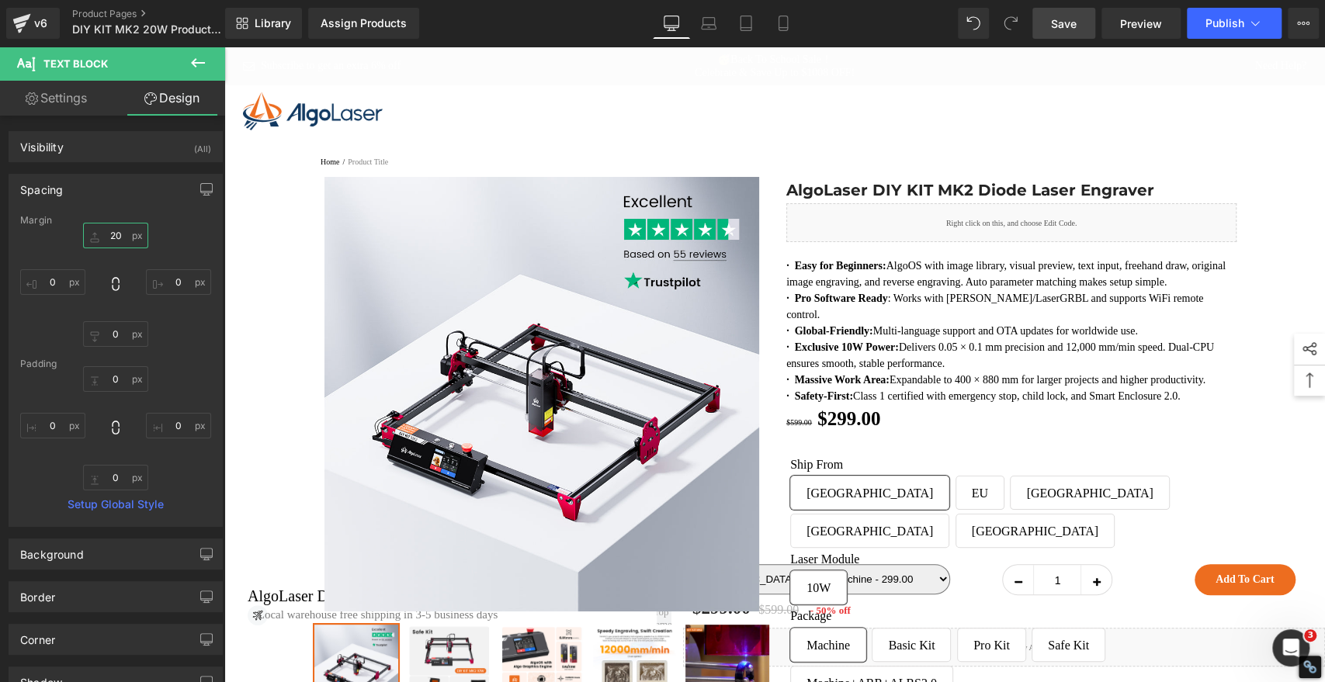
type input "20"
click at [1066, 24] on span "Save" at bounding box center [1064, 24] width 26 height 16
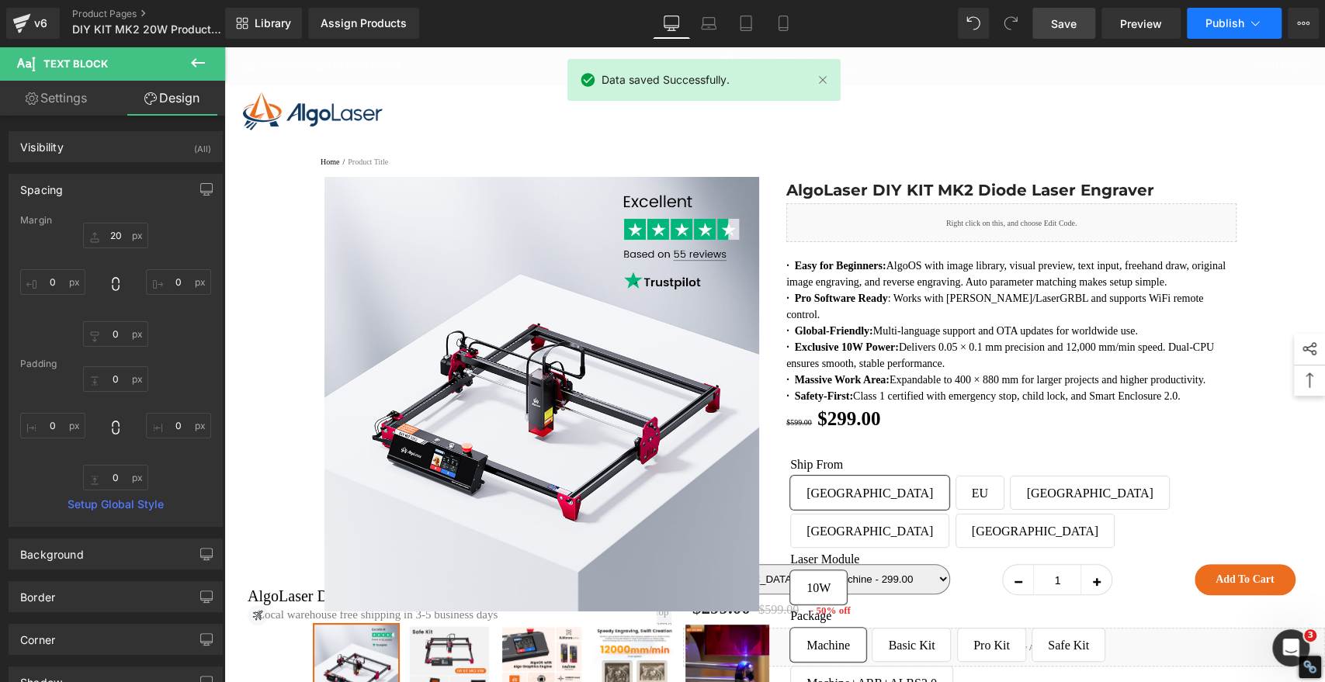
click at [1215, 23] on span "Publish" at bounding box center [1225, 23] width 39 height 12
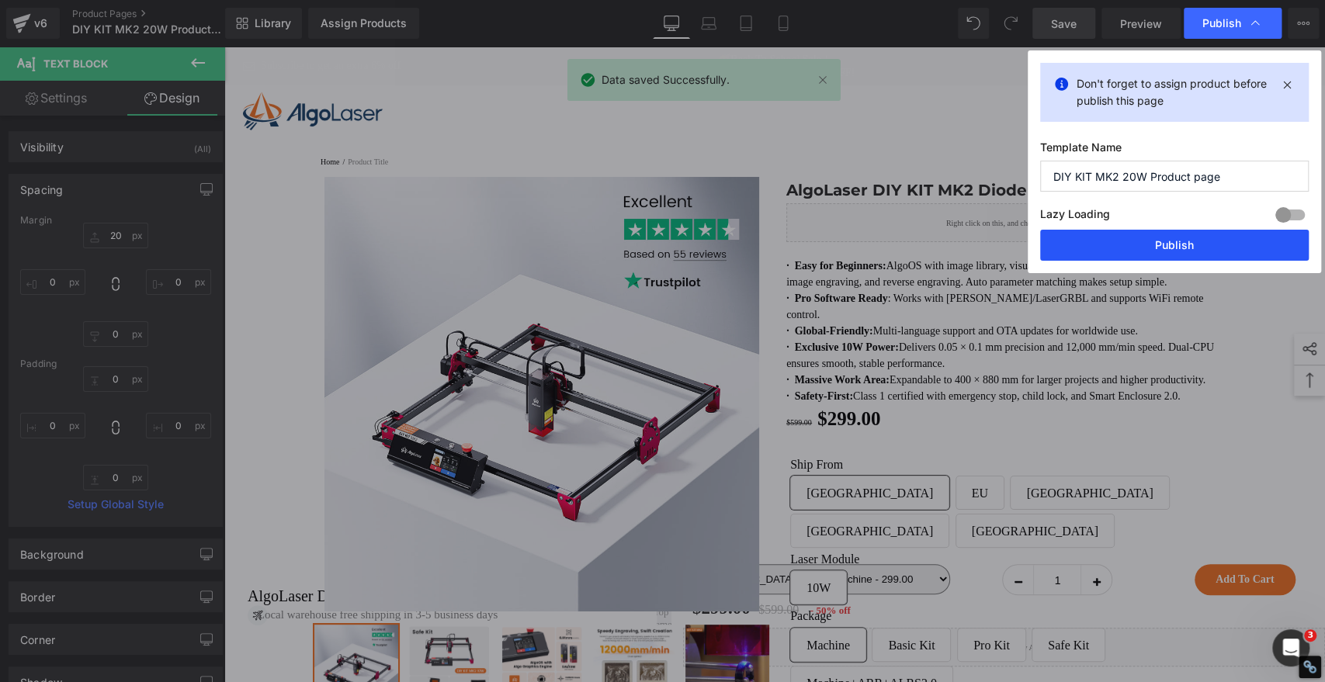
click at [1180, 250] on button "Publish" at bounding box center [1174, 245] width 269 height 31
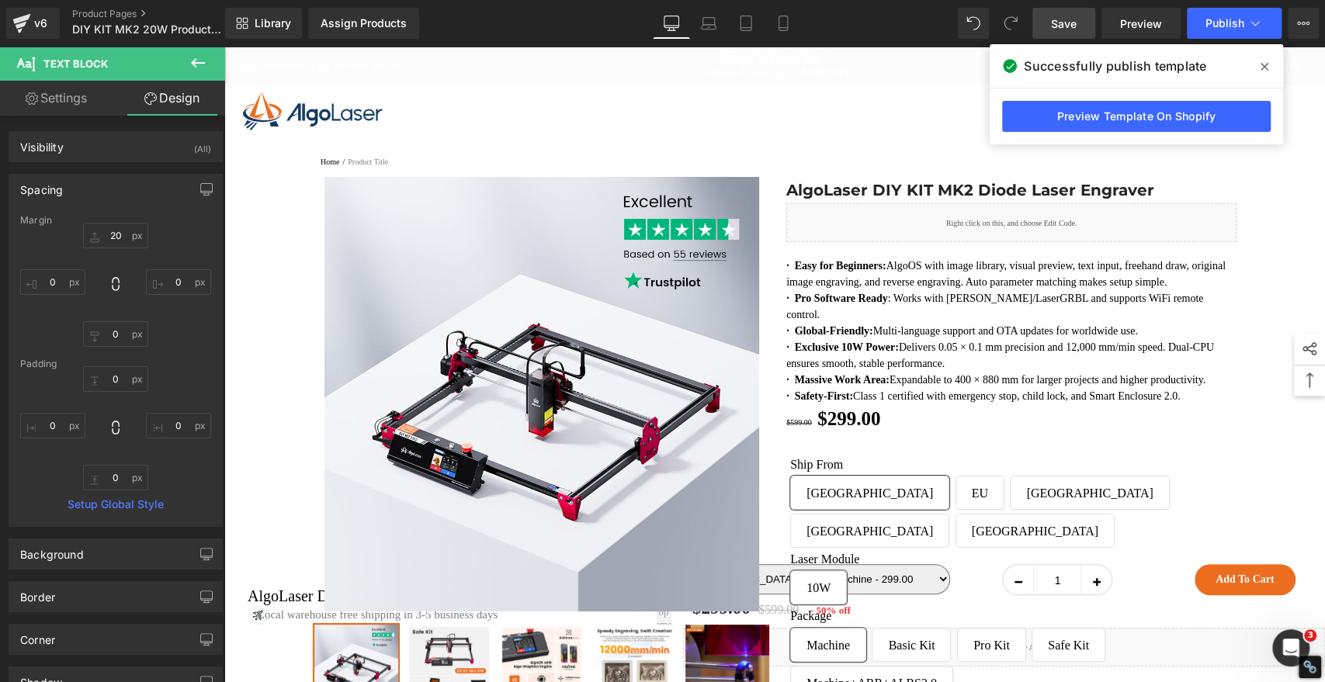
click at [1273, 61] on span at bounding box center [1264, 66] width 25 height 25
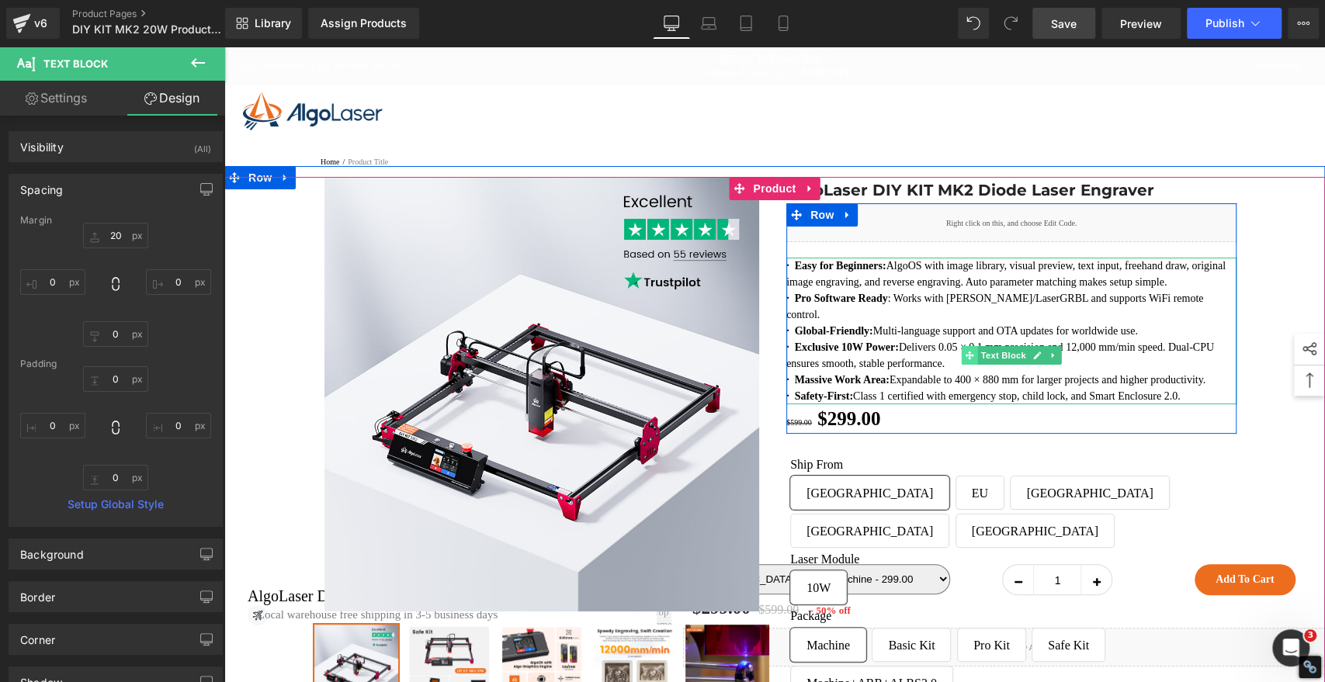
click at [965, 360] on icon at bounding box center [969, 355] width 9 height 9
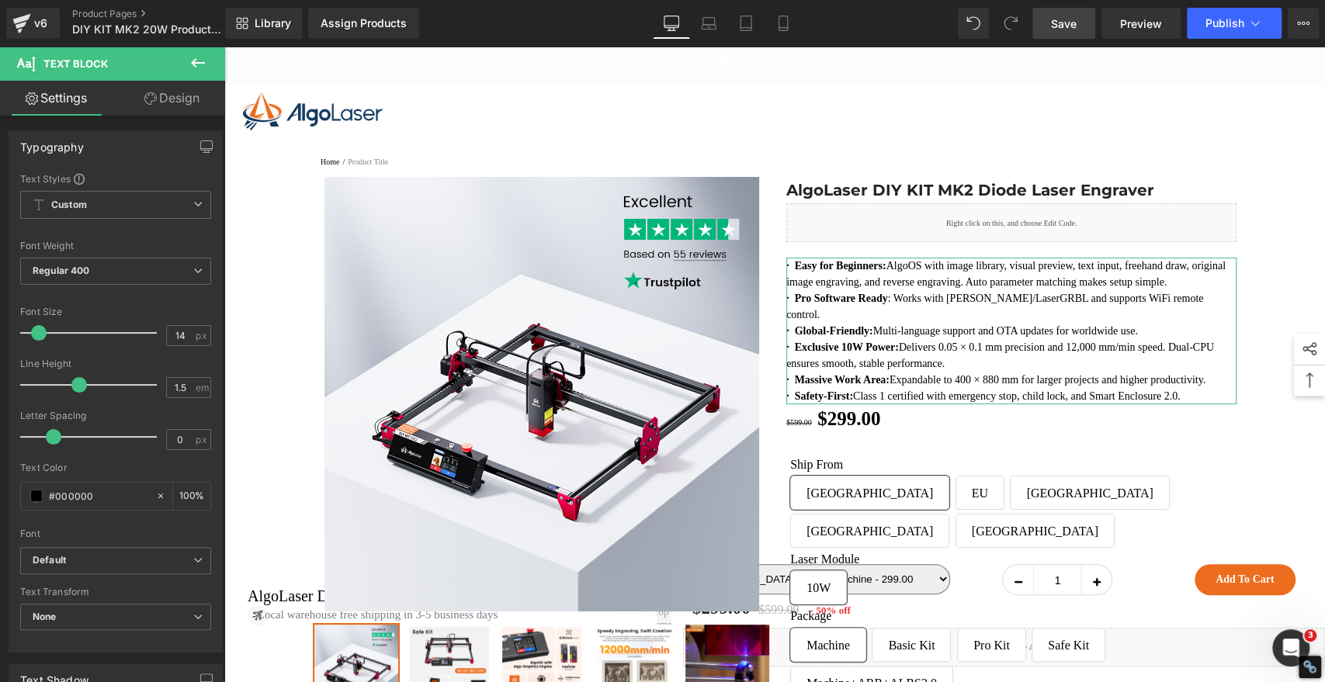
click at [181, 104] on link "Design" at bounding box center [172, 98] width 113 height 35
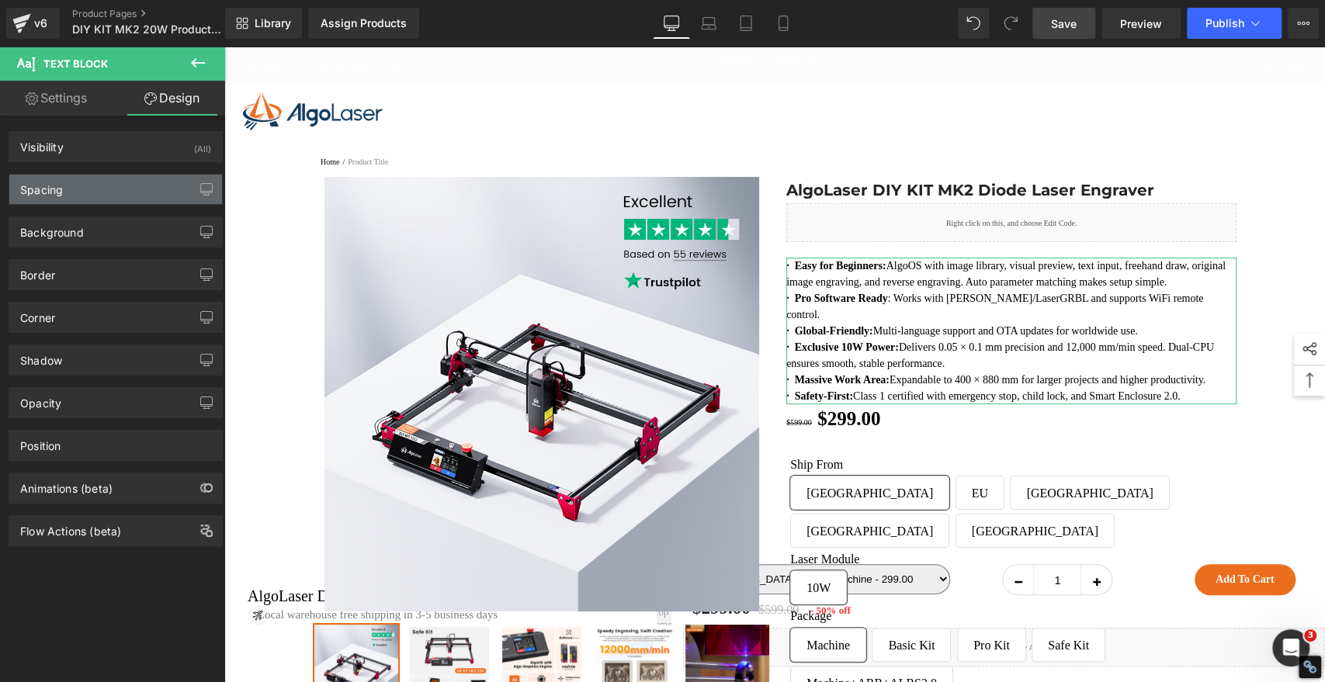
click at [100, 194] on div "Spacing" at bounding box center [115, 189] width 213 height 29
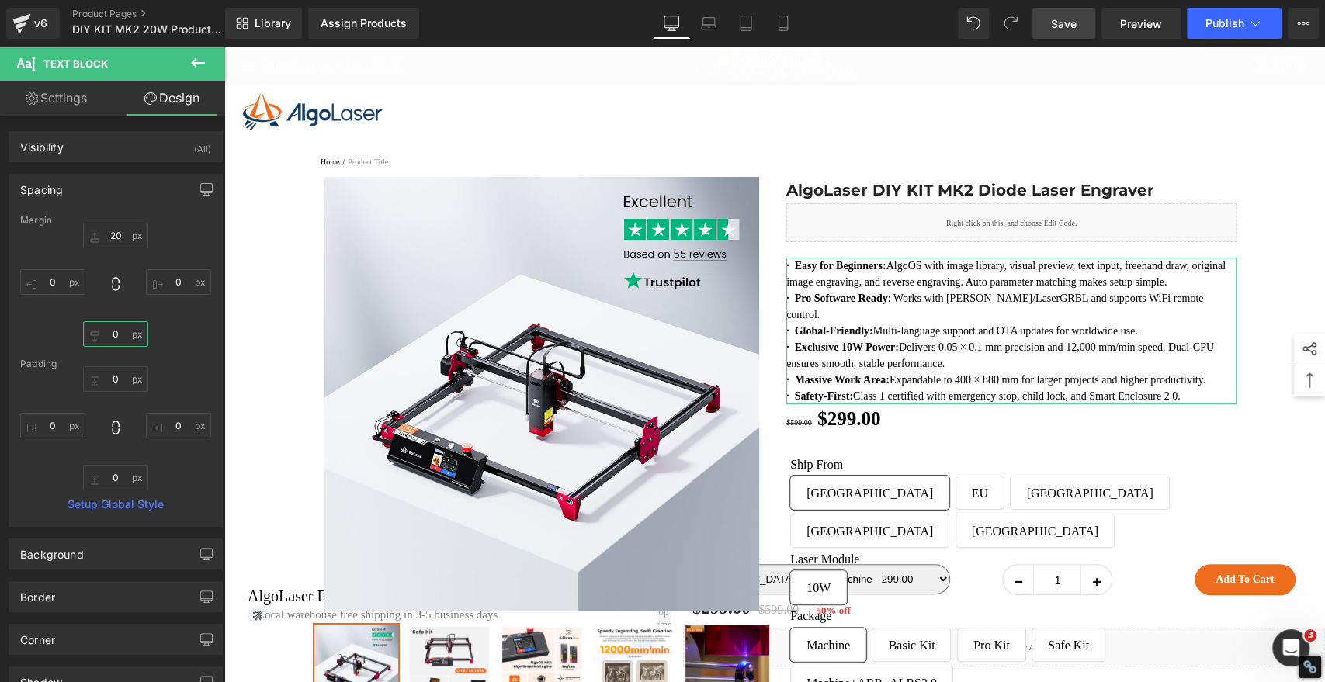
click at [121, 334] on input "text" at bounding box center [115, 334] width 65 height 26
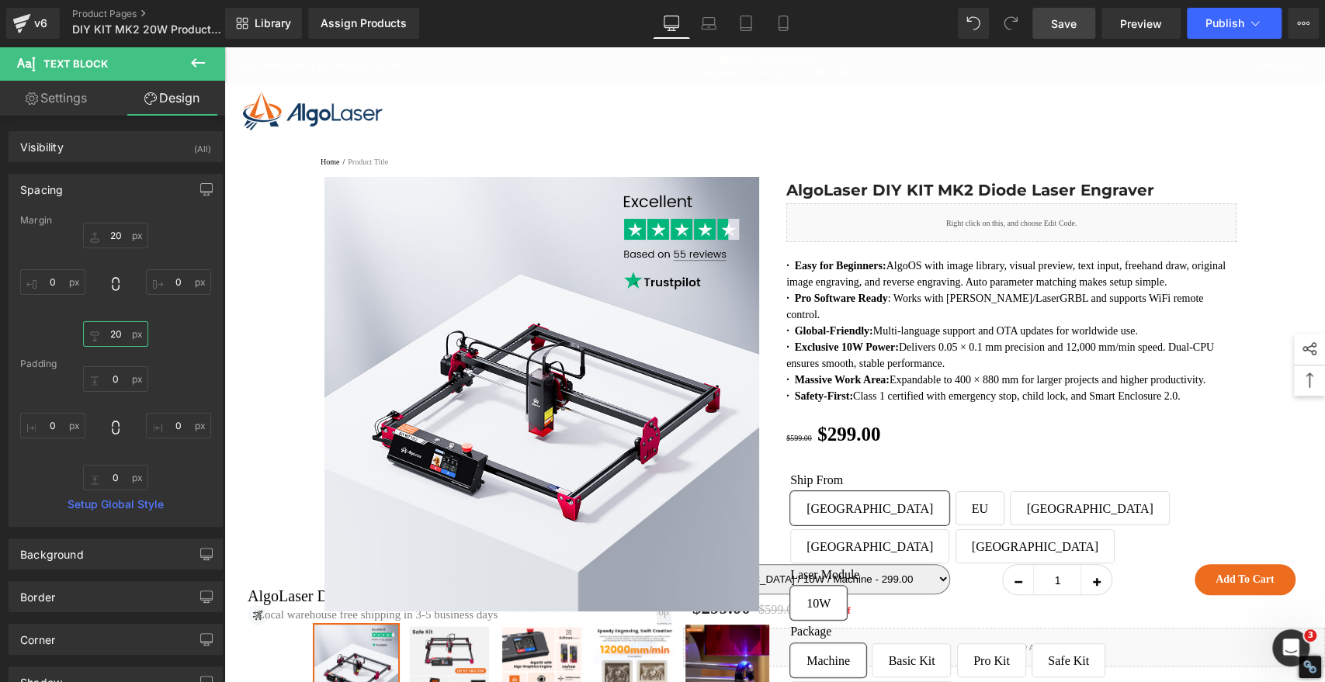
type input "20"
click at [1060, 23] on span "Save" at bounding box center [1064, 24] width 26 height 16
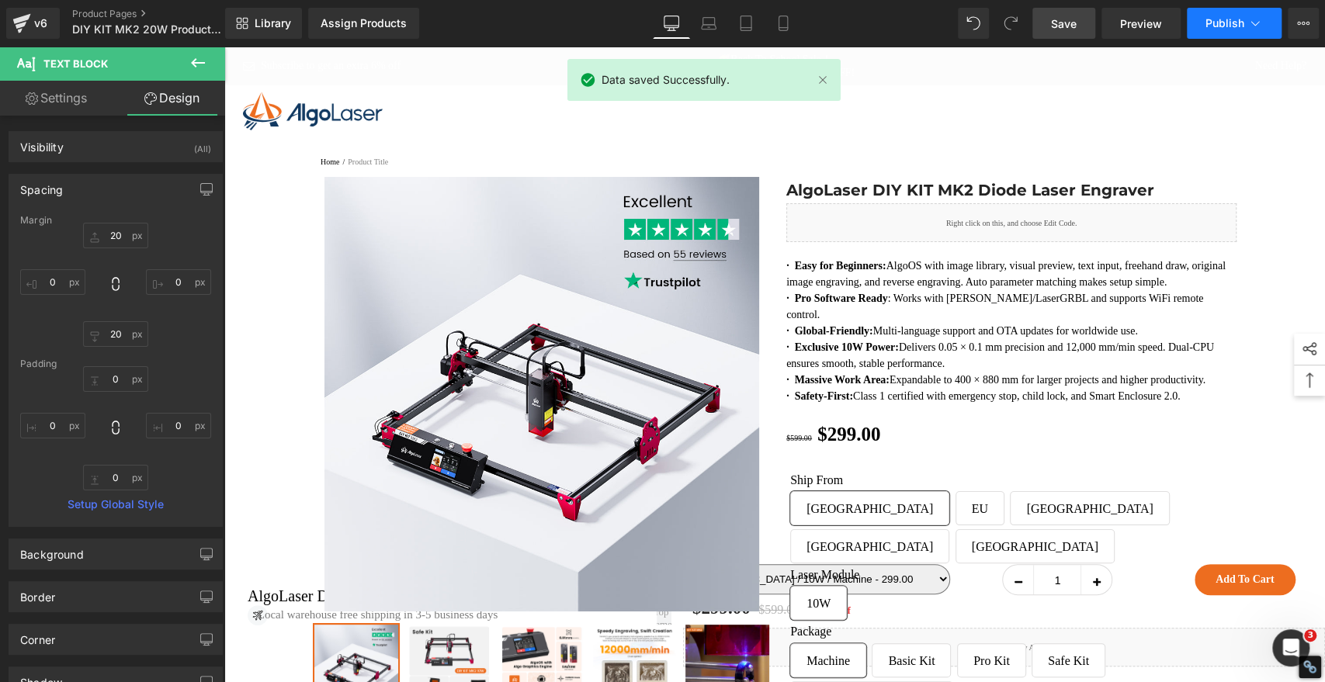
click at [1231, 26] on span "Publish" at bounding box center [1225, 23] width 39 height 12
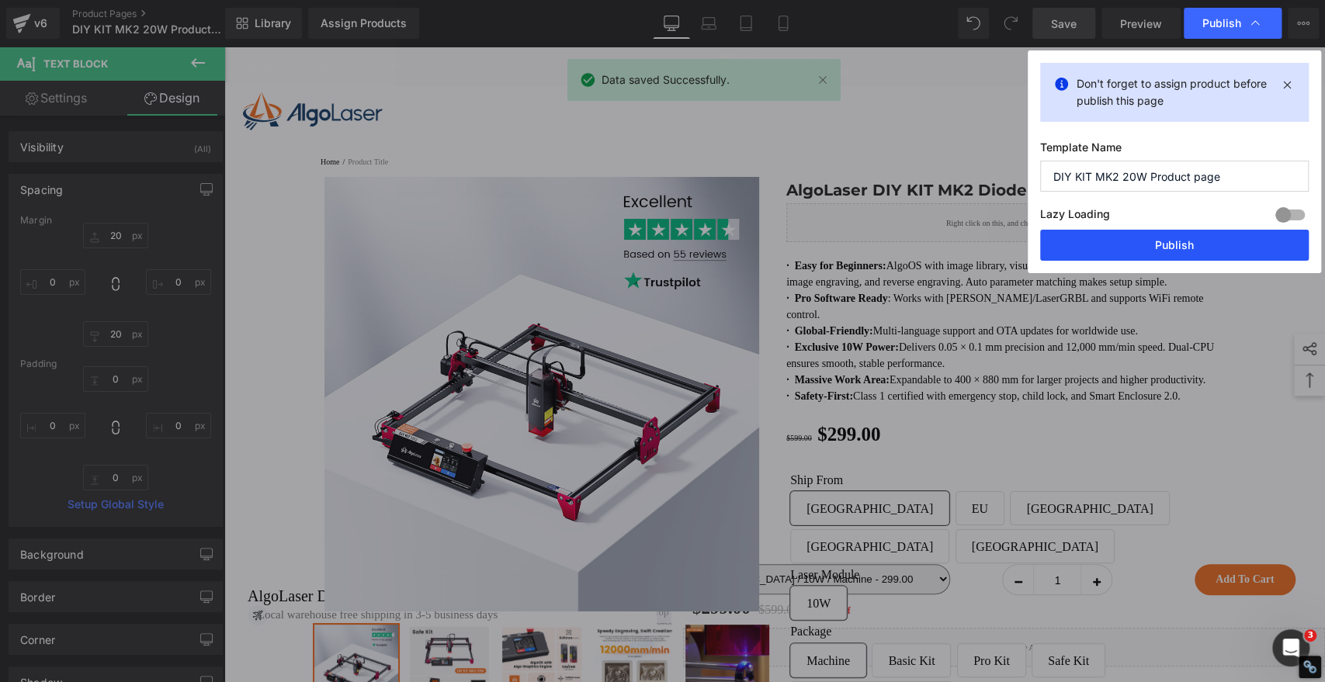
drag, startPoint x: 1219, startPoint y: 239, endPoint x: 994, endPoint y: 193, distance: 229.1
click at [1219, 239] on button "Publish" at bounding box center [1174, 245] width 269 height 31
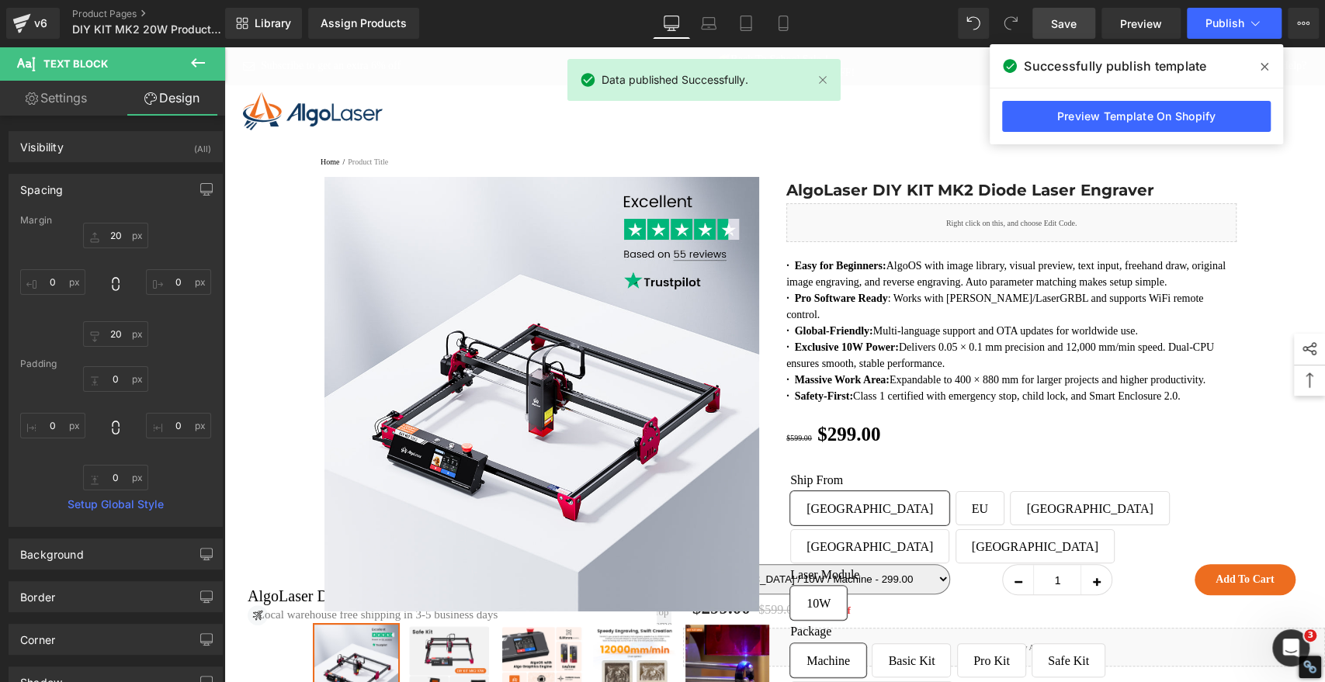
click at [1268, 68] on icon at bounding box center [1265, 67] width 8 height 12
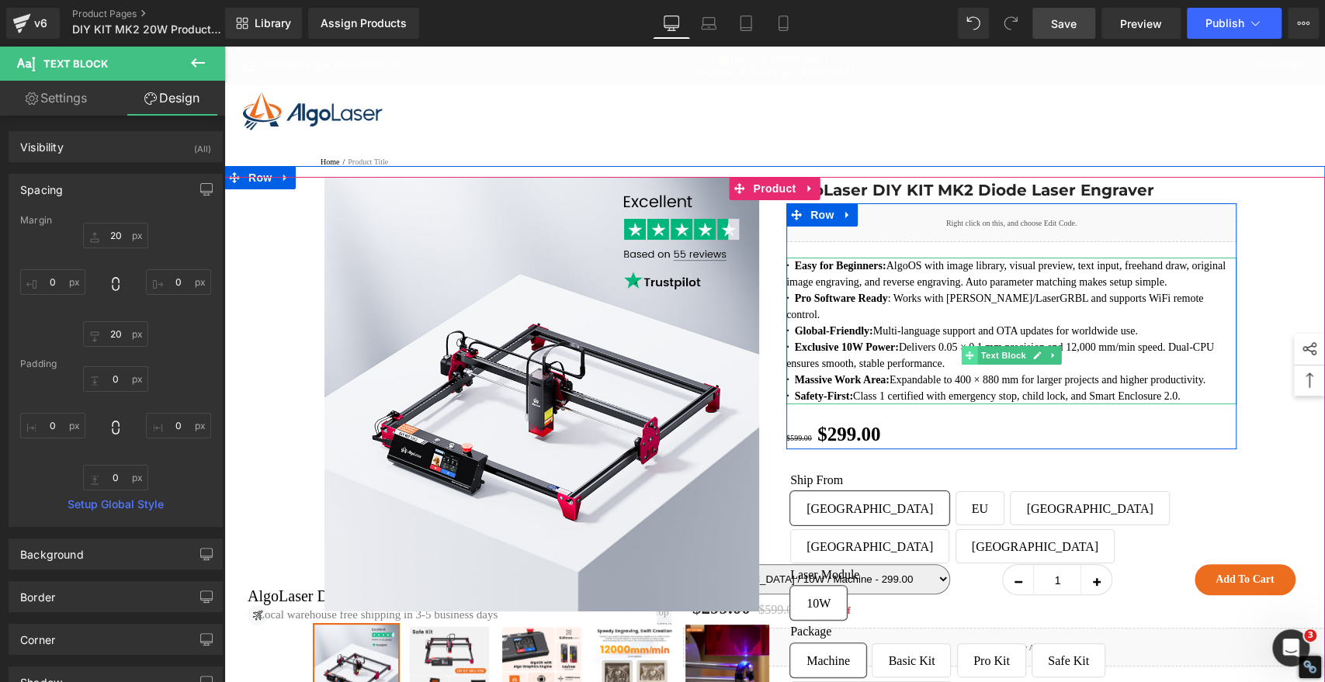
click at [965, 359] on icon at bounding box center [969, 355] width 9 height 9
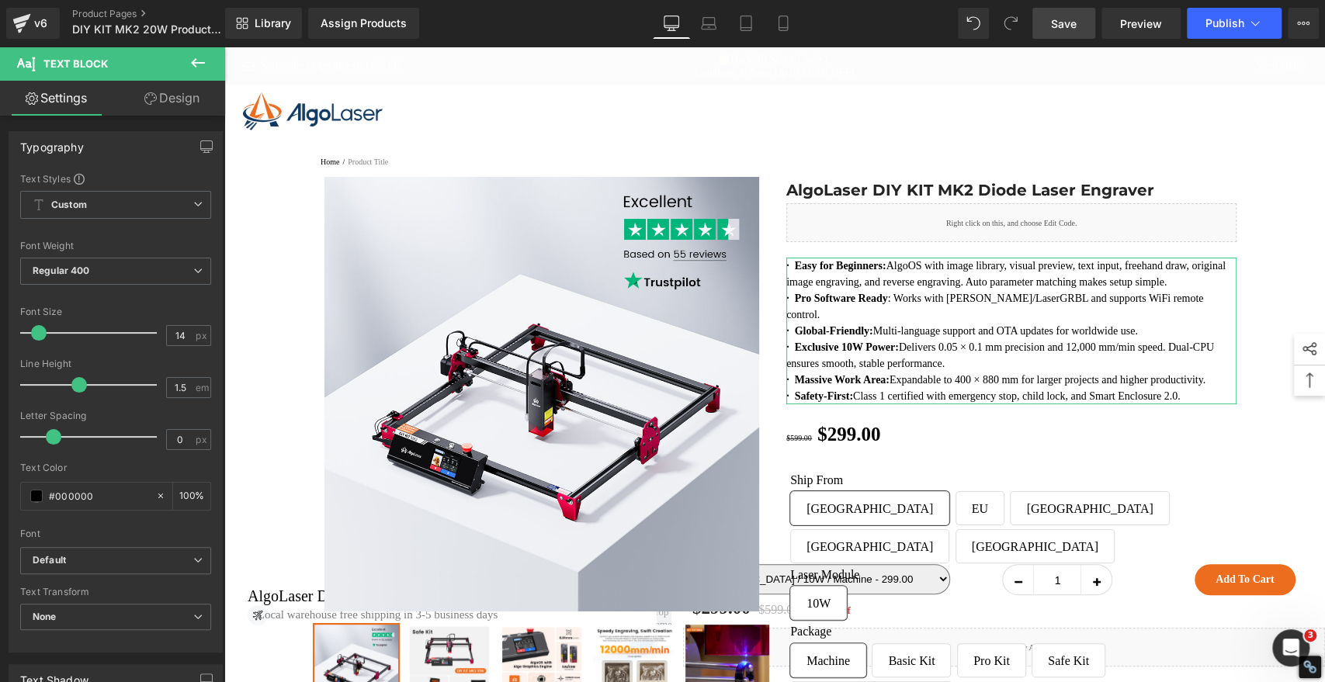
click at [189, 92] on link "Design" at bounding box center [172, 98] width 113 height 35
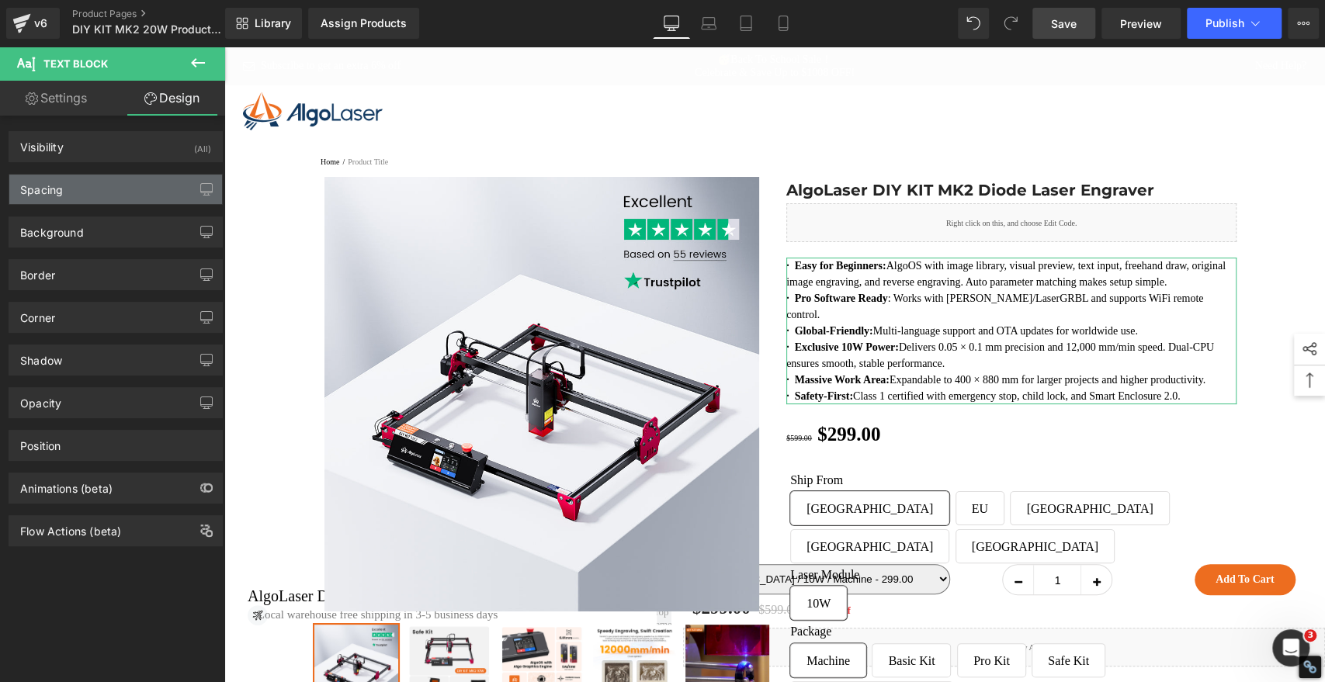
click at [71, 183] on div "Spacing" at bounding box center [115, 189] width 213 height 29
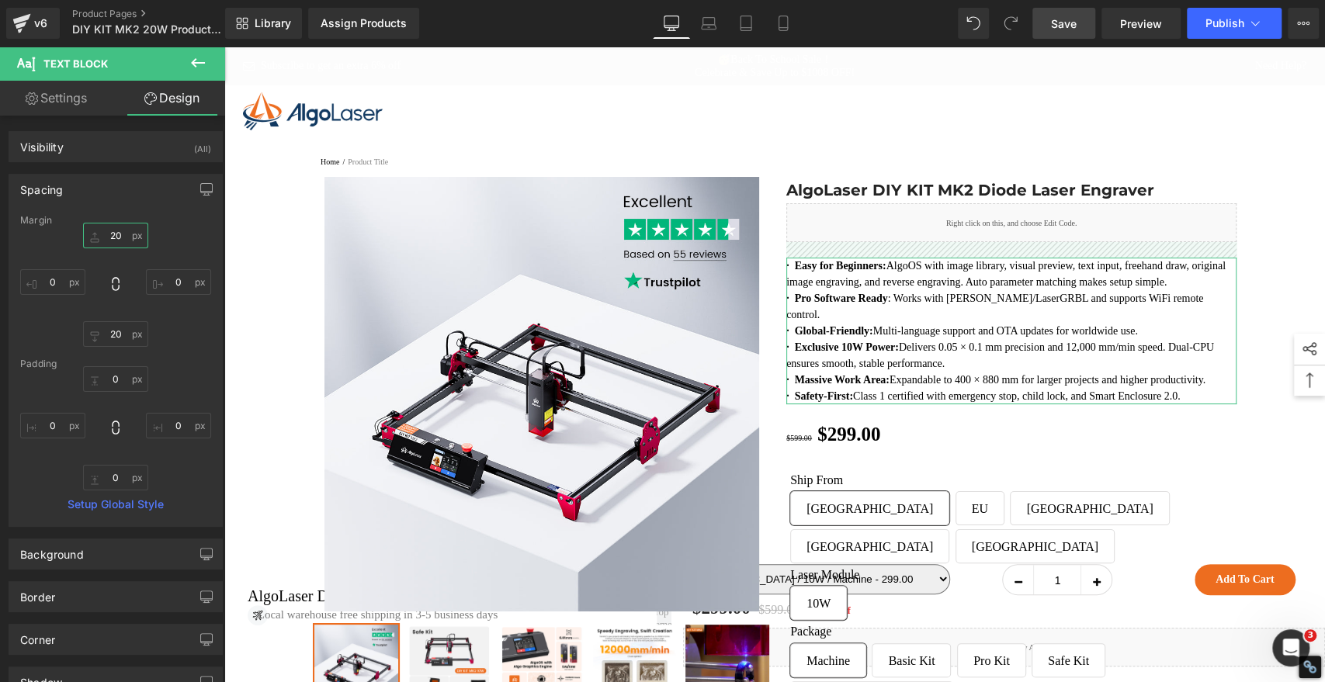
click at [108, 235] on input "20" at bounding box center [115, 236] width 65 height 26
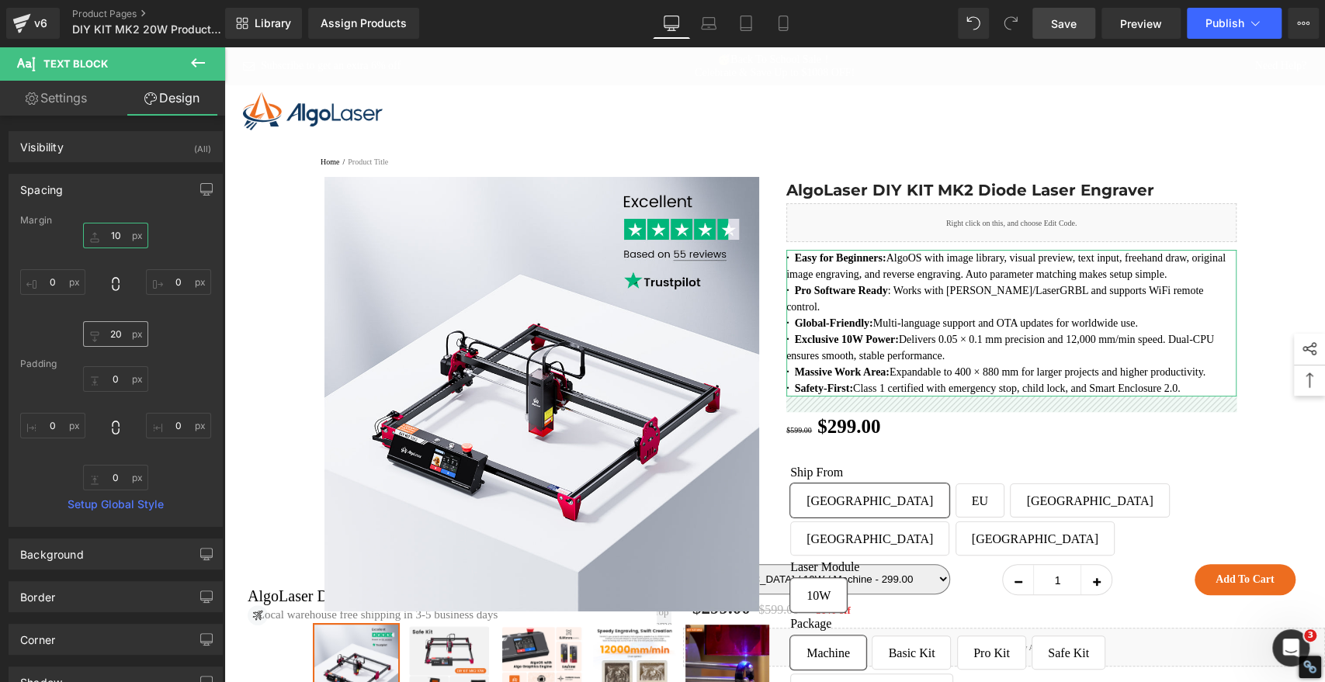
type input "10"
click at [116, 338] on input "20" at bounding box center [115, 334] width 65 height 26
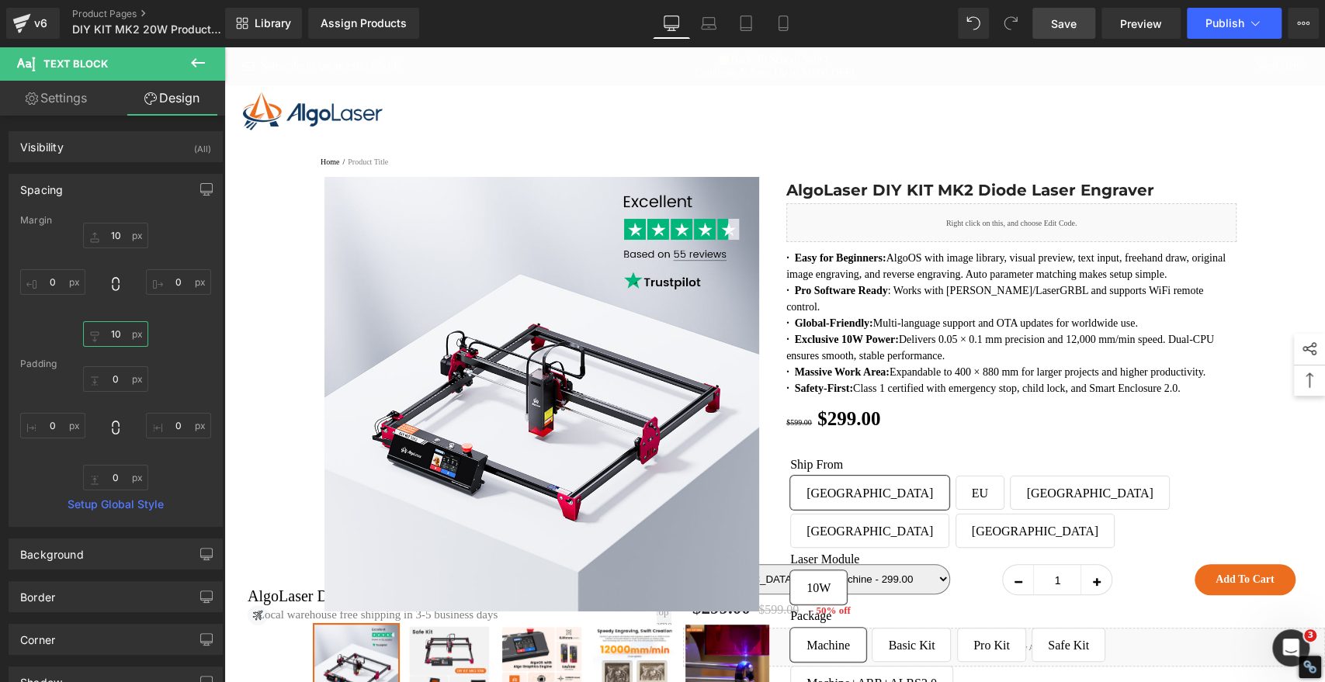
type input "10"
click at [1071, 23] on span "Save" at bounding box center [1064, 24] width 26 height 16
click at [1226, 29] on span "Publish" at bounding box center [1225, 23] width 39 height 12
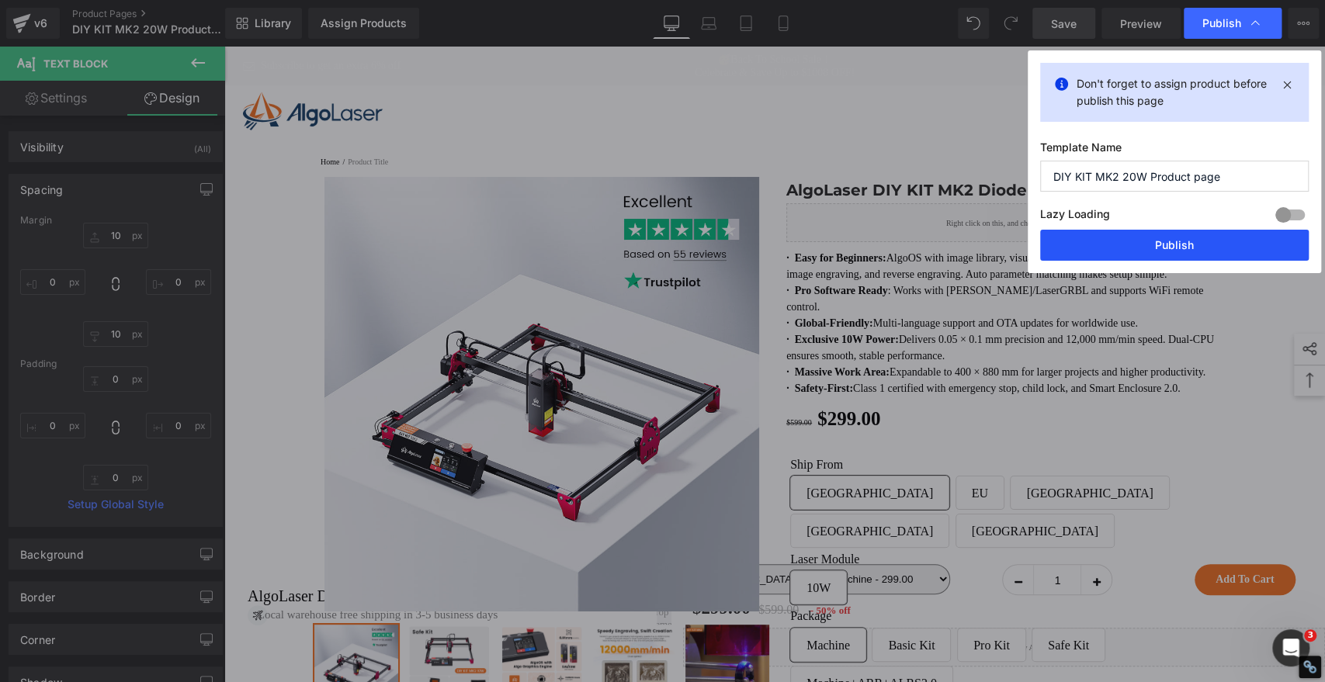
drag, startPoint x: 1142, startPoint y: 248, endPoint x: 915, endPoint y: 200, distance: 231.6
click at [1142, 248] on button "Publish" at bounding box center [1174, 245] width 269 height 31
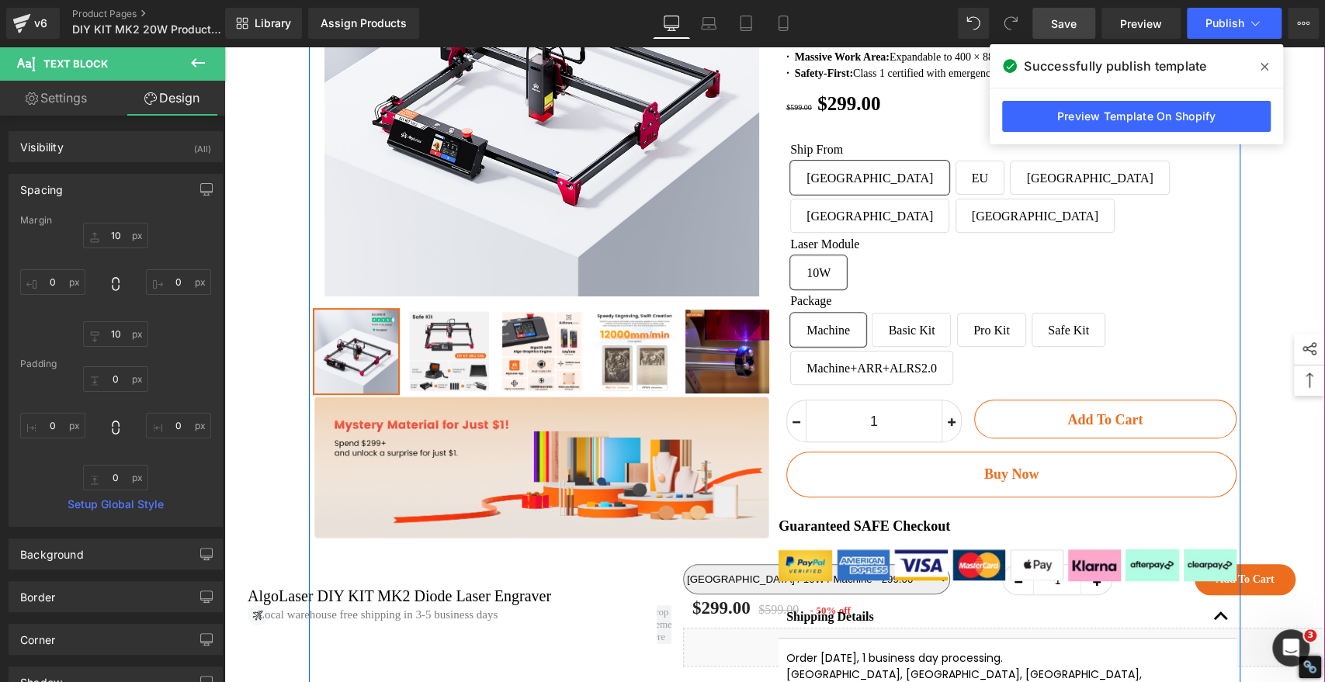
scroll to position [345, 0]
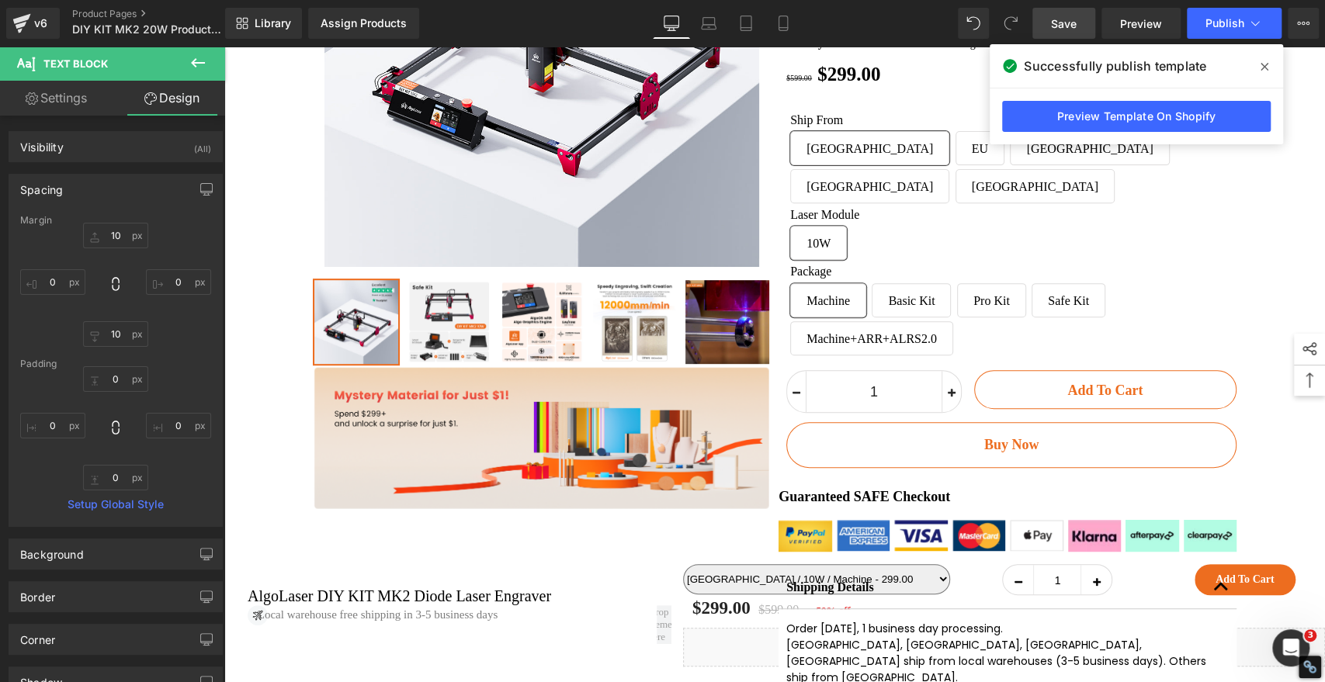
click at [1268, 64] on span at bounding box center [1264, 66] width 25 height 25
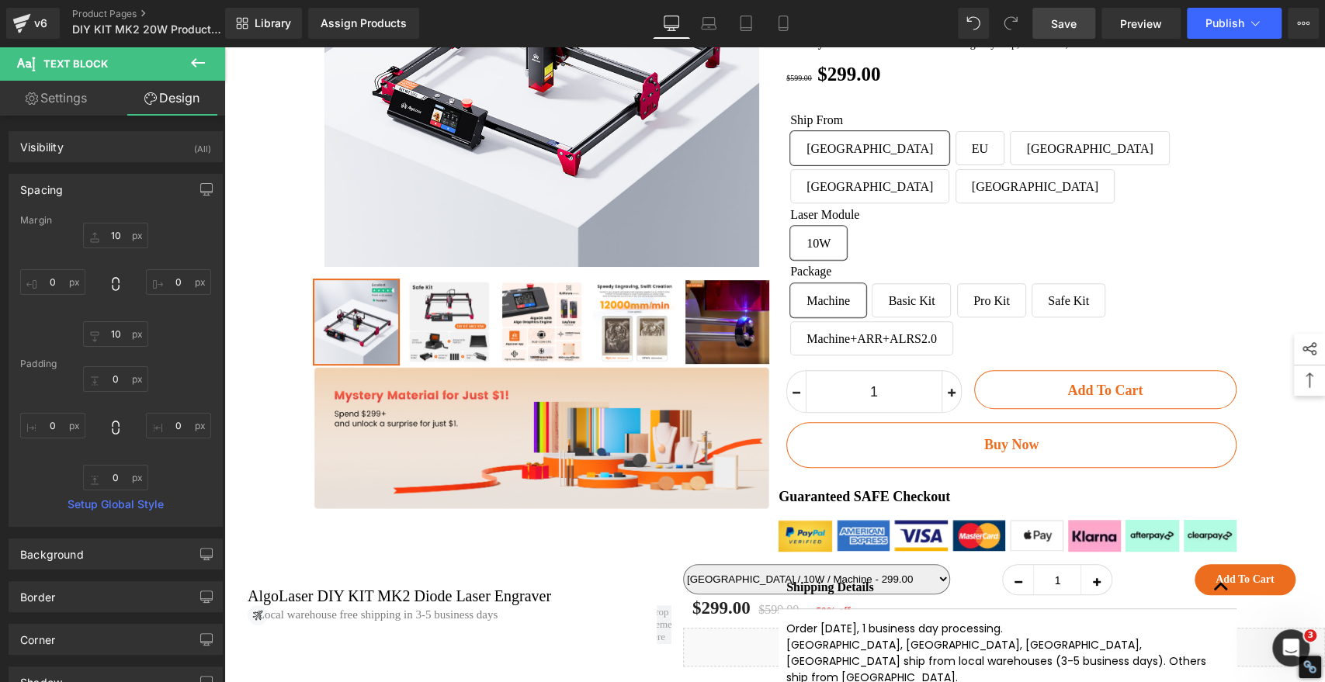
click at [1058, 24] on span "Save" at bounding box center [1064, 24] width 26 height 16
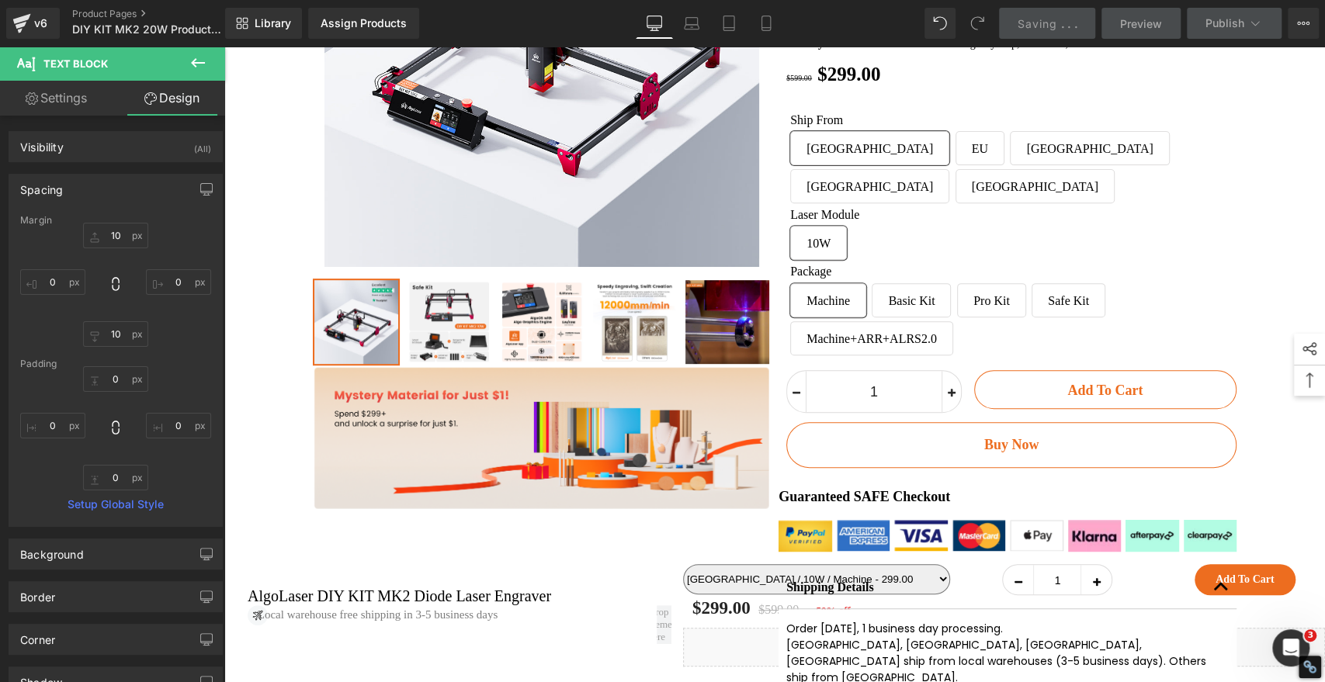
scroll to position [0, 0]
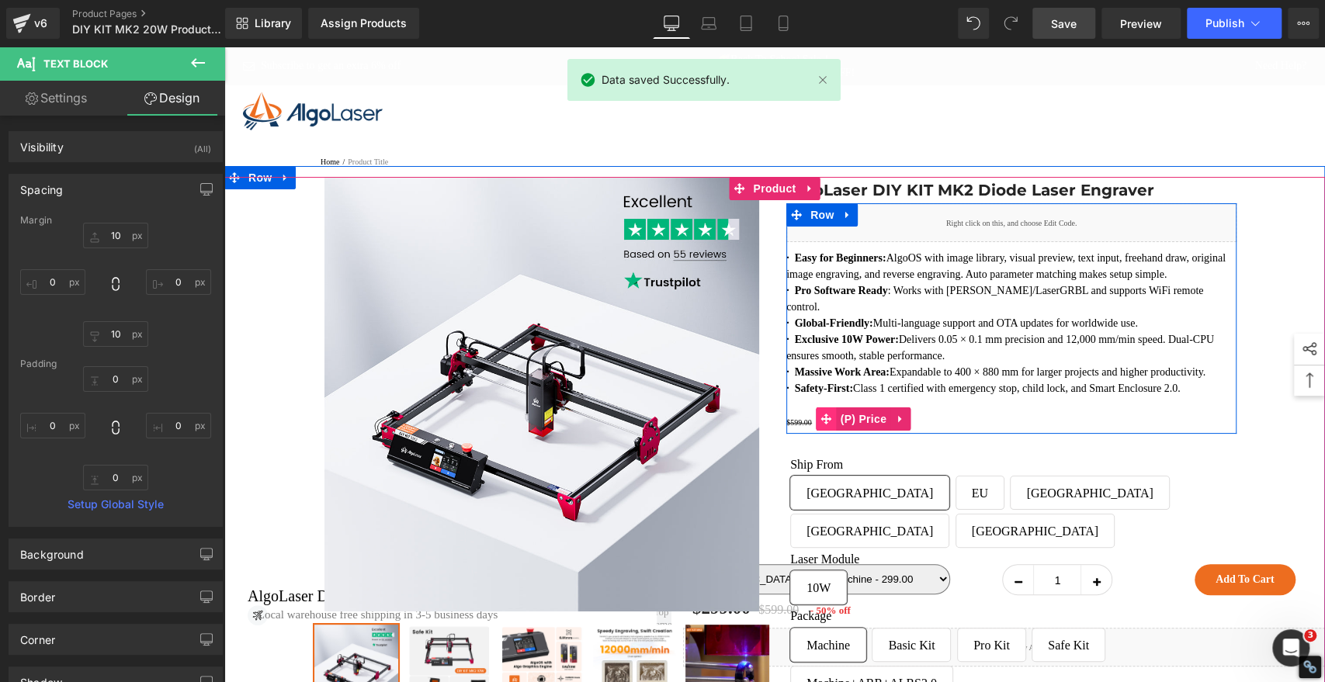
click at [821, 425] on icon at bounding box center [826, 419] width 11 height 11
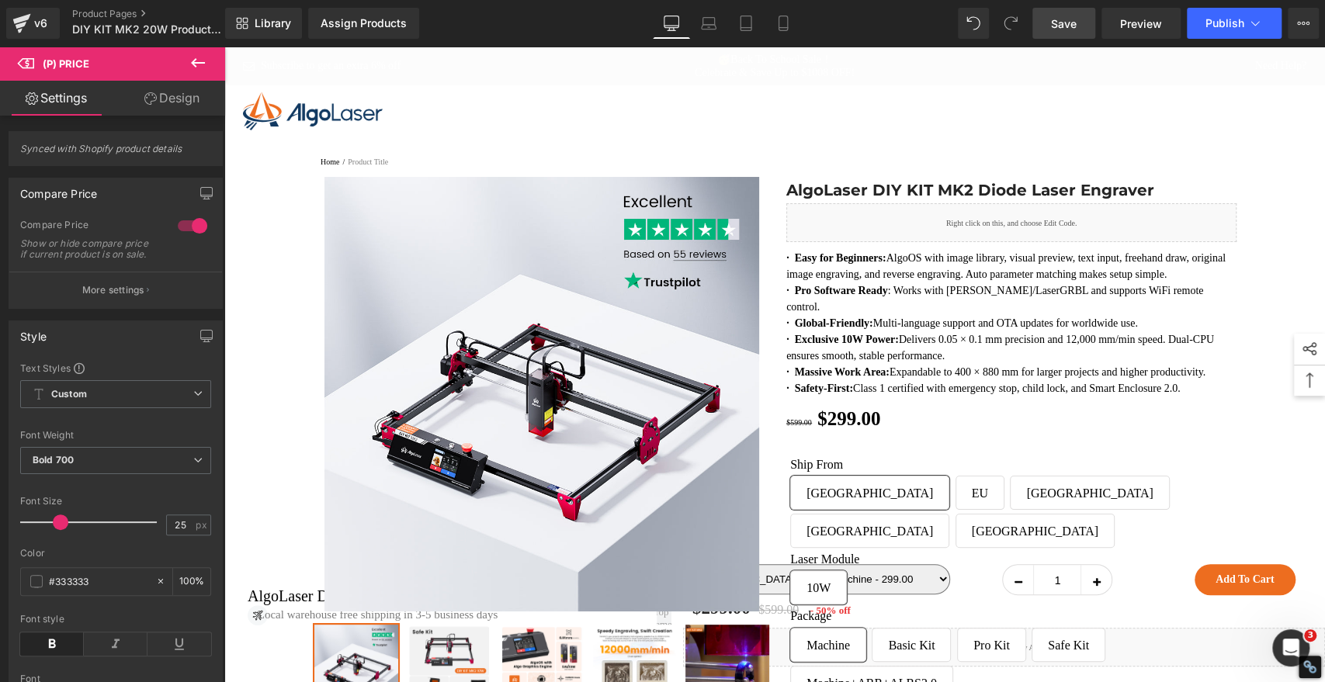
click at [187, 92] on link "Design" at bounding box center [172, 98] width 113 height 35
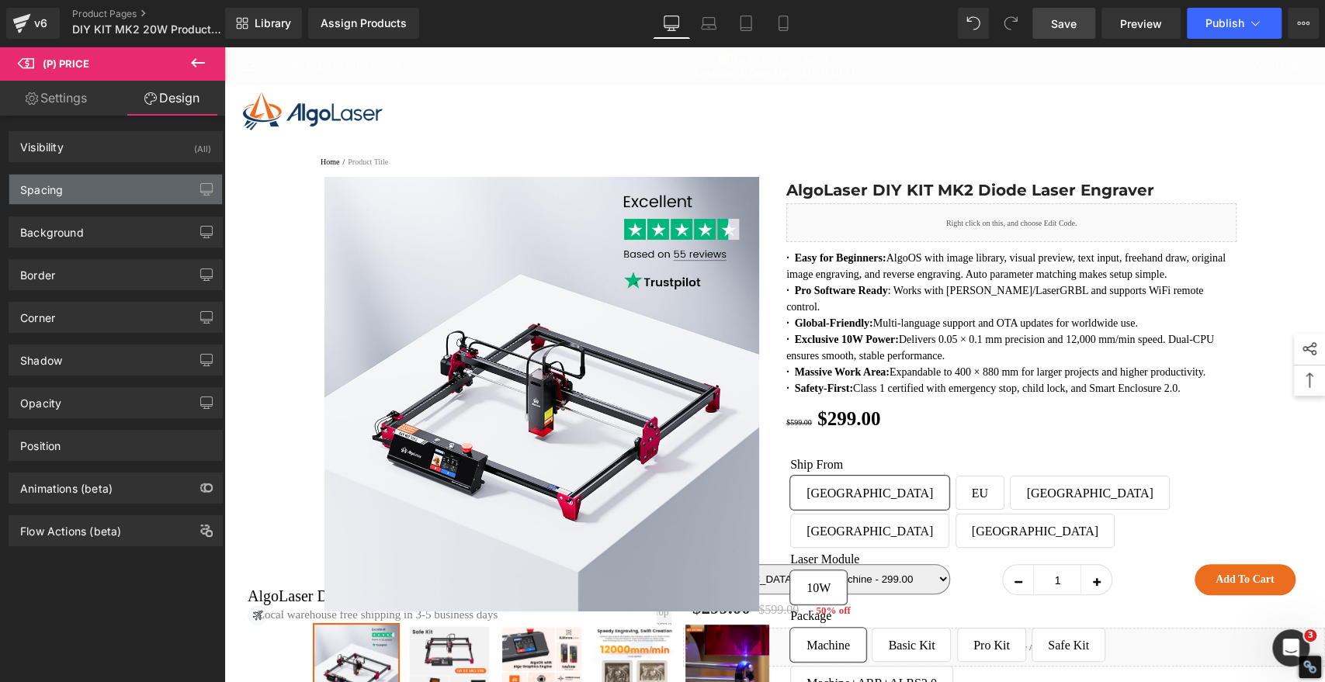
click at [123, 194] on div "Spacing" at bounding box center [115, 189] width 213 height 29
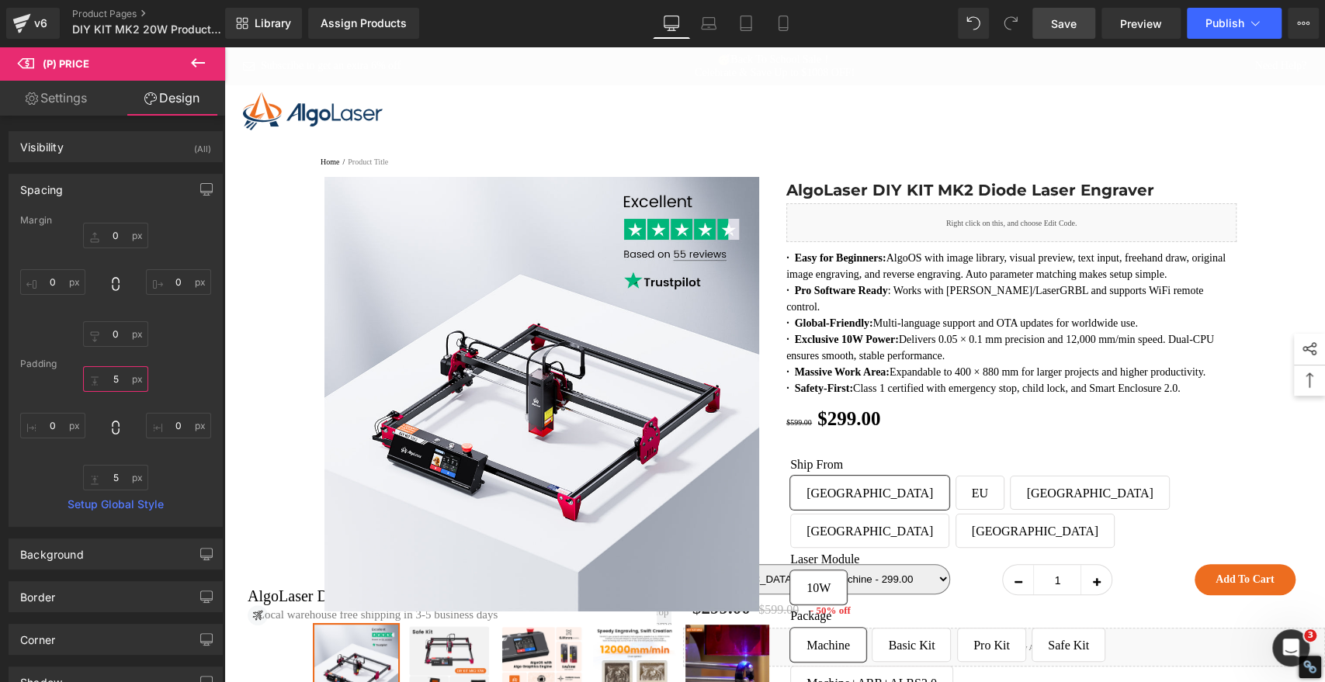
click at [125, 375] on input "5" at bounding box center [115, 379] width 65 height 26
type input "0"
click at [122, 483] on input "5" at bounding box center [115, 478] width 65 height 26
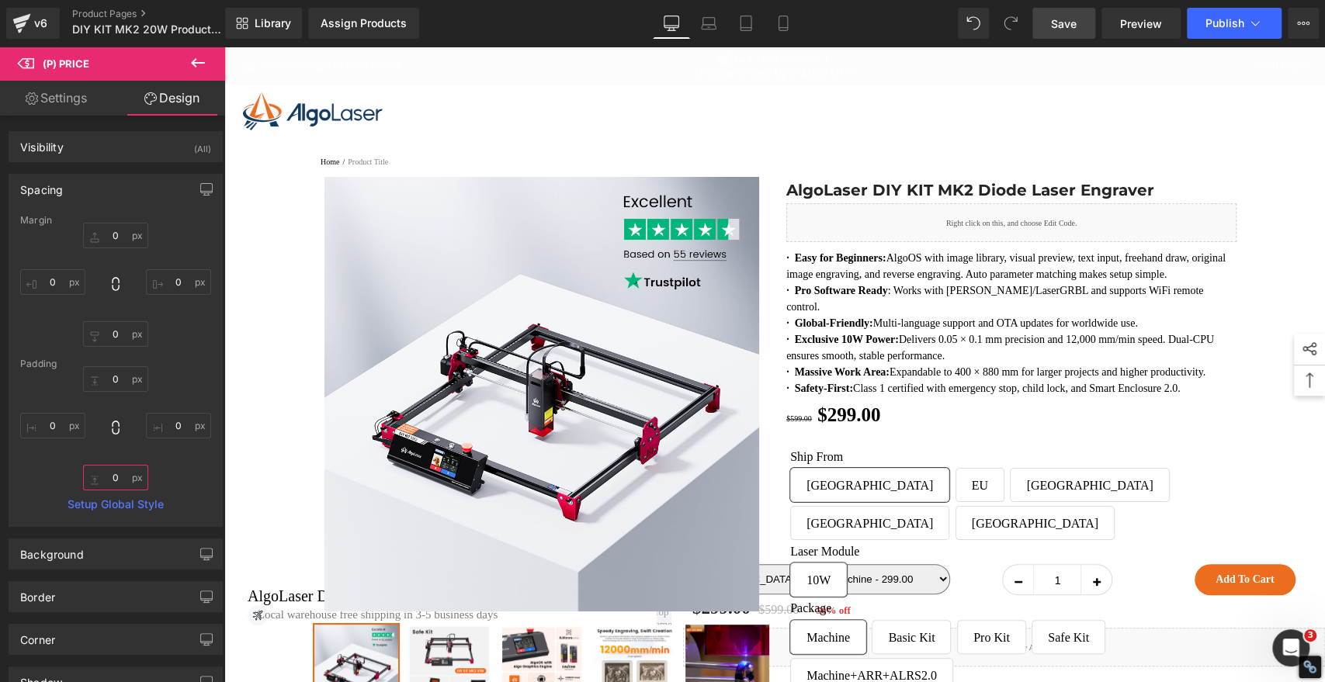
type input "0"
click at [1062, 22] on span "Save" at bounding box center [1064, 24] width 26 height 16
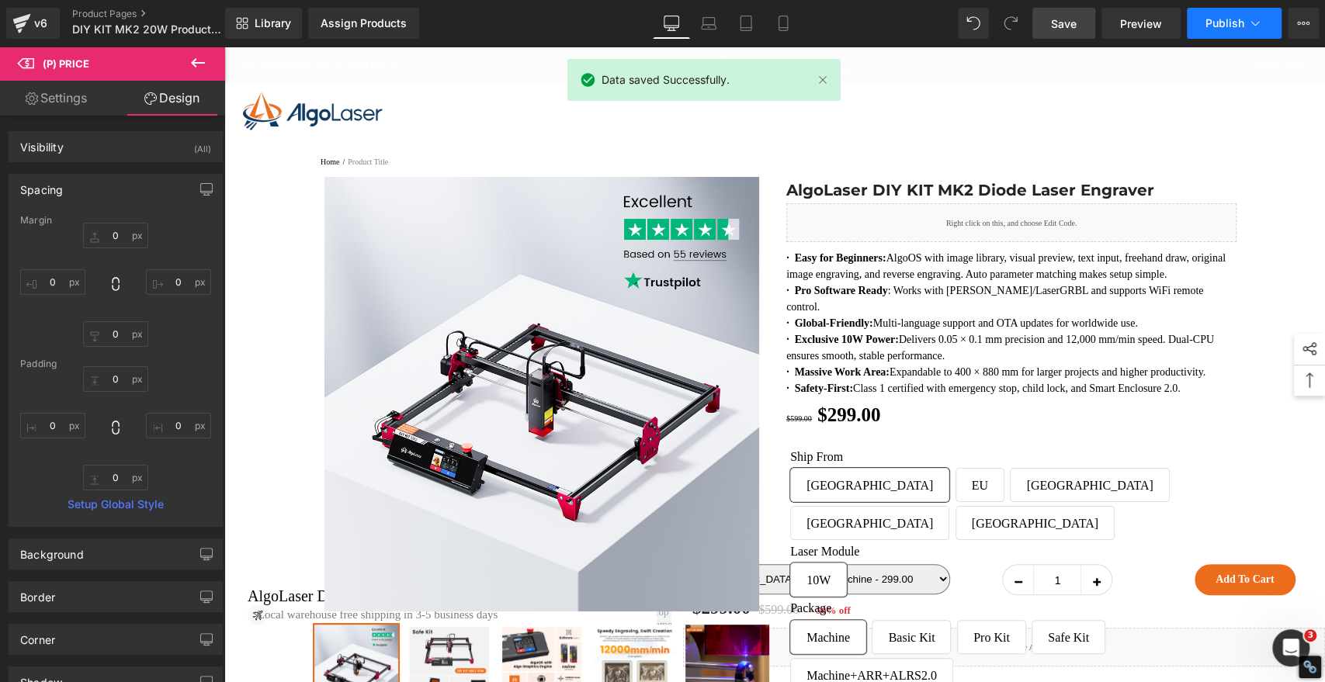
click at [1223, 19] on span "Publish" at bounding box center [1225, 23] width 39 height 12
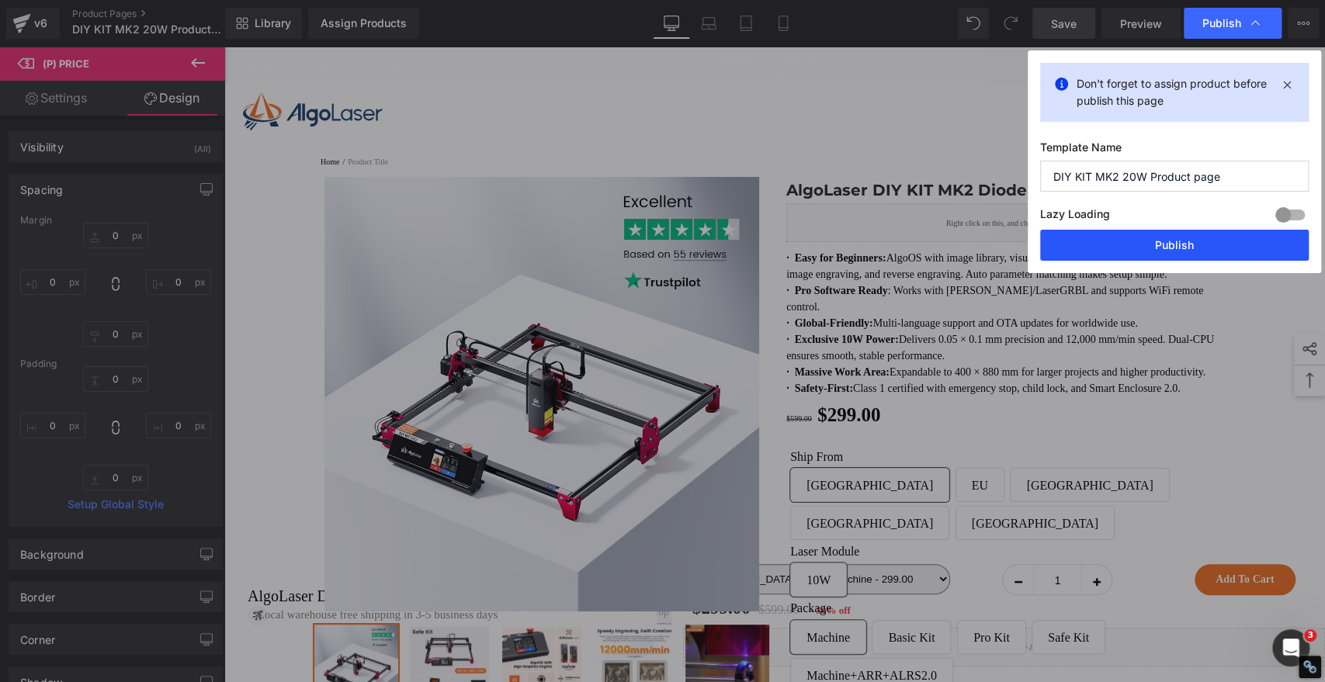
drag, startPoint x: 1129, startPoint y: 241, endPoint x: 673, endPoint y: 101, distance: 476.9
click at [1129, 241] on button "Publish" at bounding box center [1174, 245] width 269 height 31
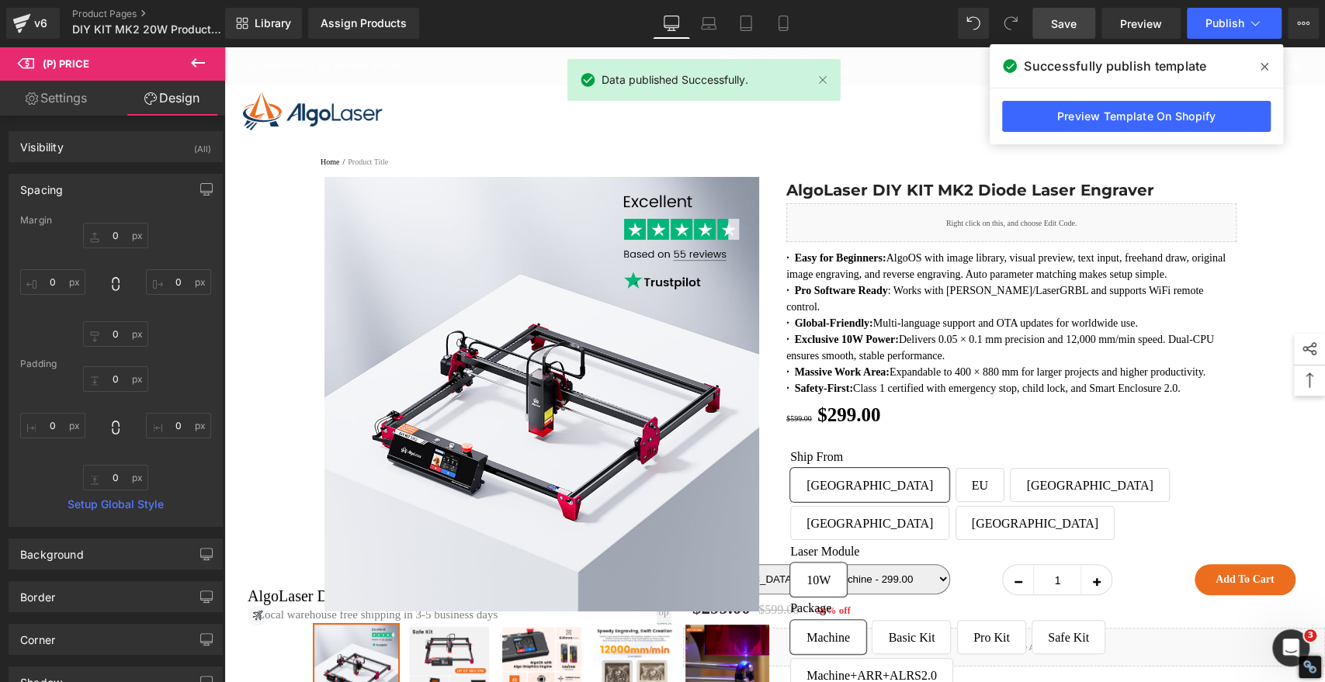
click at [1268, 65] on icon at bounding box center [1265, 67] width 8 height 12
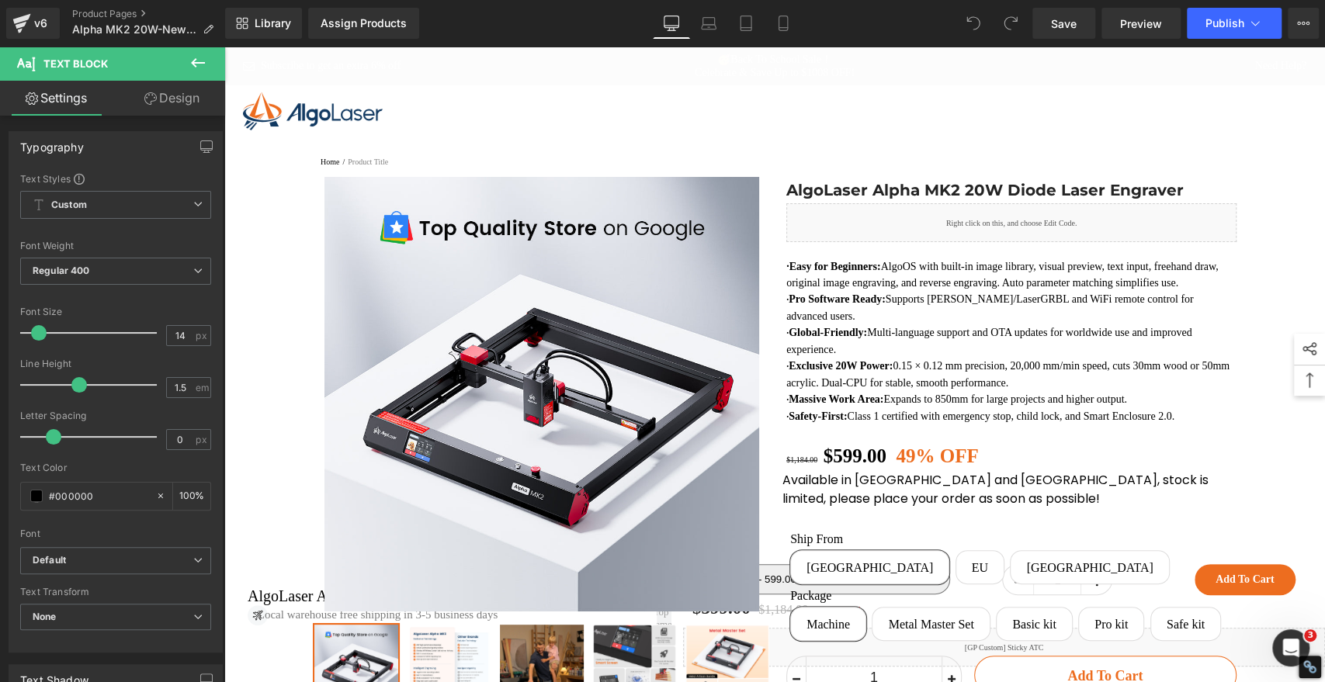
click at [174, 97] on link "Design" at bounding box center [172, 98] width 113 height 35
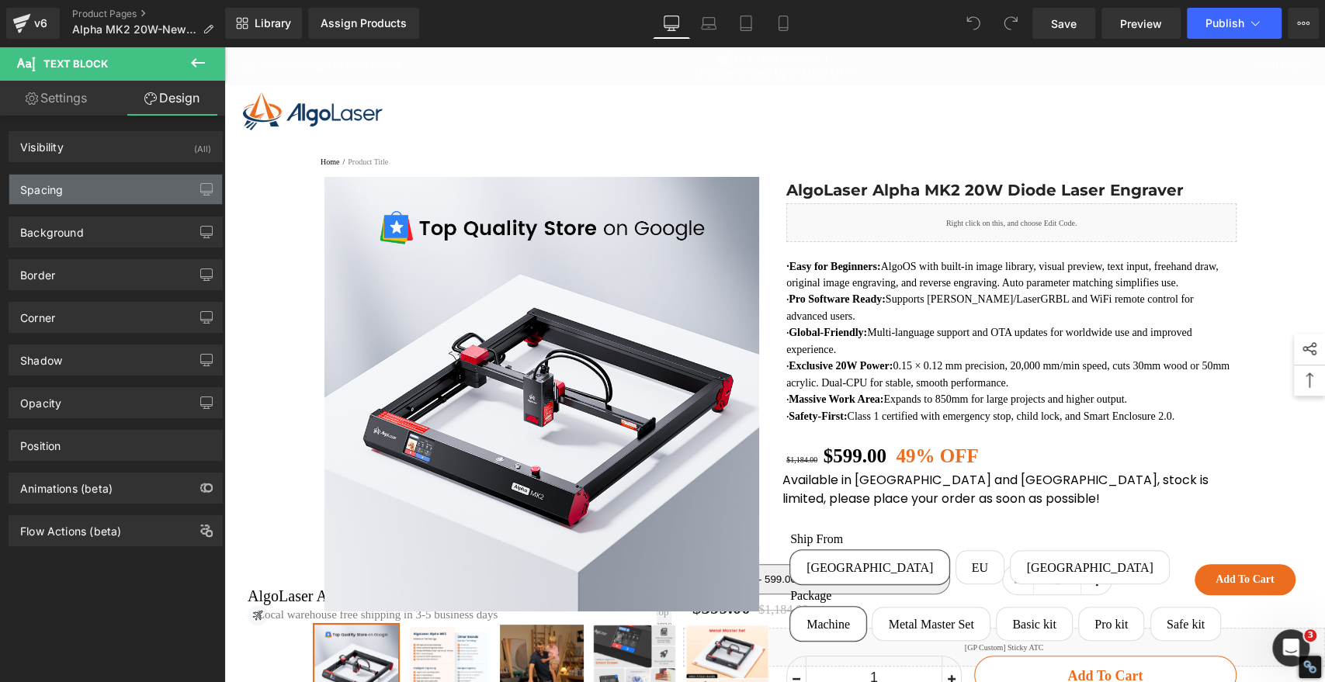
click at [134, 191] on div "Spacing" at bounding box center [115, 189] width 213 height 29
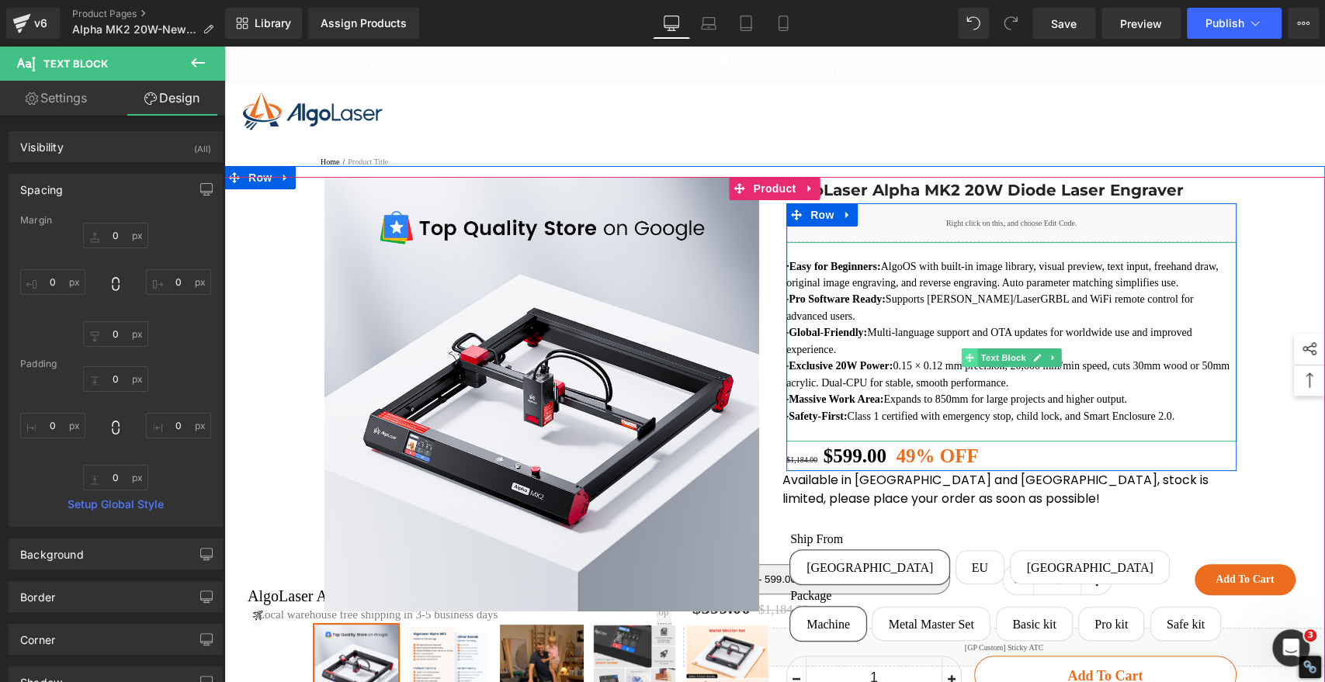
click at [965, 363] on icon at bounding box center [969, 358] width 9 height 9
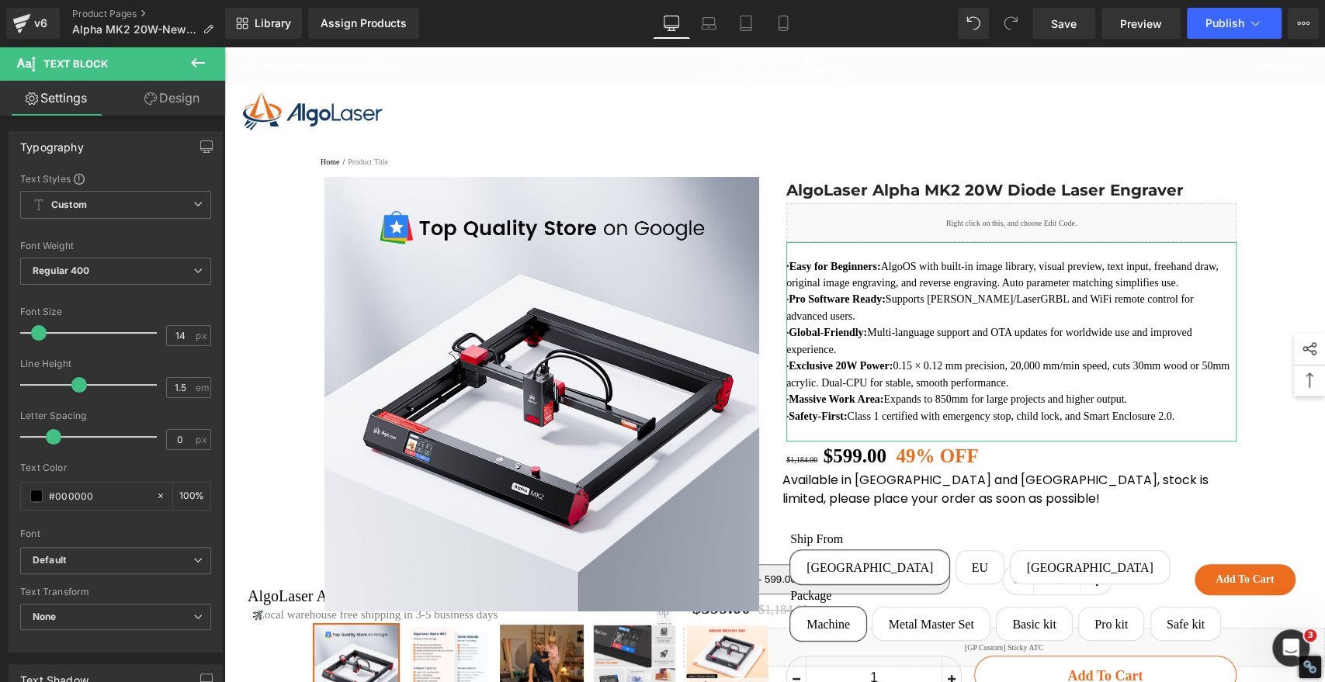
click at [175, 100] on link "Design" at bounding box center [172, 98] width 113 height 35
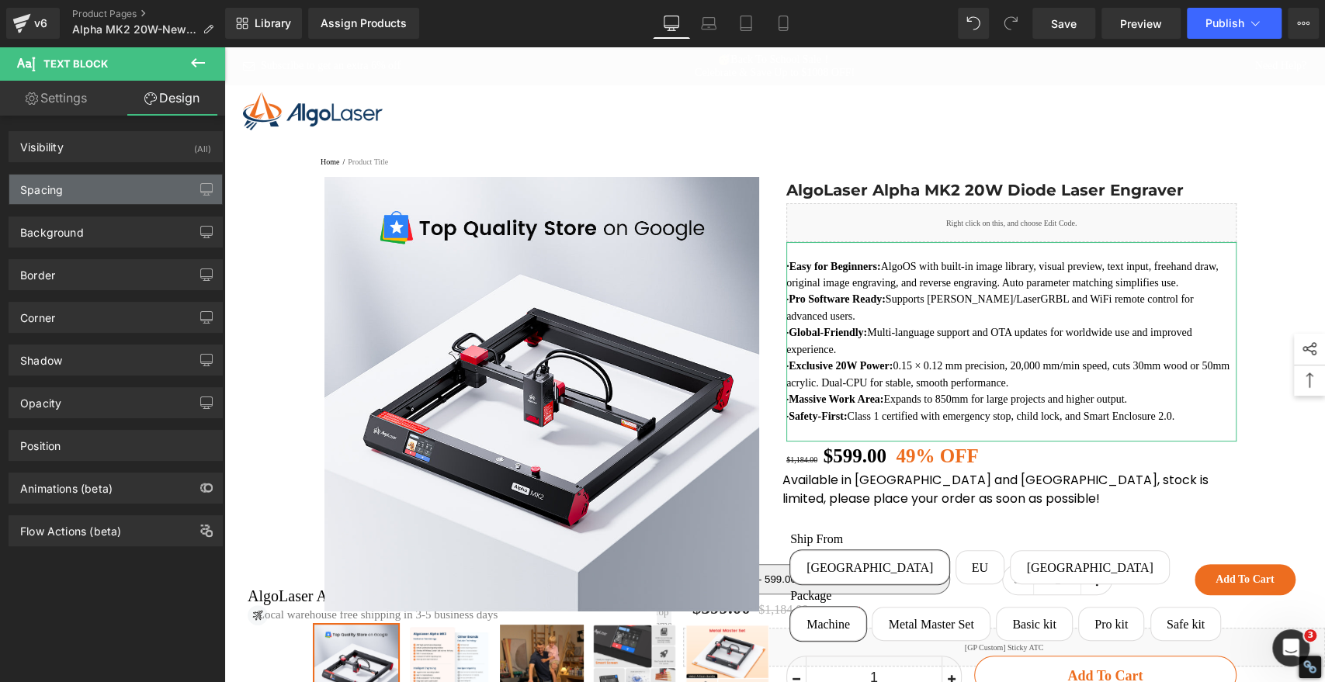
click at [119, 191] on div "Spacing" at bounding box center [115, 189] width 213 height 29
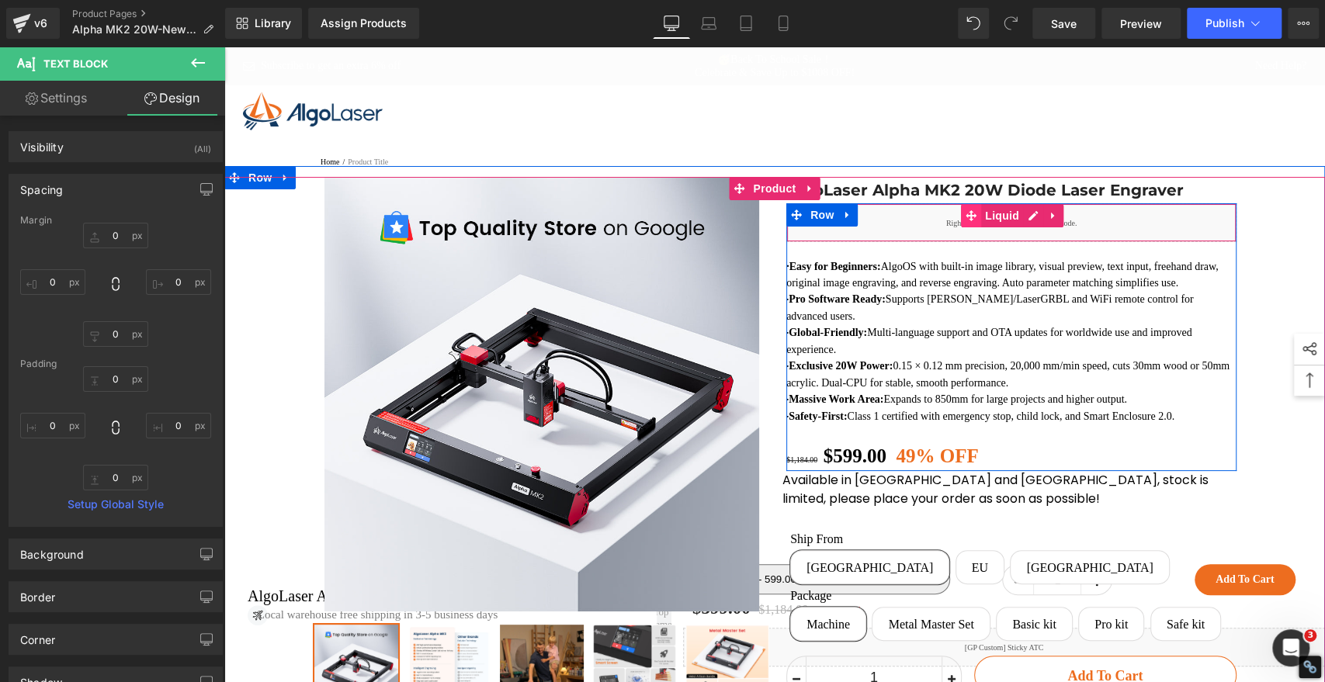
click at [966, 221] on icon at bounding box center [971, 215] width 11 height 11
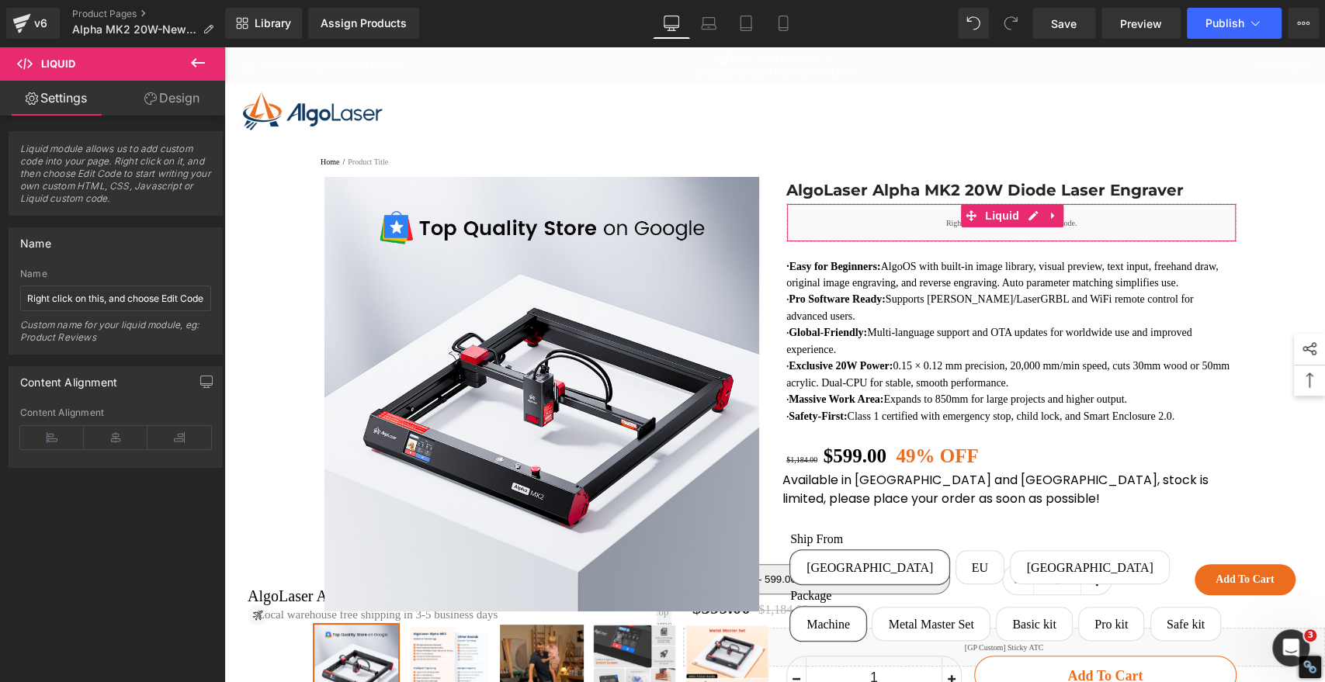
click at [175, 98] on link "Design" at bounding box center [172, 98] width 113 height 35
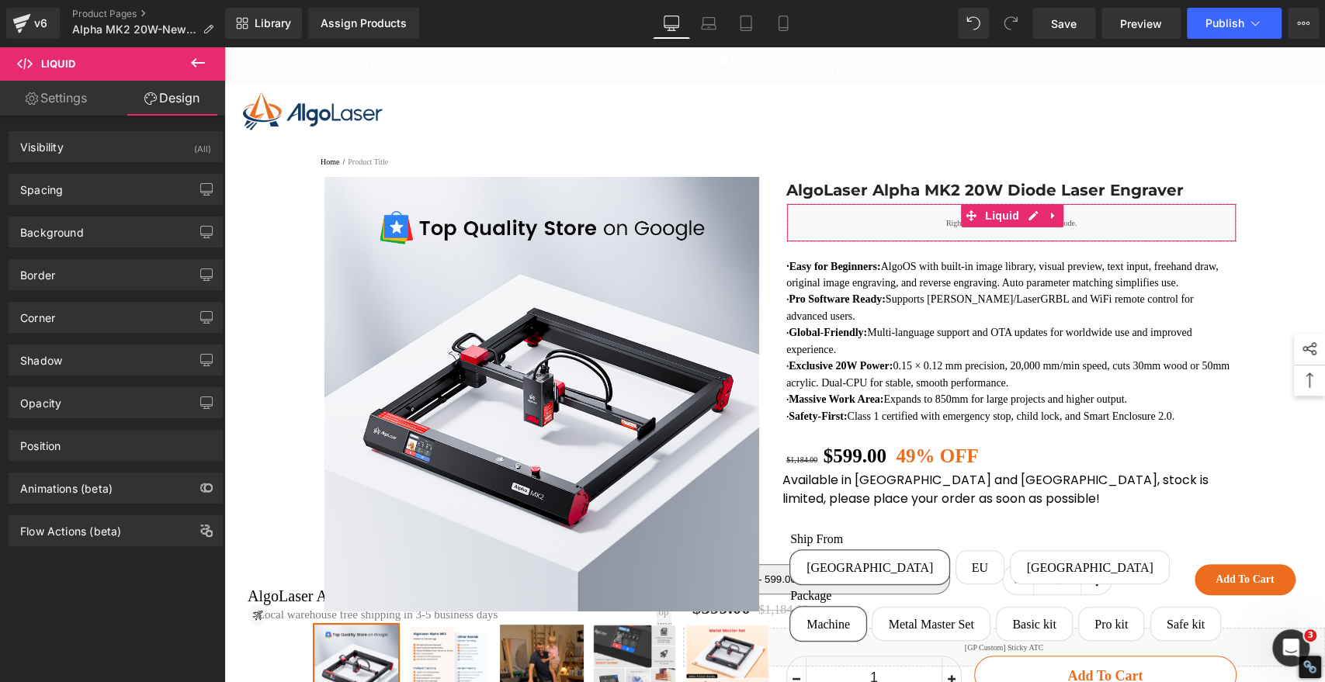
type input "0"
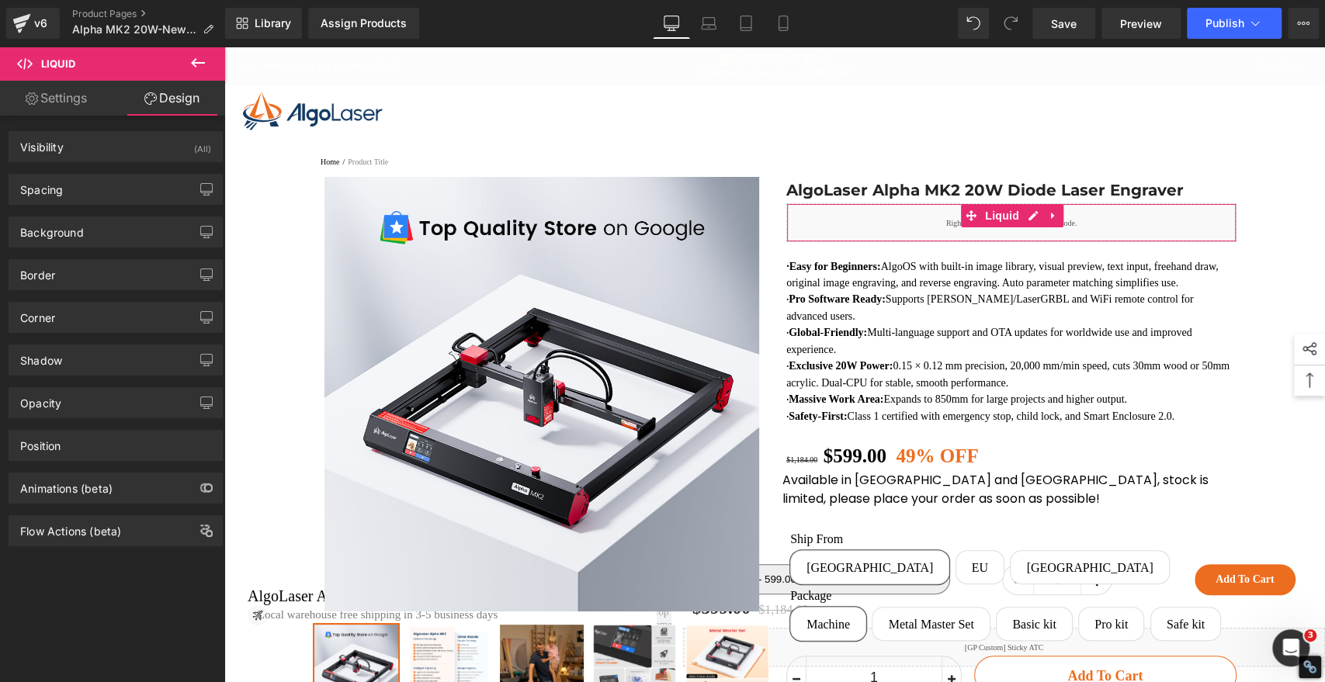
type input "0"
click at [144, 196] on div "Spacing" at bounding box center [115, 189] width 213 height 29
